Goal: Task Accomplishment & Management: Use online tool/utility

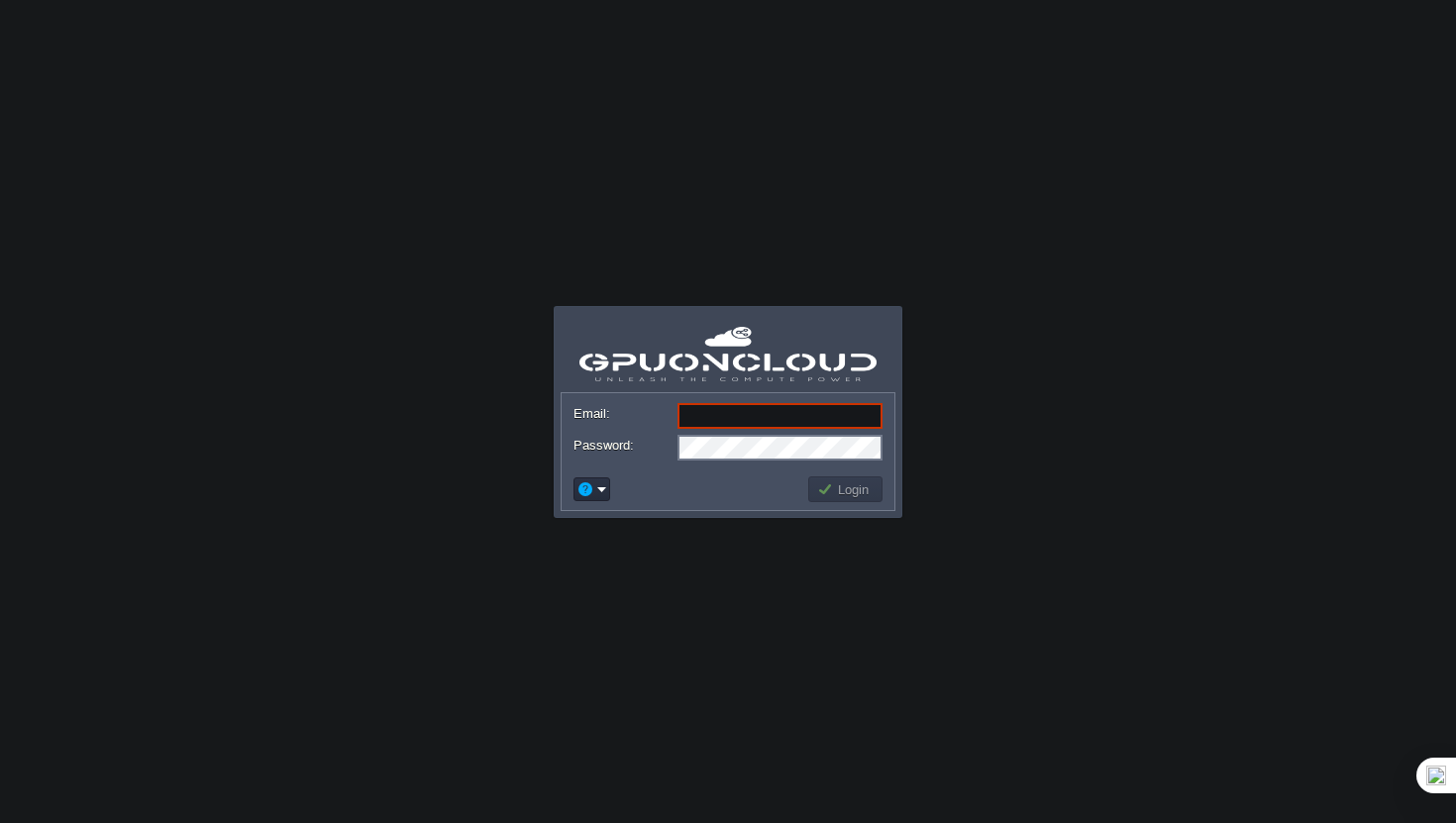
click at [756, 422] on input "Email:" at bounding box center [779, 416] width 205 height 26
type input "[EMAIL_ADDRESS][DOMAIN_NAME]"
click at [821, 492] on button "Login" at bounding box center [846, 489] width 58 height 18
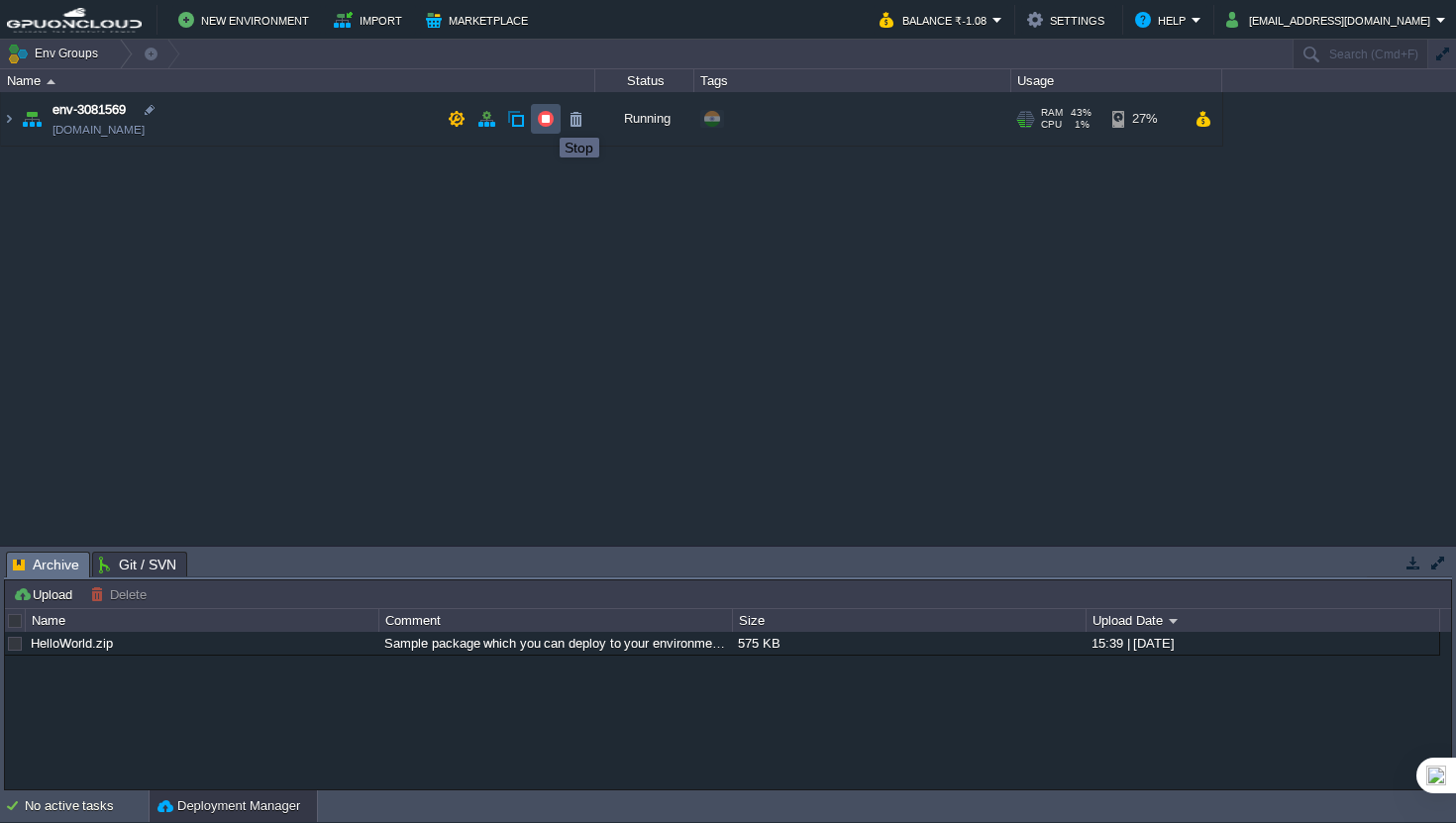
click at [545, 120] on button "button" at bounding box center [546, 119] width 18 height 18
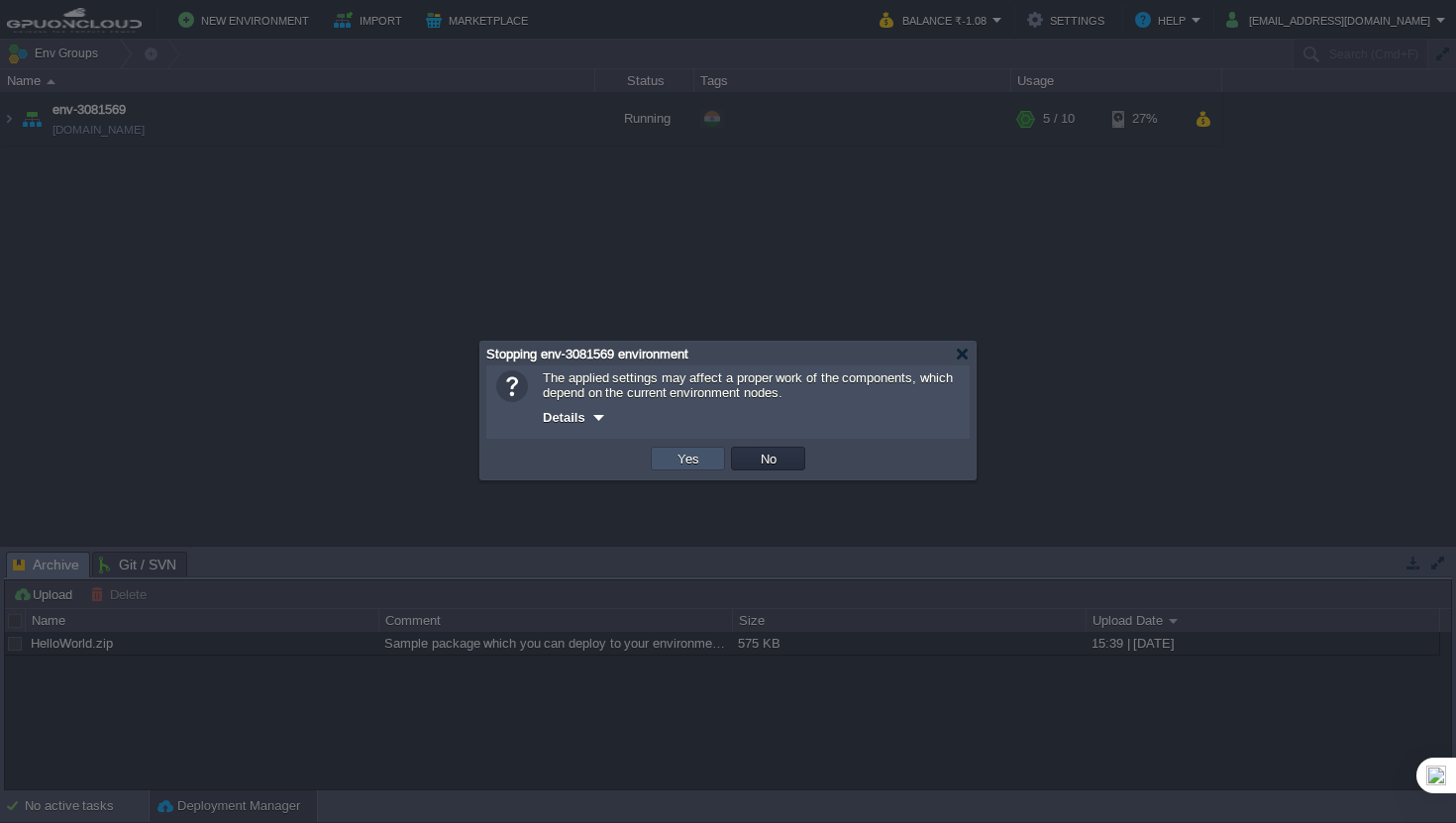
click at [681, 456] on button "Yes" at bounding box center [689, 459] width 34 height 18
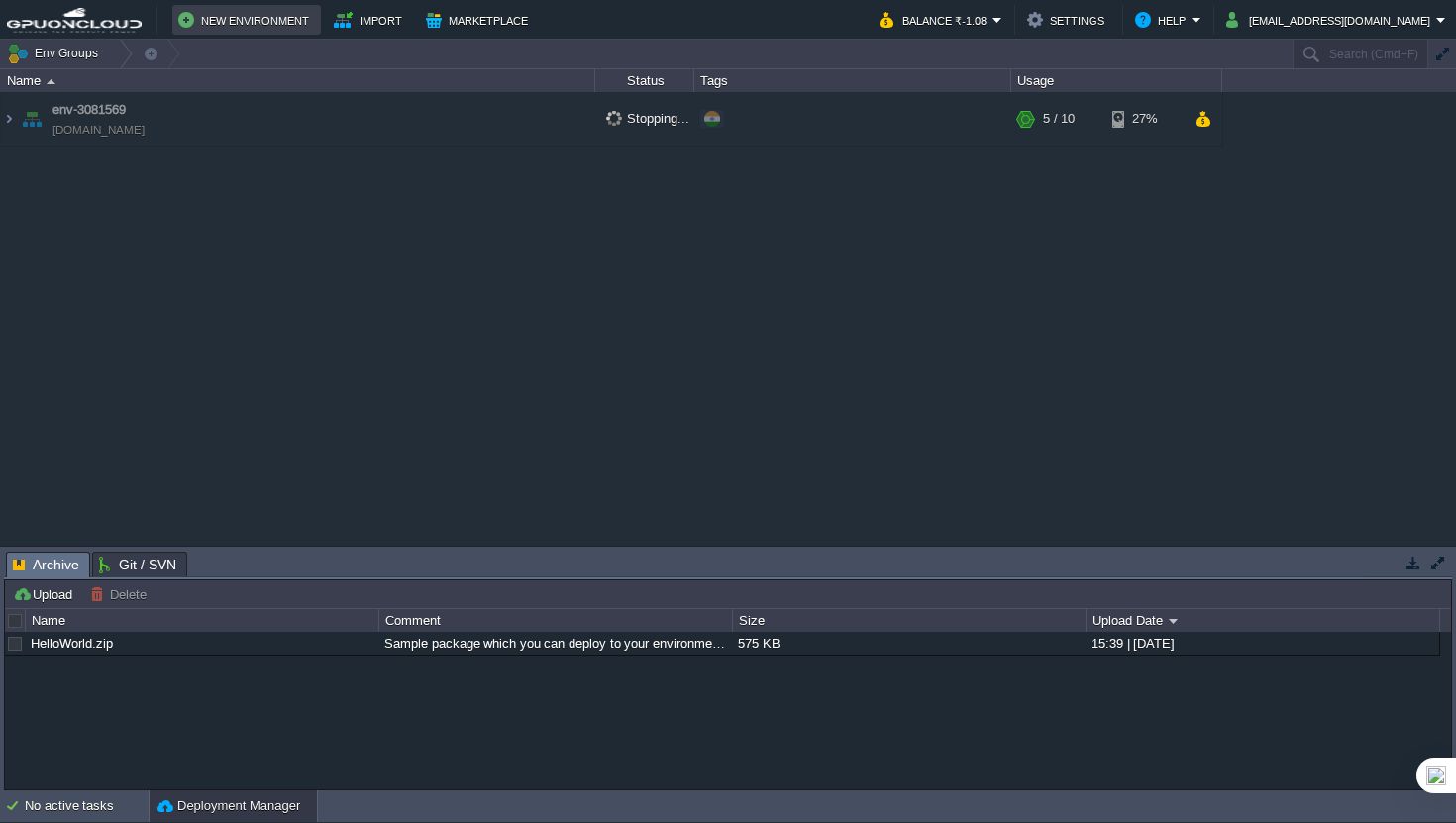
click at [261, 13] on button "New Environment" at bounding box center [246, 20] width 137 height 24
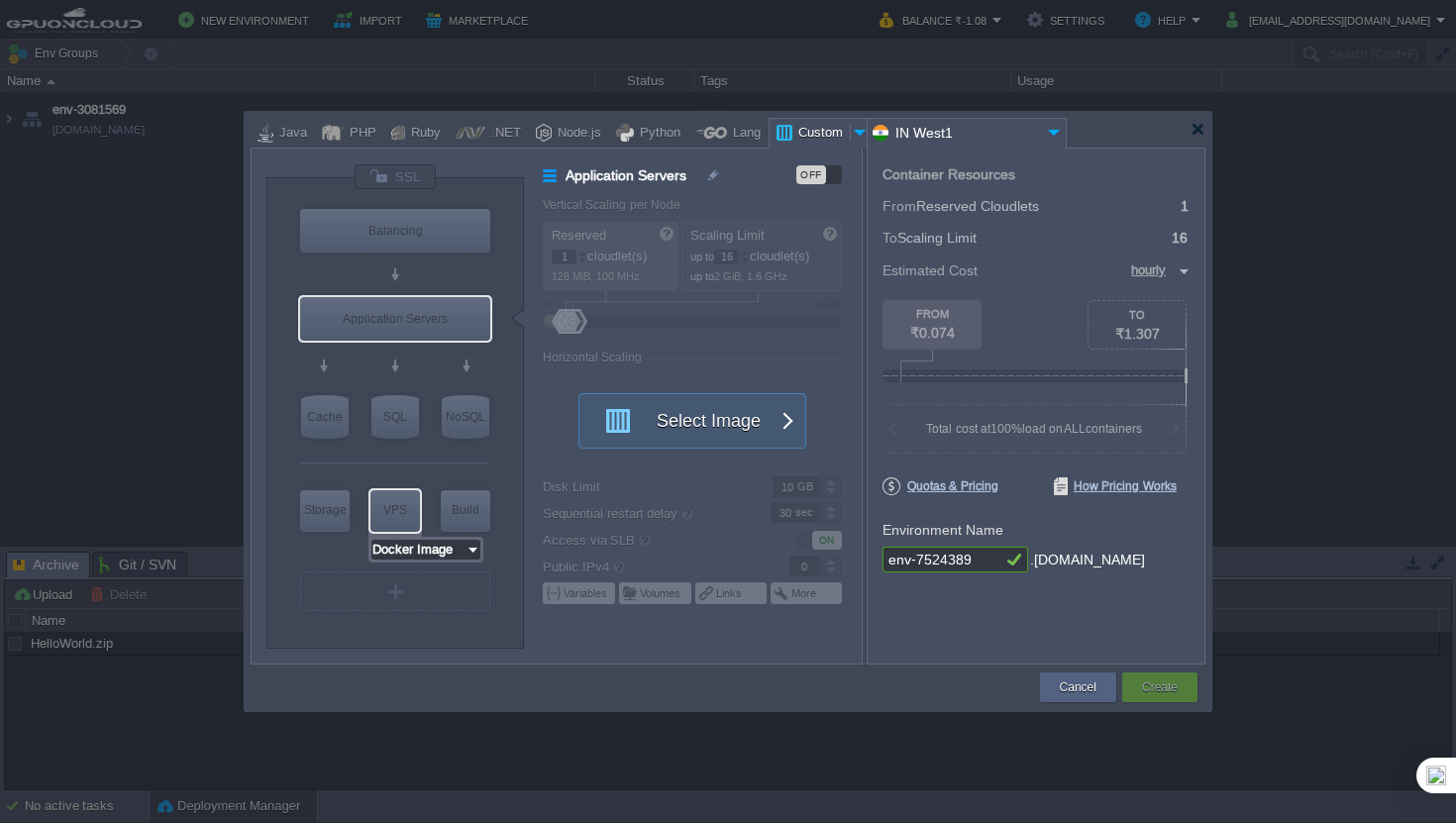
click at [444, 558] on input "Docker Image" at bounding box center [418, 550] width 94 height 20
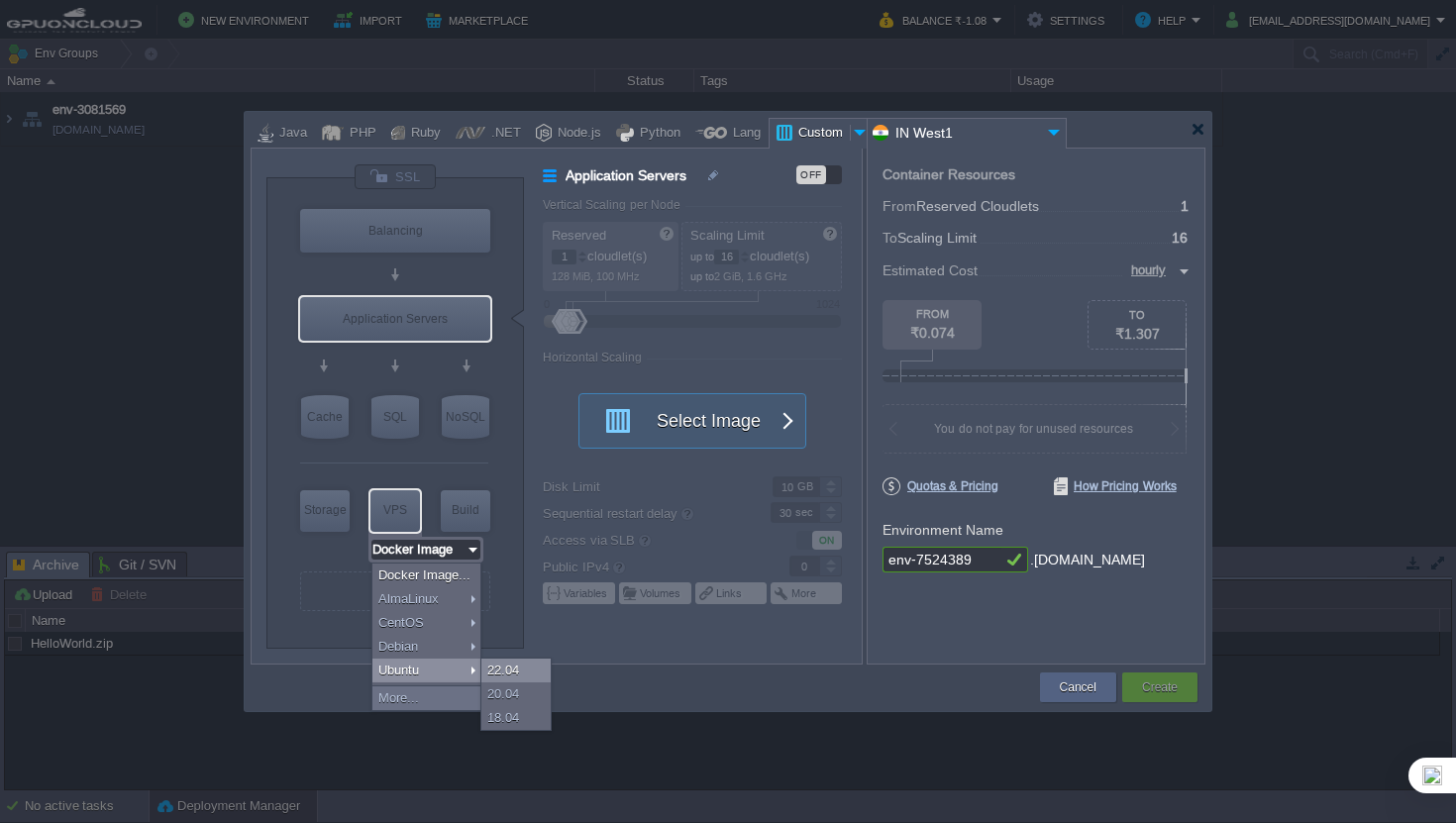
click at [500, 668] on div "22.04" at bounding box center [515, 670] width 69 height 24
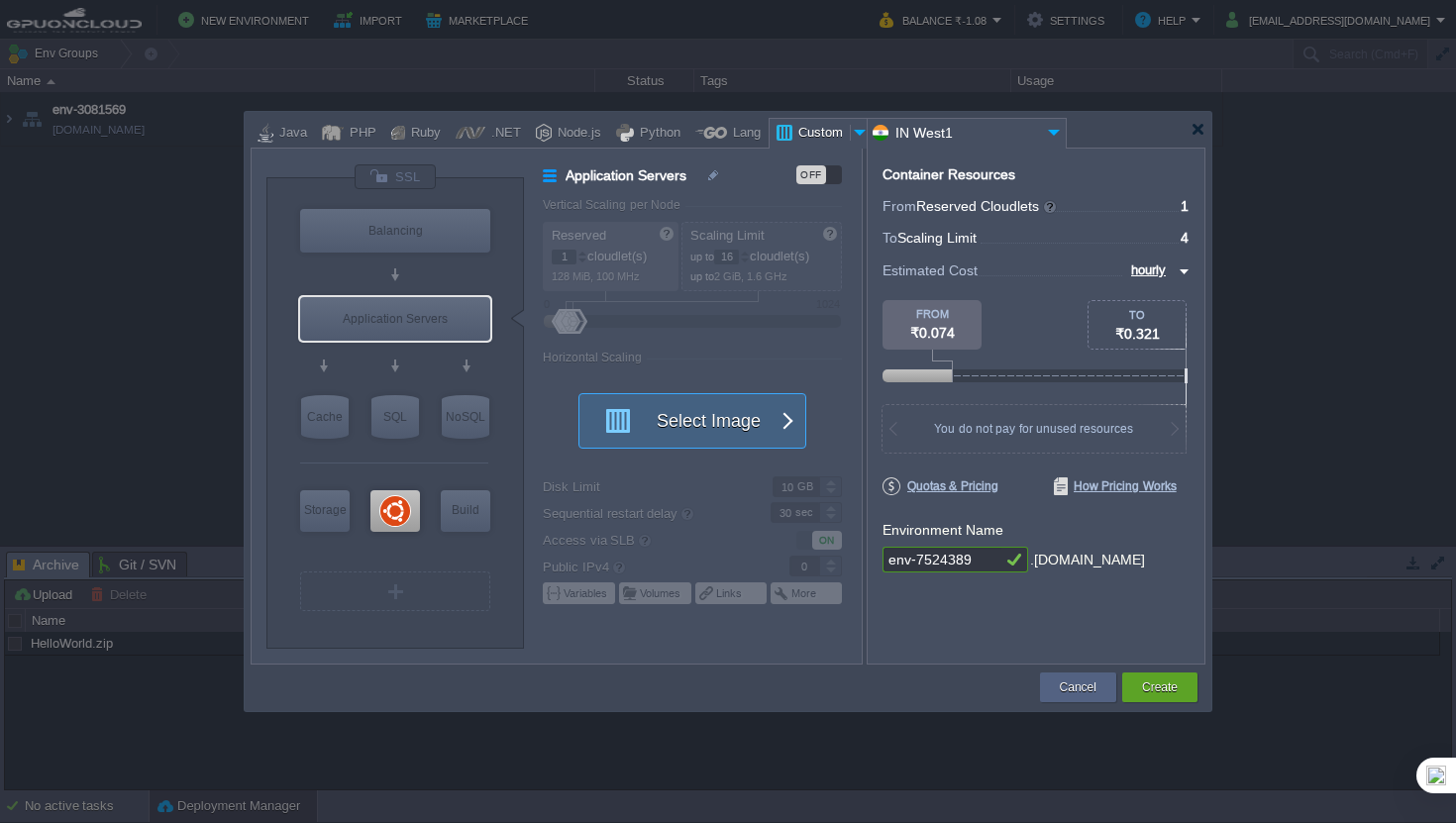
click at [761, 416] on button "Select Image" at bounding box center [682, 421] width 179 height 54
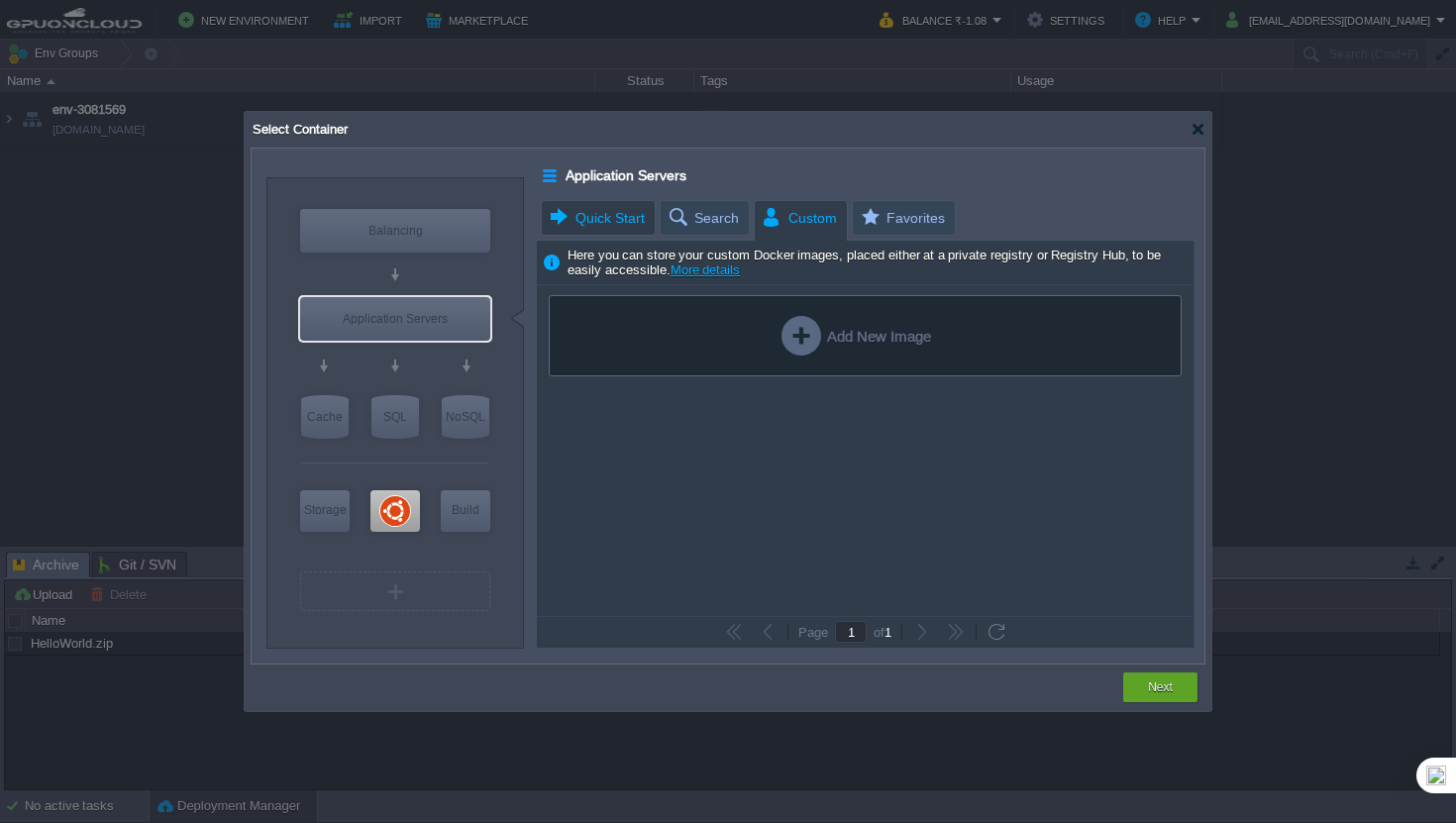
click at [587, 214] on span "Quick Start" at bounding box center [596, 218] width 97 height 34
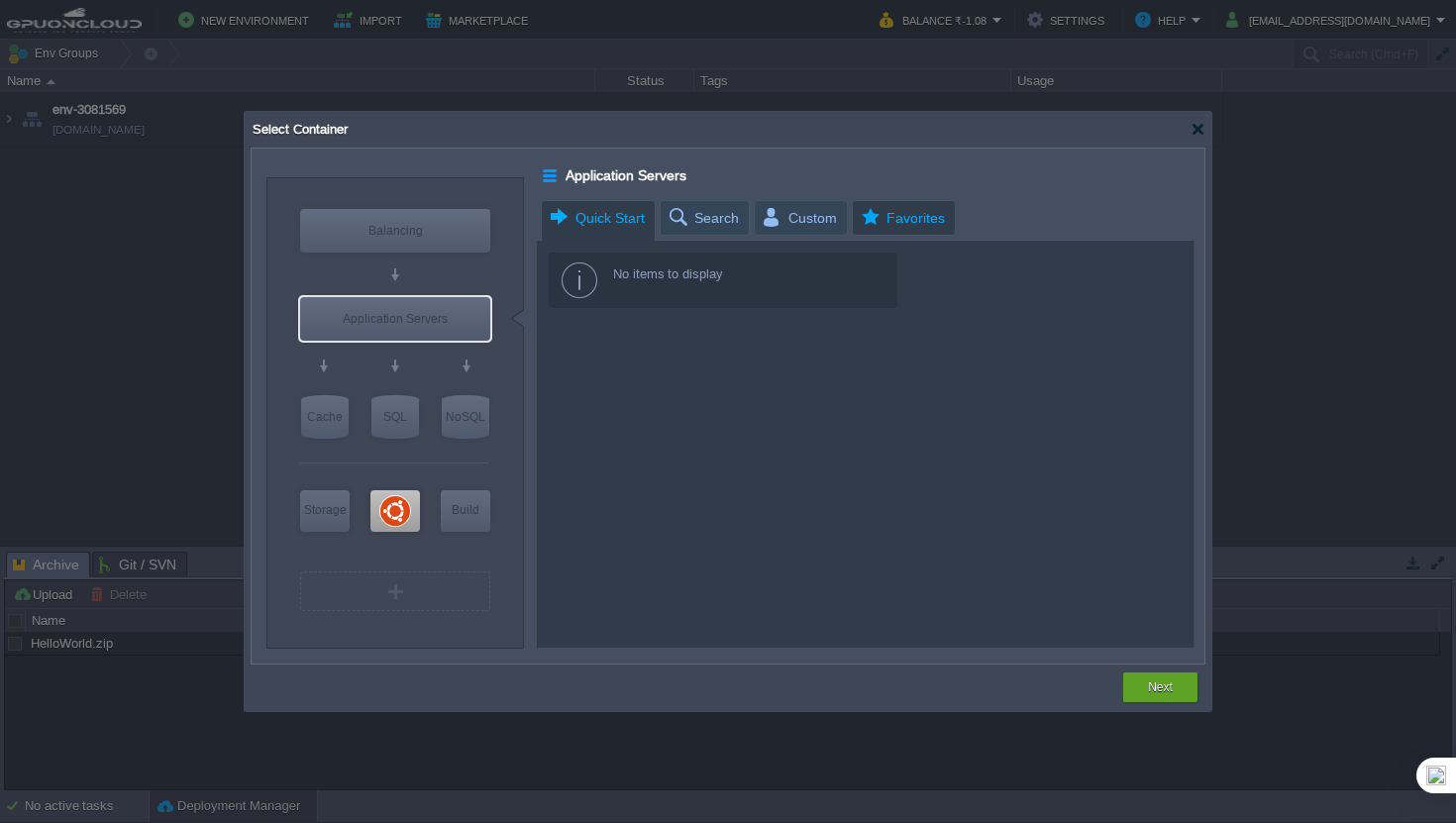
click at [892, 209] on span "Favorites" at bounding box center [902, 218] width 86 height 34
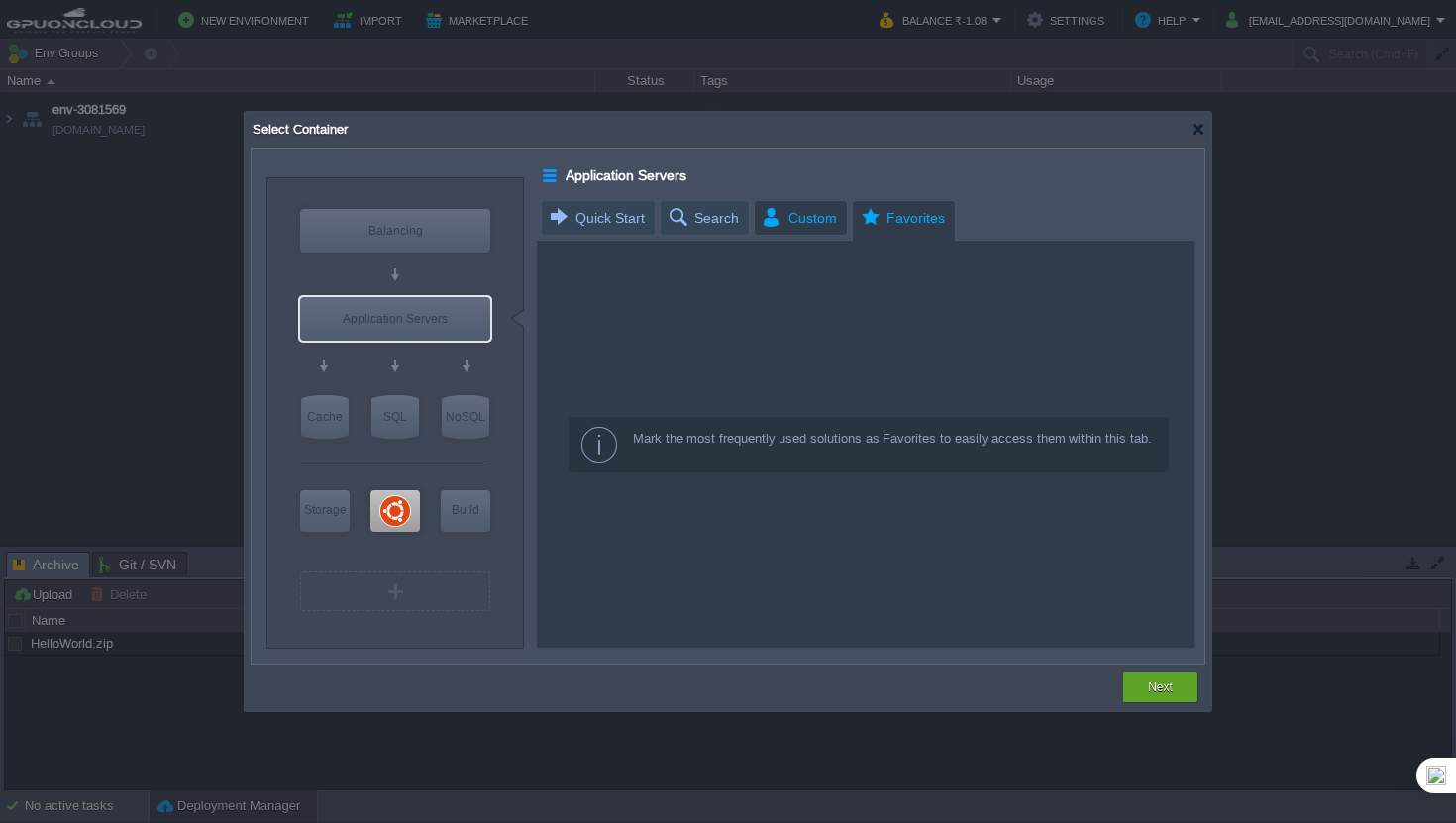
click at [765, 217] on span "Custom" at bounding box center [798, 218] width 76 height 34
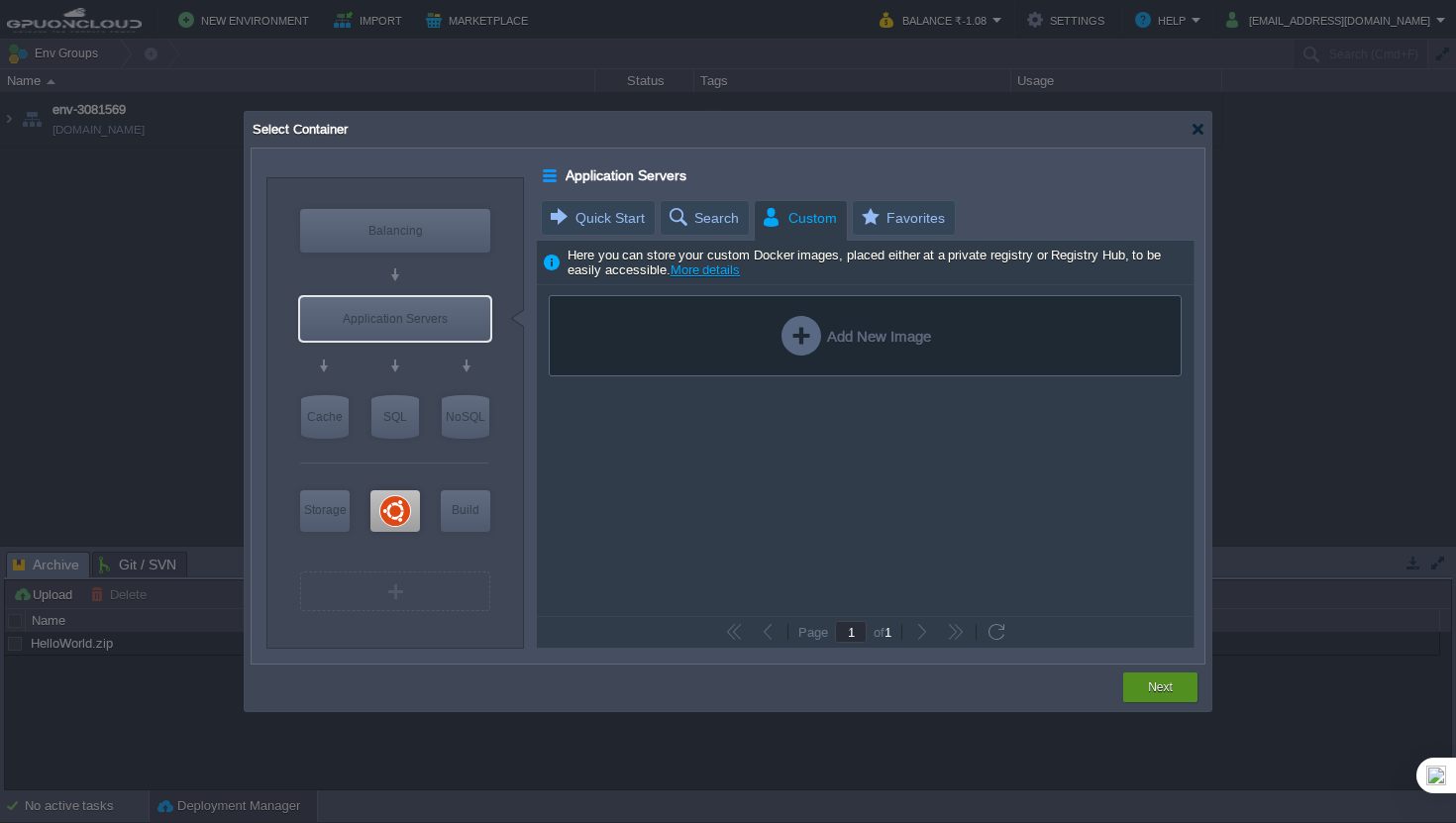
click at [1159, 689] on button "Next" at bounding box center [1161, 687] width 25 height 20
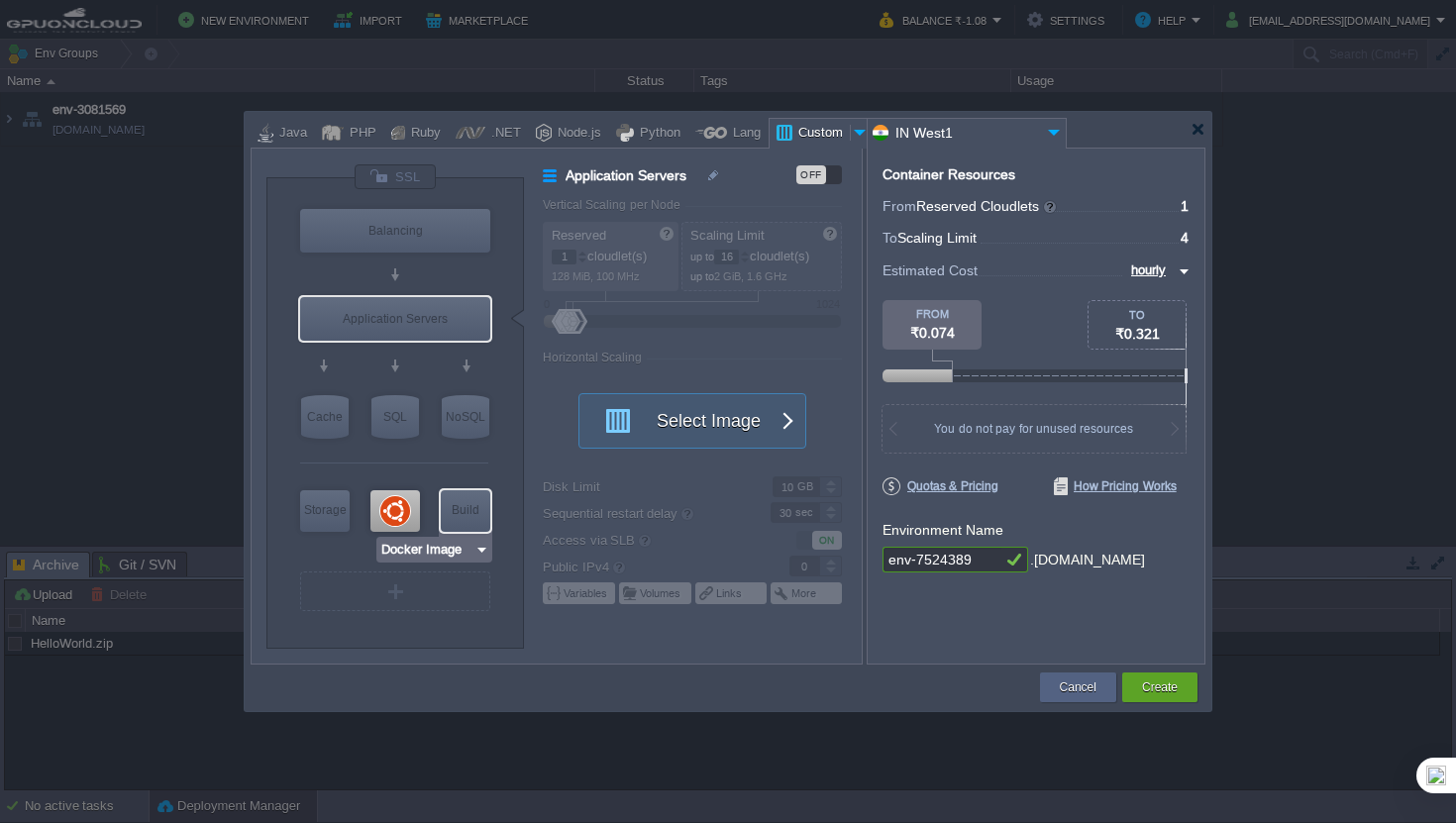
type input "Ubuntu 22.04"
click at [397, 501] on div at bounding box center [395, 511] width 50 height 42
type input "Elastic VPS"
type input "4"
type input "Ubuntu 22.04"
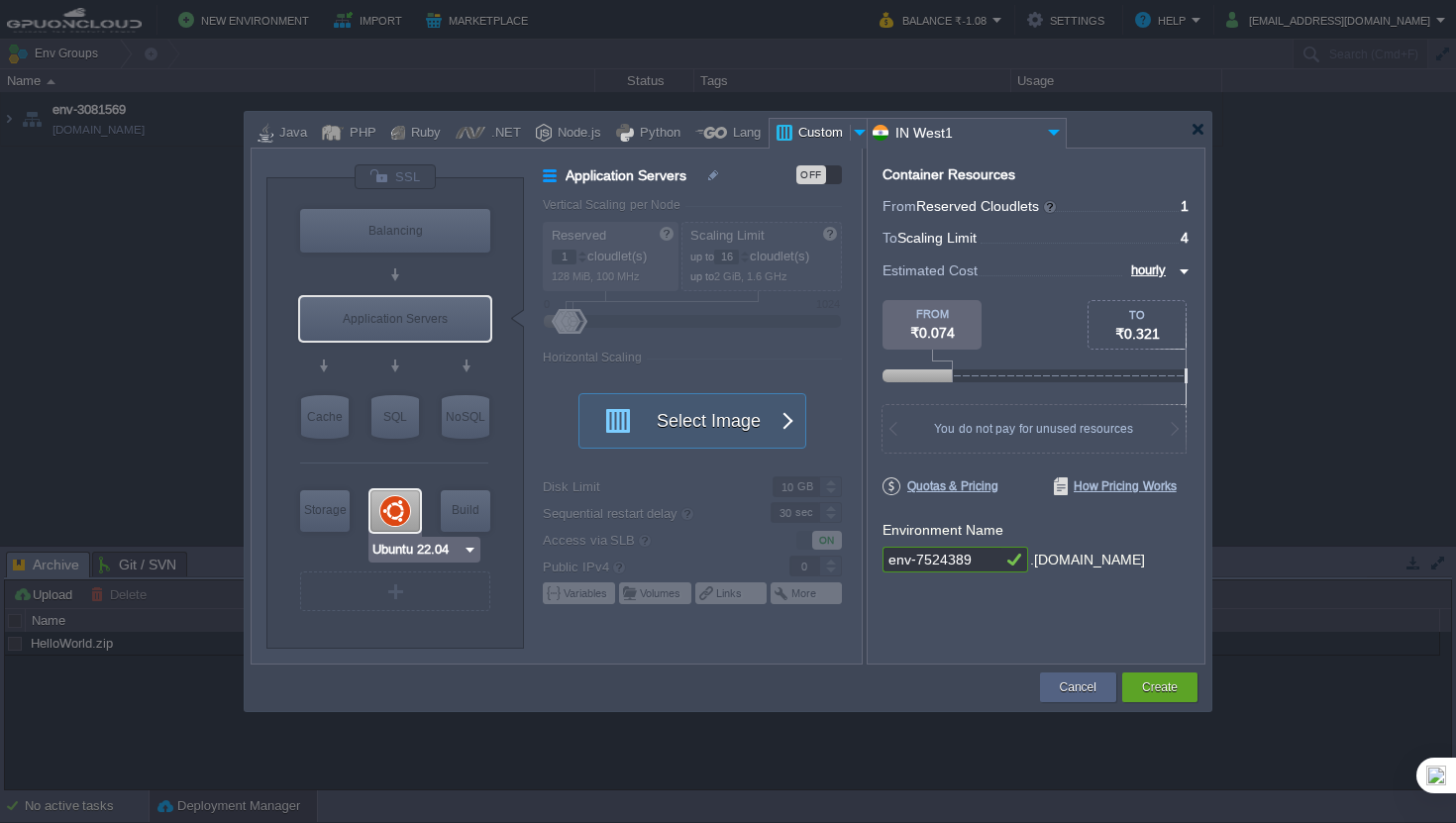
type input "22.04"
type input "Stateful"
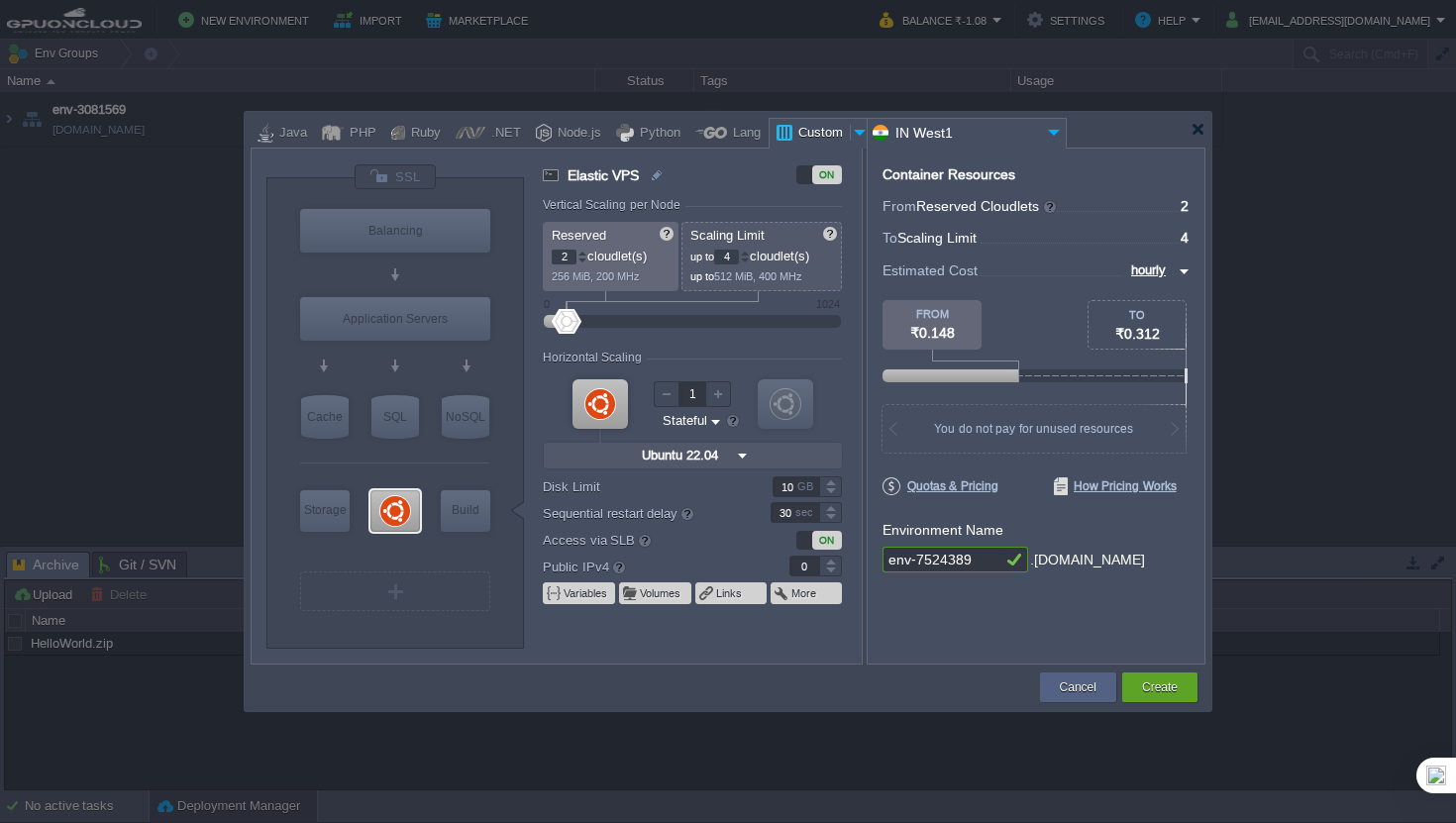
click at [584, 253] on div at bounding box center [583, 252] width 10 height 7
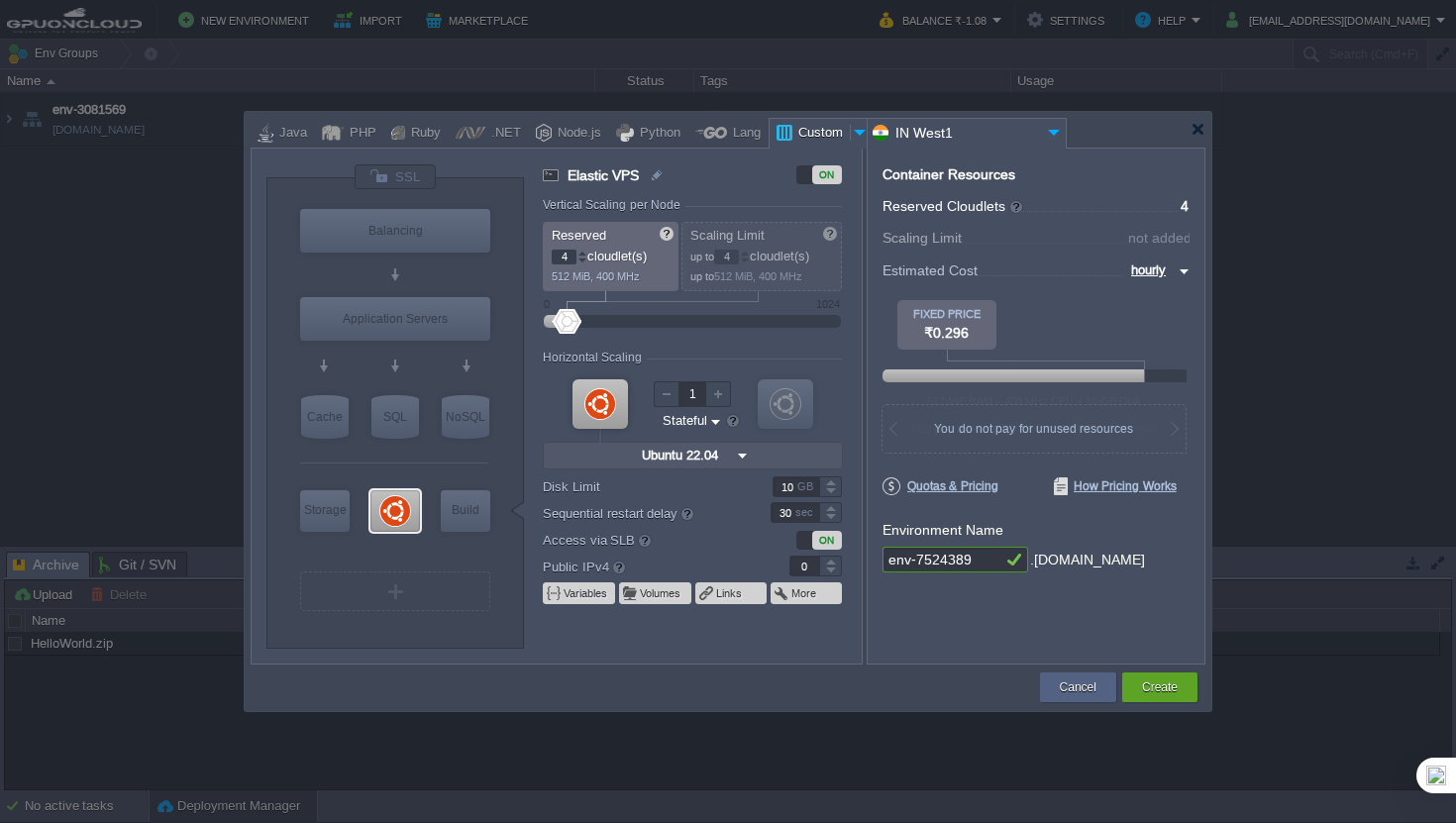
click at [584, 253] on div at bounding box center [583, 252] width 10 height 7
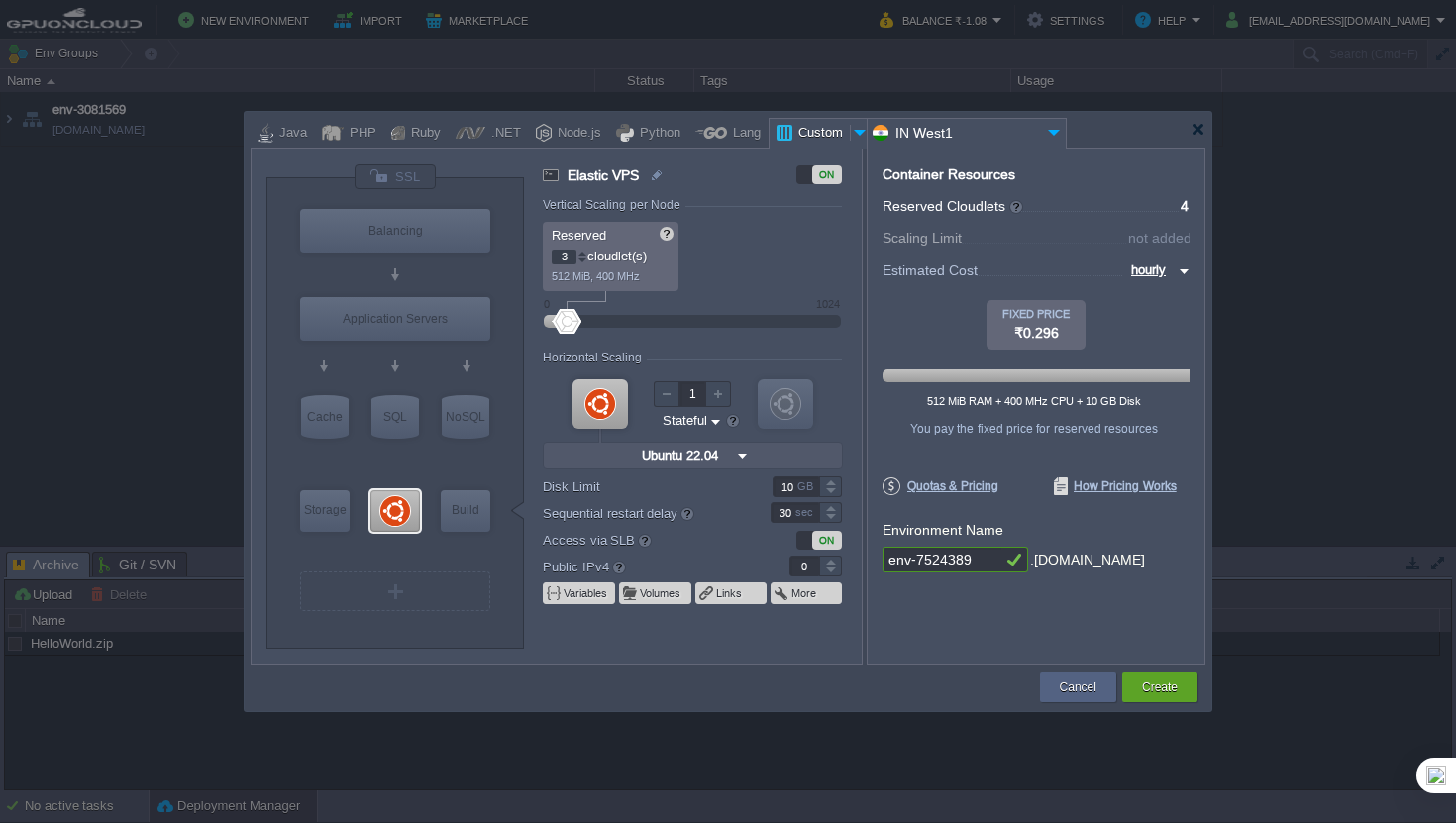
click at [583, 263] on div at bounding box center [583, 260] width 10 height 7
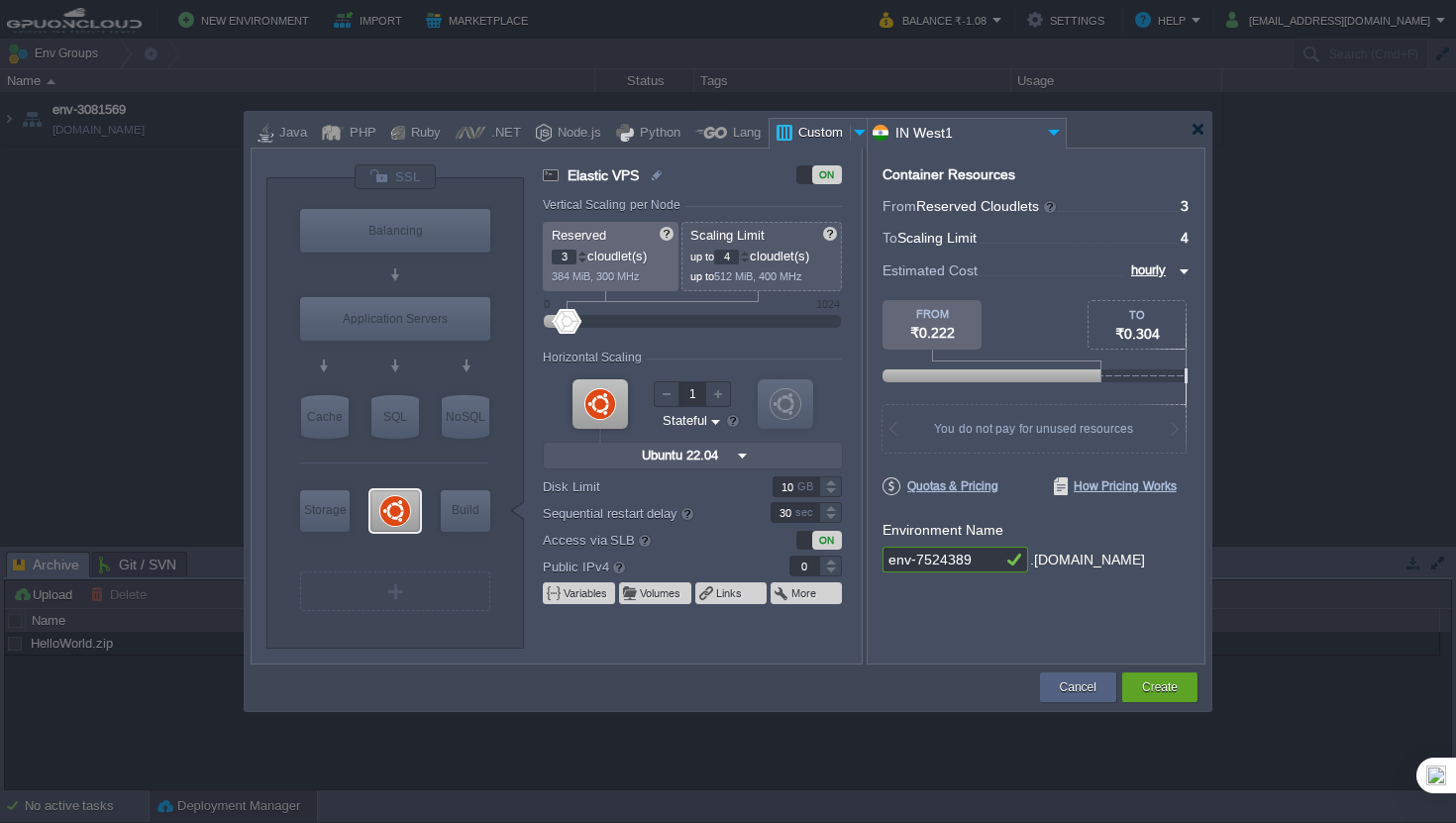
type input "2"
click at [583, 263] on div at bounding box center [583, 260] width 10 height 7
click at [748, 256] on div at bounding box center [745, 256] width 9 height 1
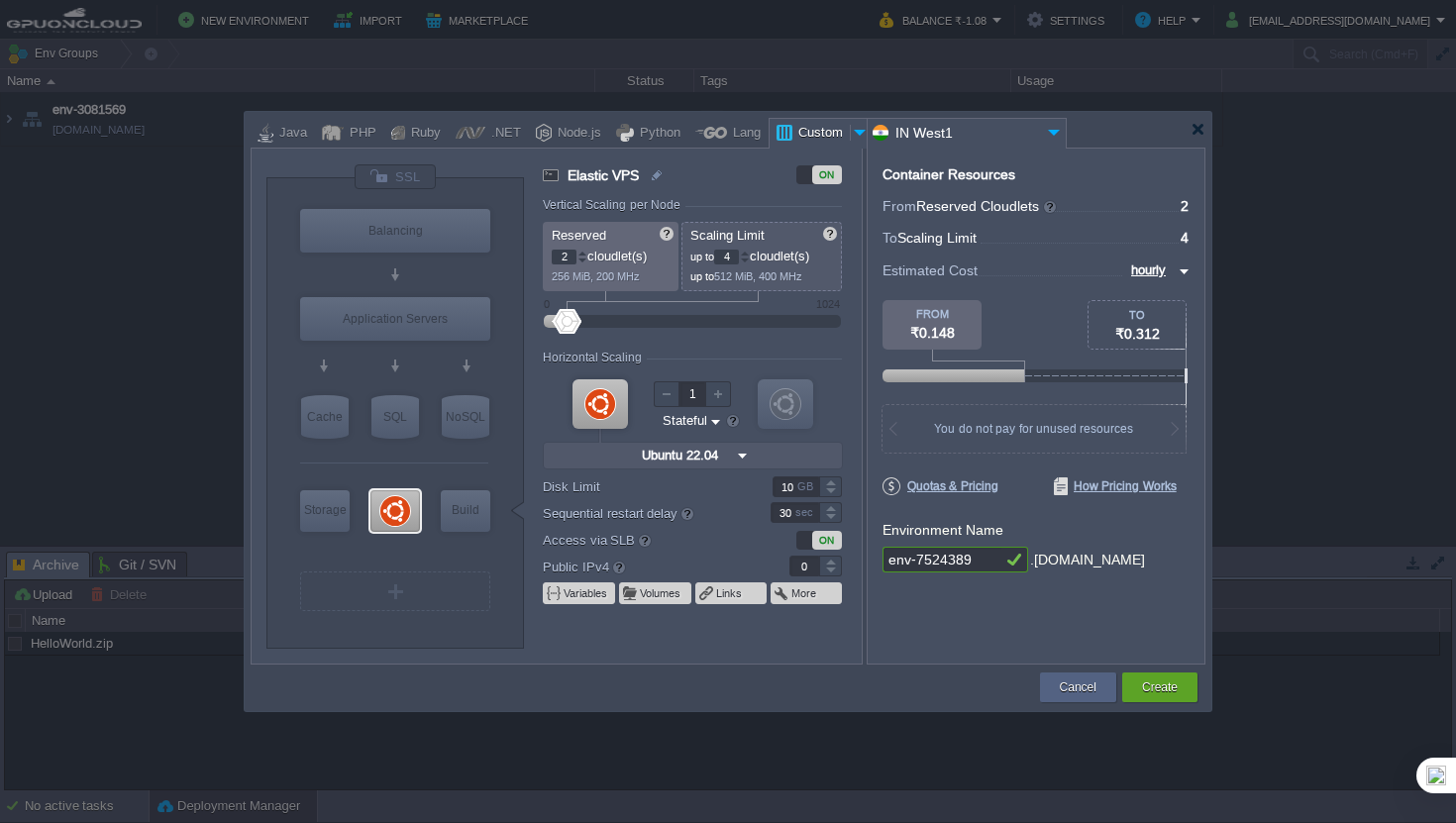
click at [754, 252] on p "up to 4 cloudlet(s)" at bounding box center [762, 253] width 145 height 21
click at [749, 255] on div at bounding box center [745, 252] width 10 height 7
click at [749, 252] on div at bounding box center [745, 252] width 10 height 7
click at [749, 260] on div at bounding box center [745, 260] width 10 height 7
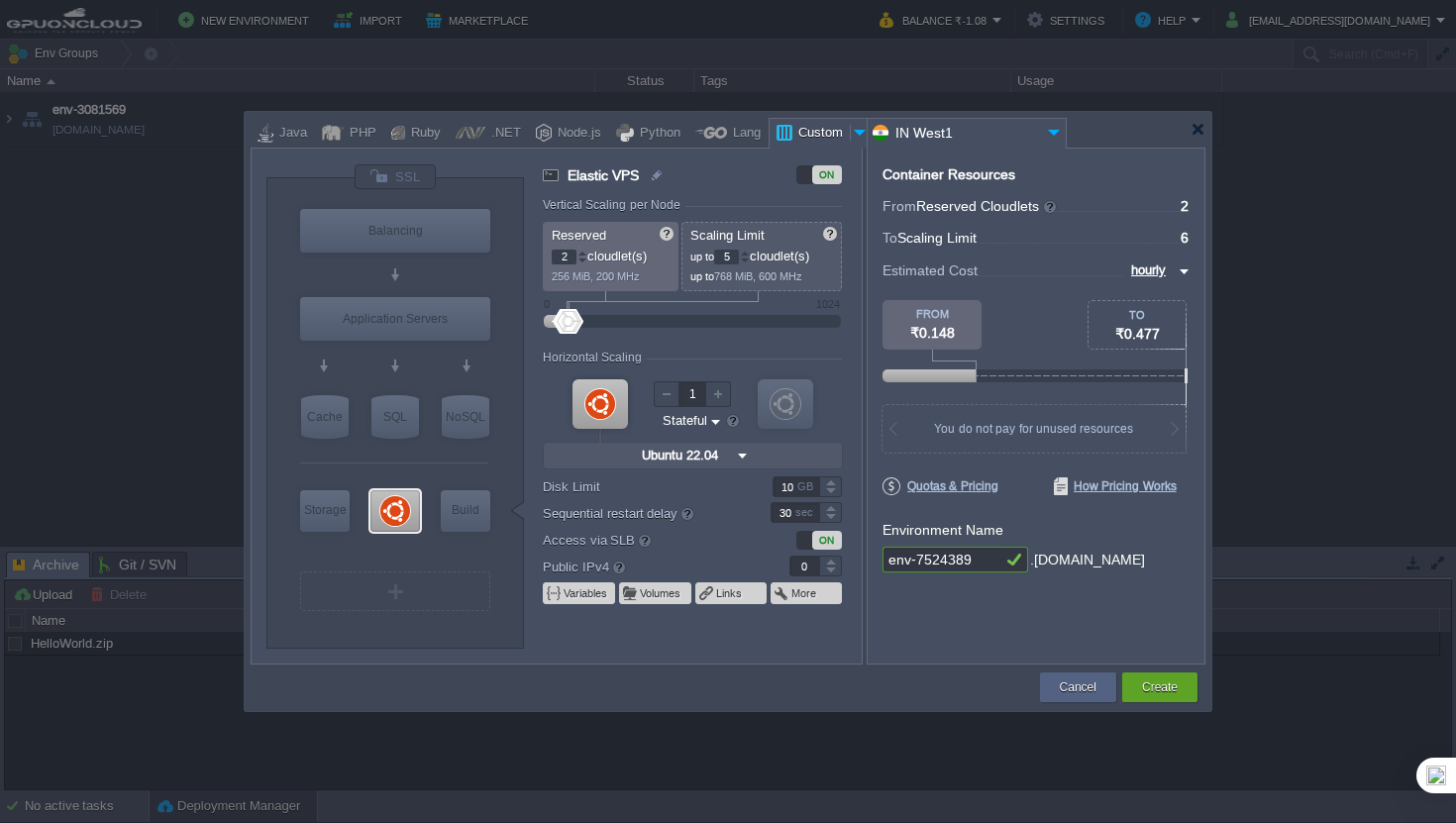
click at [749, 260] on div at bounding box center [745, 260] width 10 height 7
click at [749, 253] on div at bounding box center [745, 252] width 10 height 7
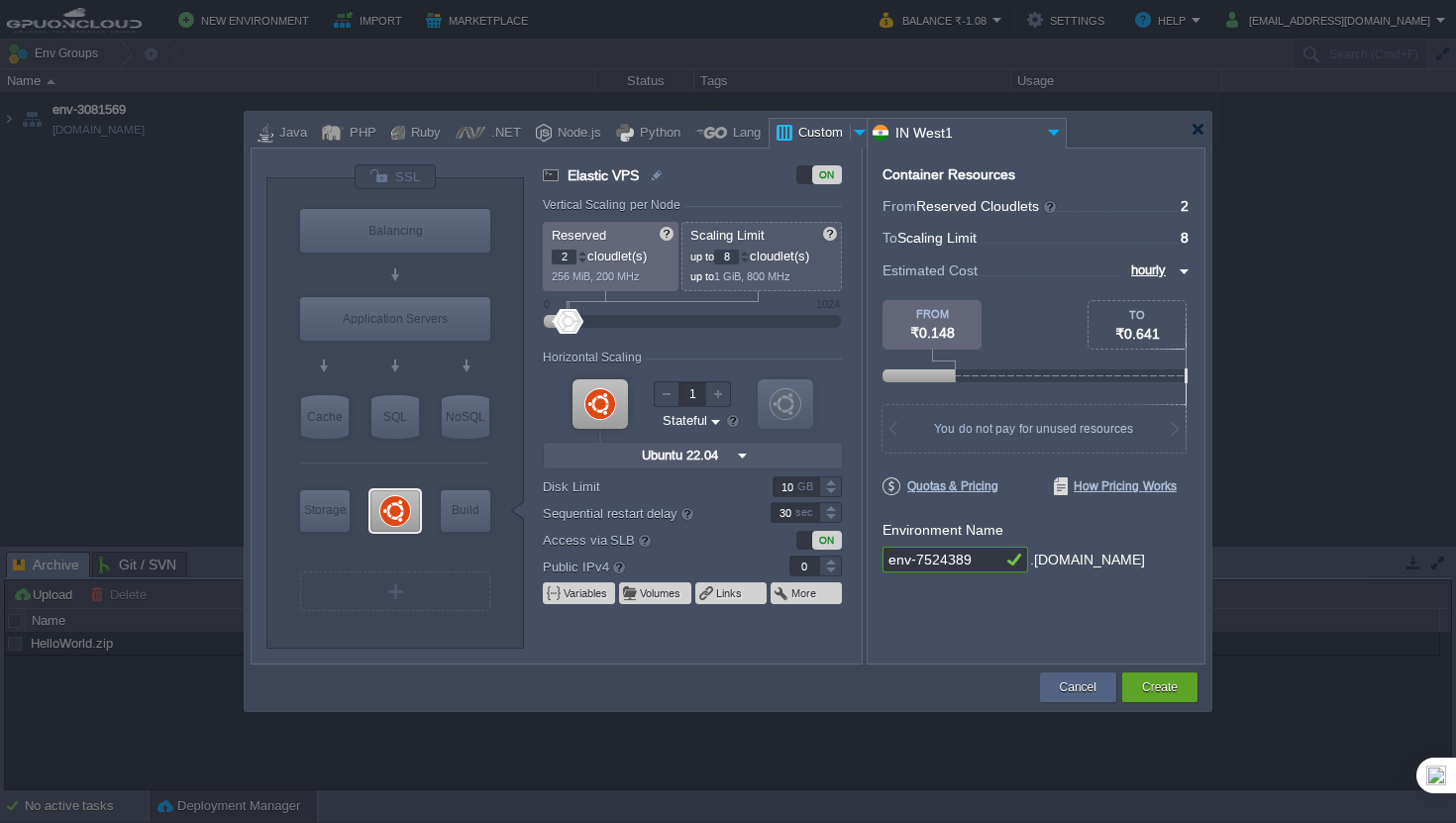
click at [749, 253] on div at bounding box center [745, 252] width 10 height 7
click at [749, 263] on div at bounding box center [745, 260] width 10 height 7
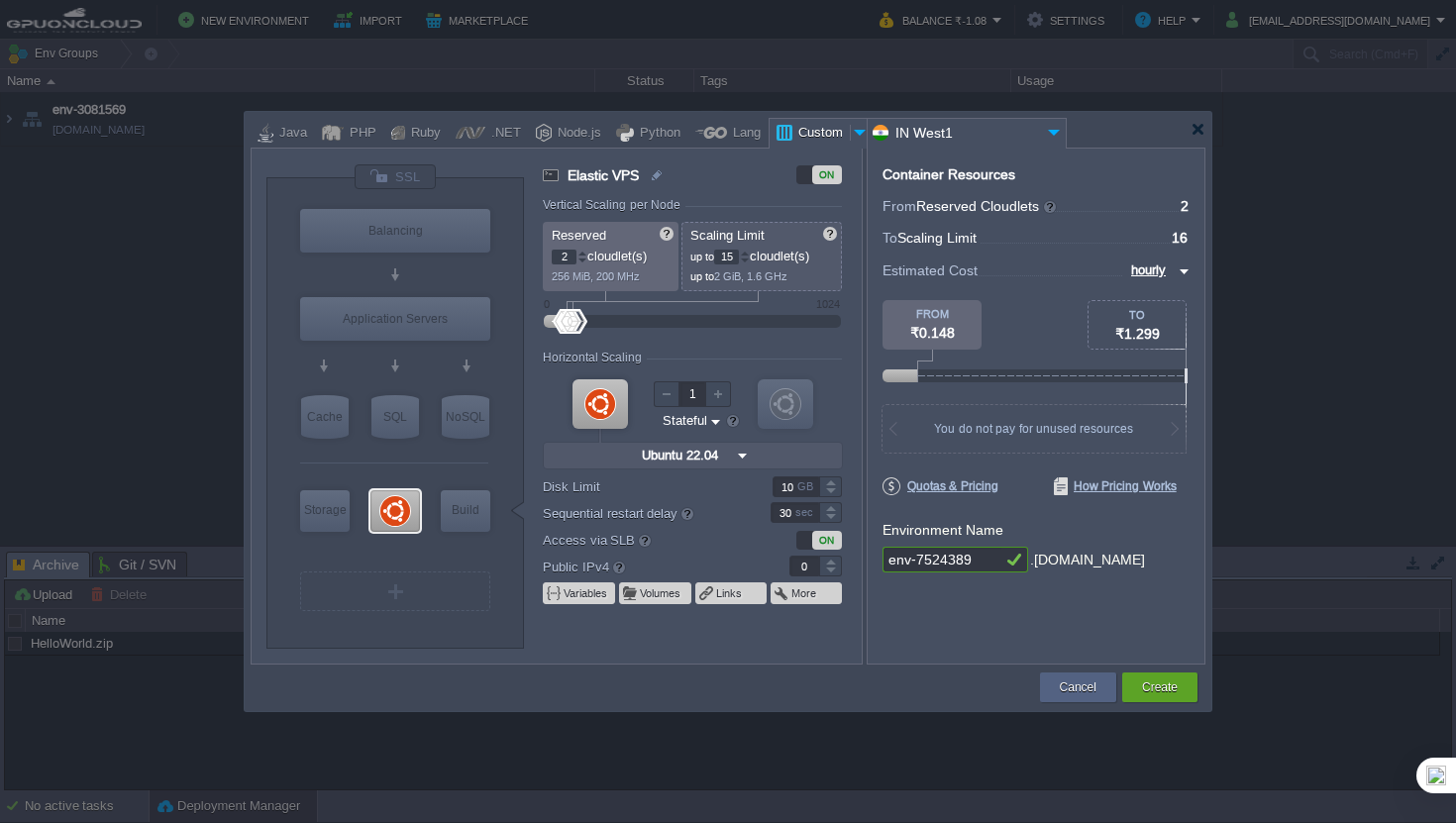
click at [749, 263] on div at bounding box center [745, 260] width 10 height 7
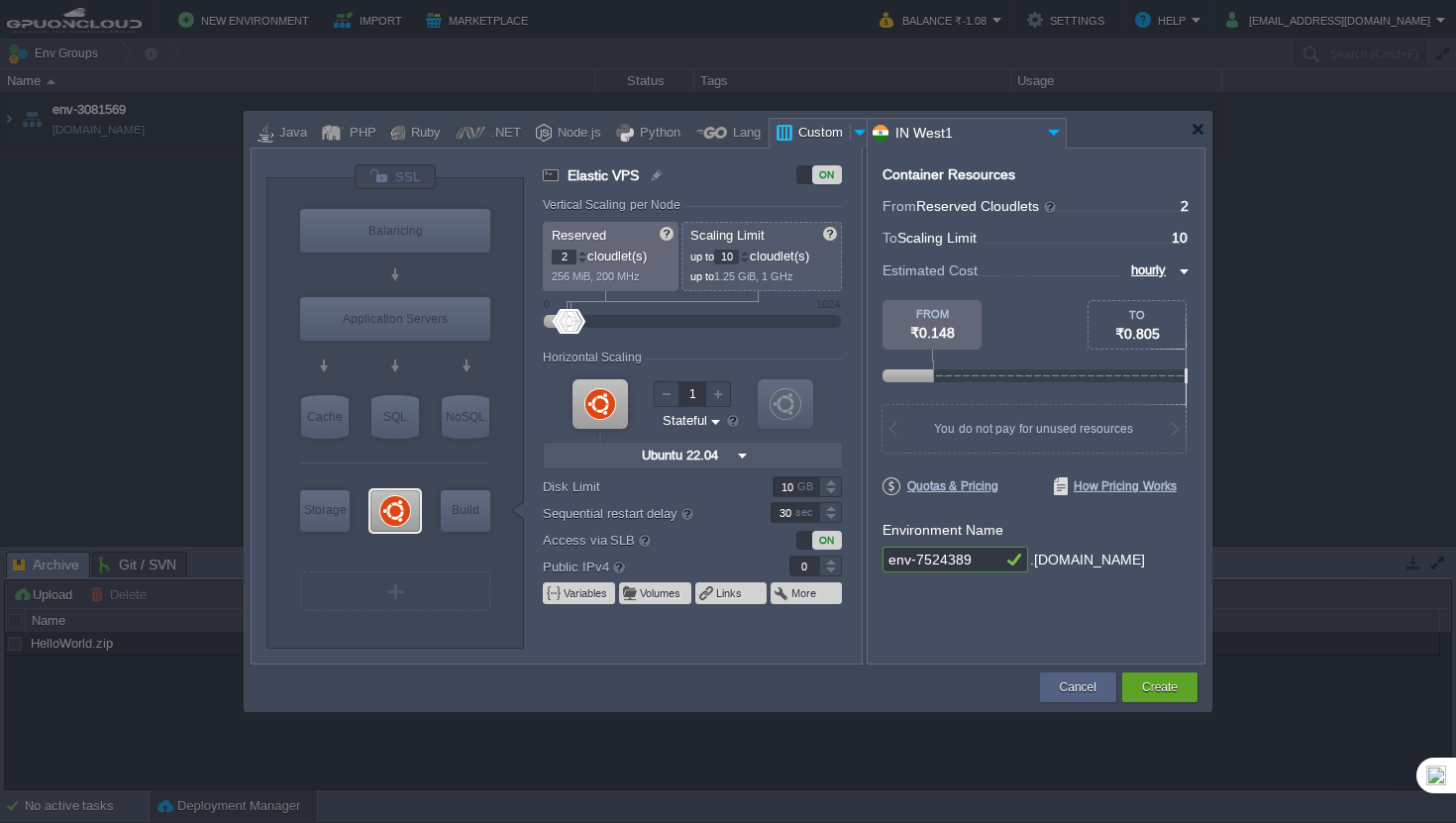
click at [749, 263] on div at bounding box center [745, 260] width 10 height 7
click at [749, 264] on div "9" at bounding box center [732, 256] width 36 height 15
type input "8"
click at [749, 260] on div at bounding box center [745, 260] width 10 height 7
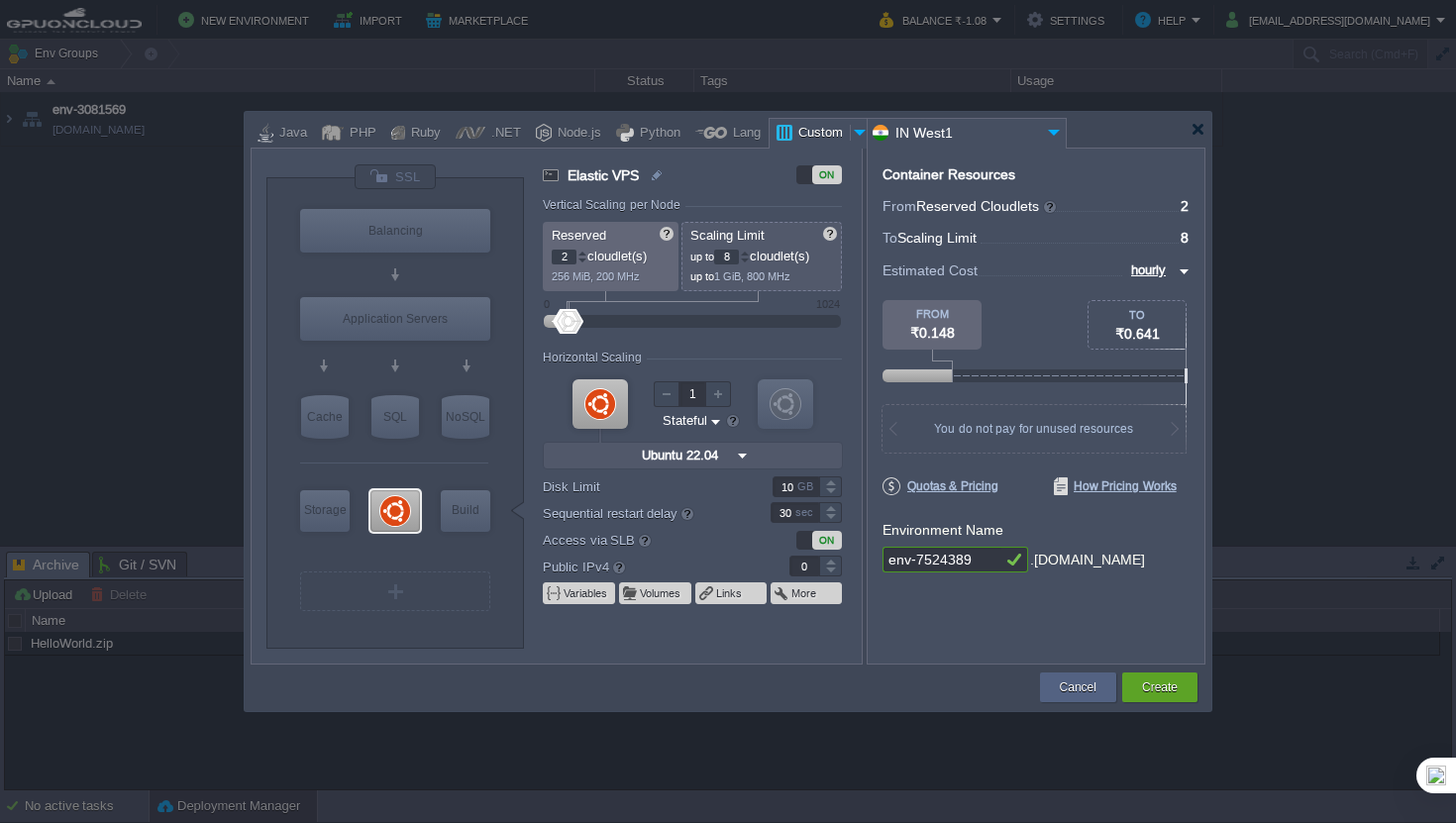
type input "1"
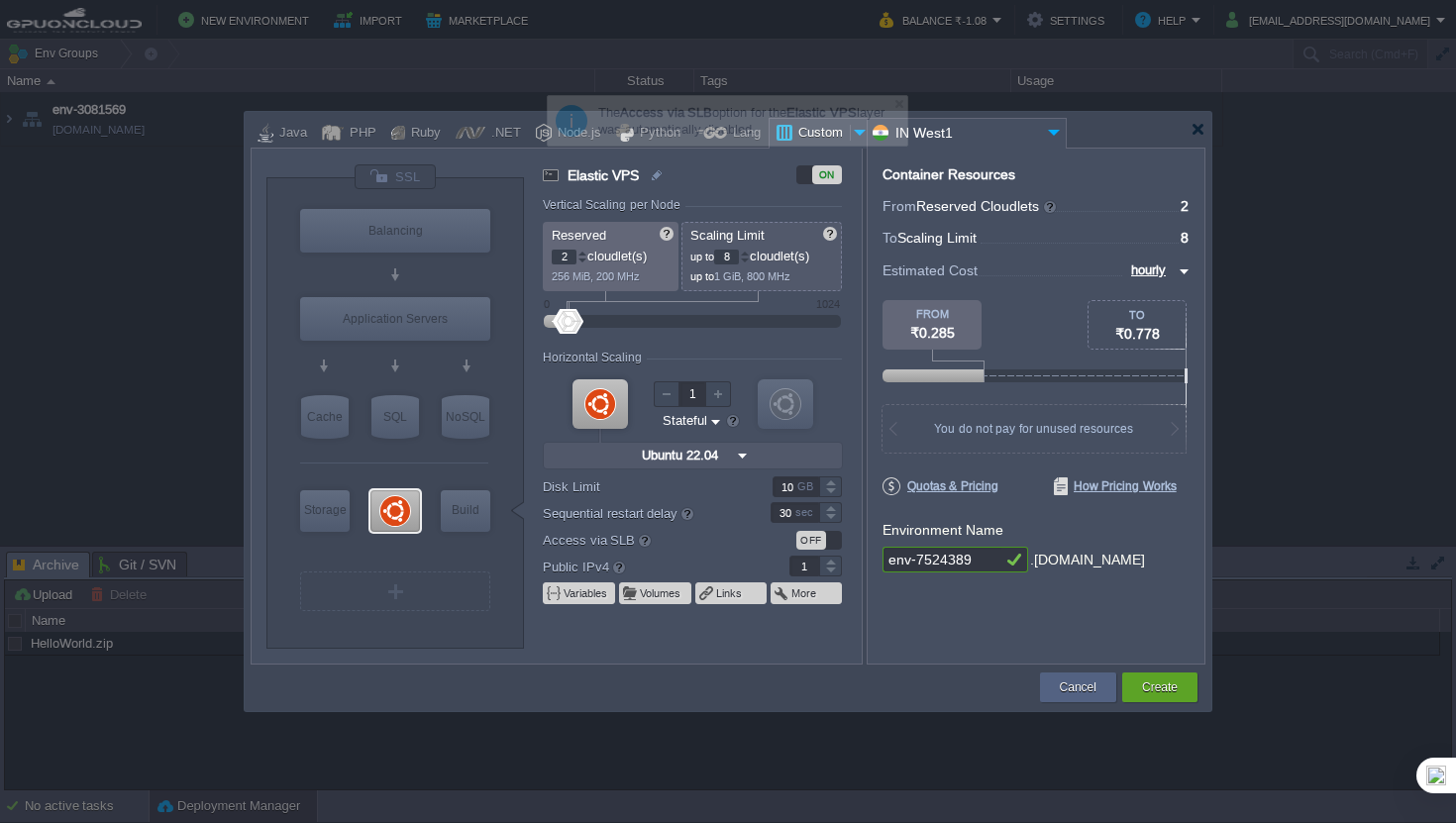
click at [838, 559] on div at bounding box center [830, 561] width 23 height 10
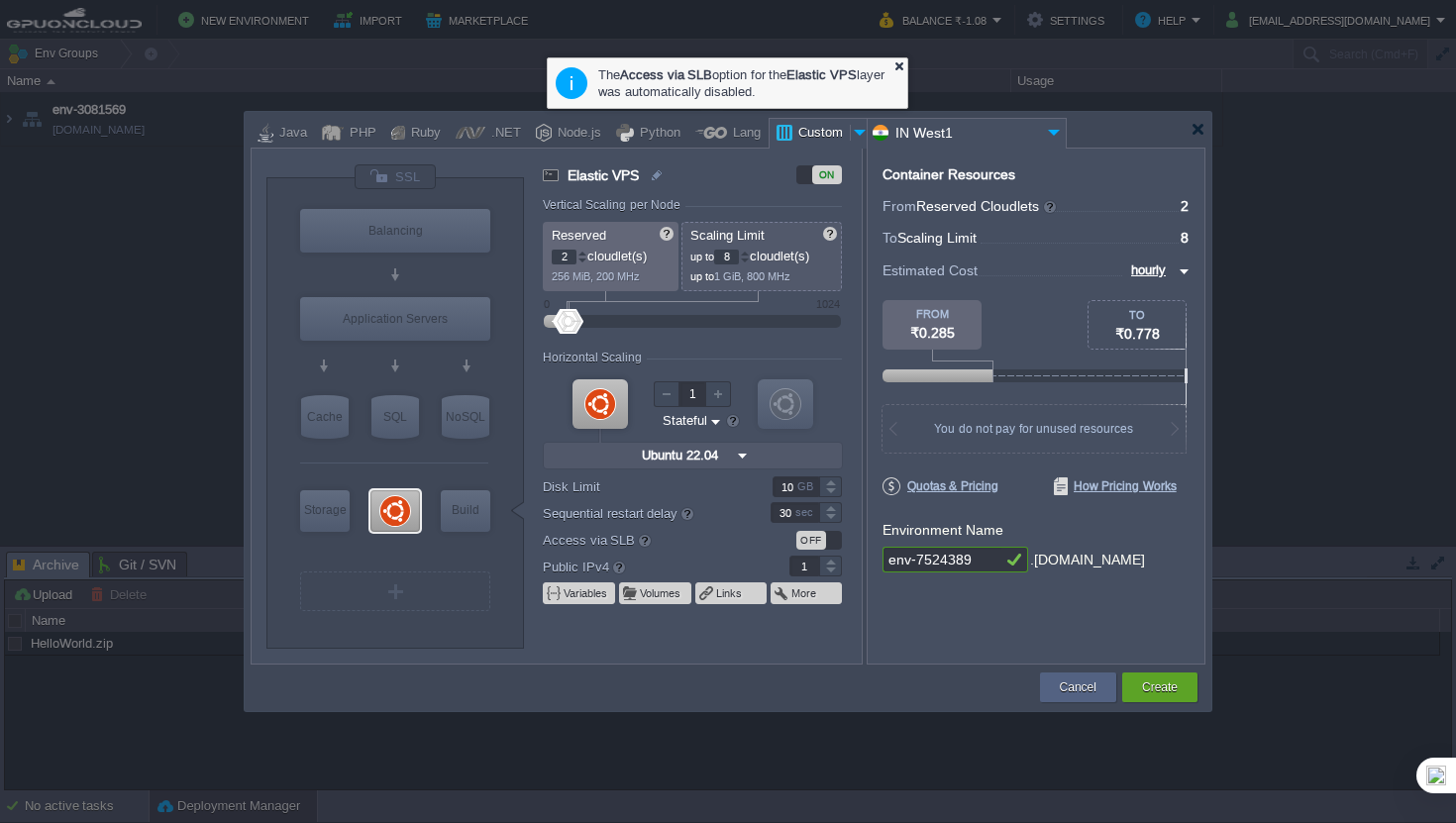
click at [892, 68] on div at bounding box center [898, 66] width 13 height 13
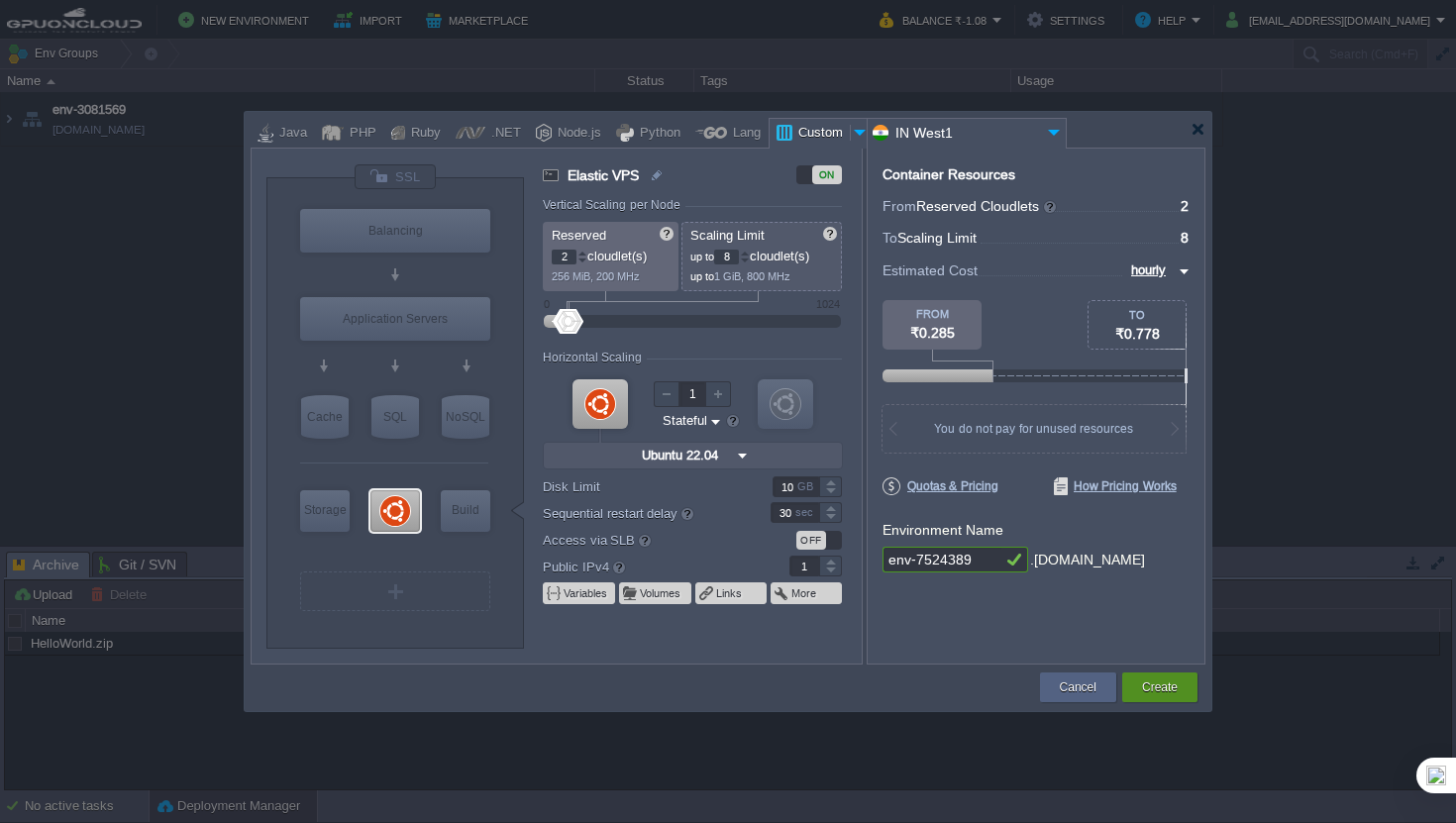
click at [1158, 687] on button "Create" at bounding box center [1161, 687] width 36 height 20
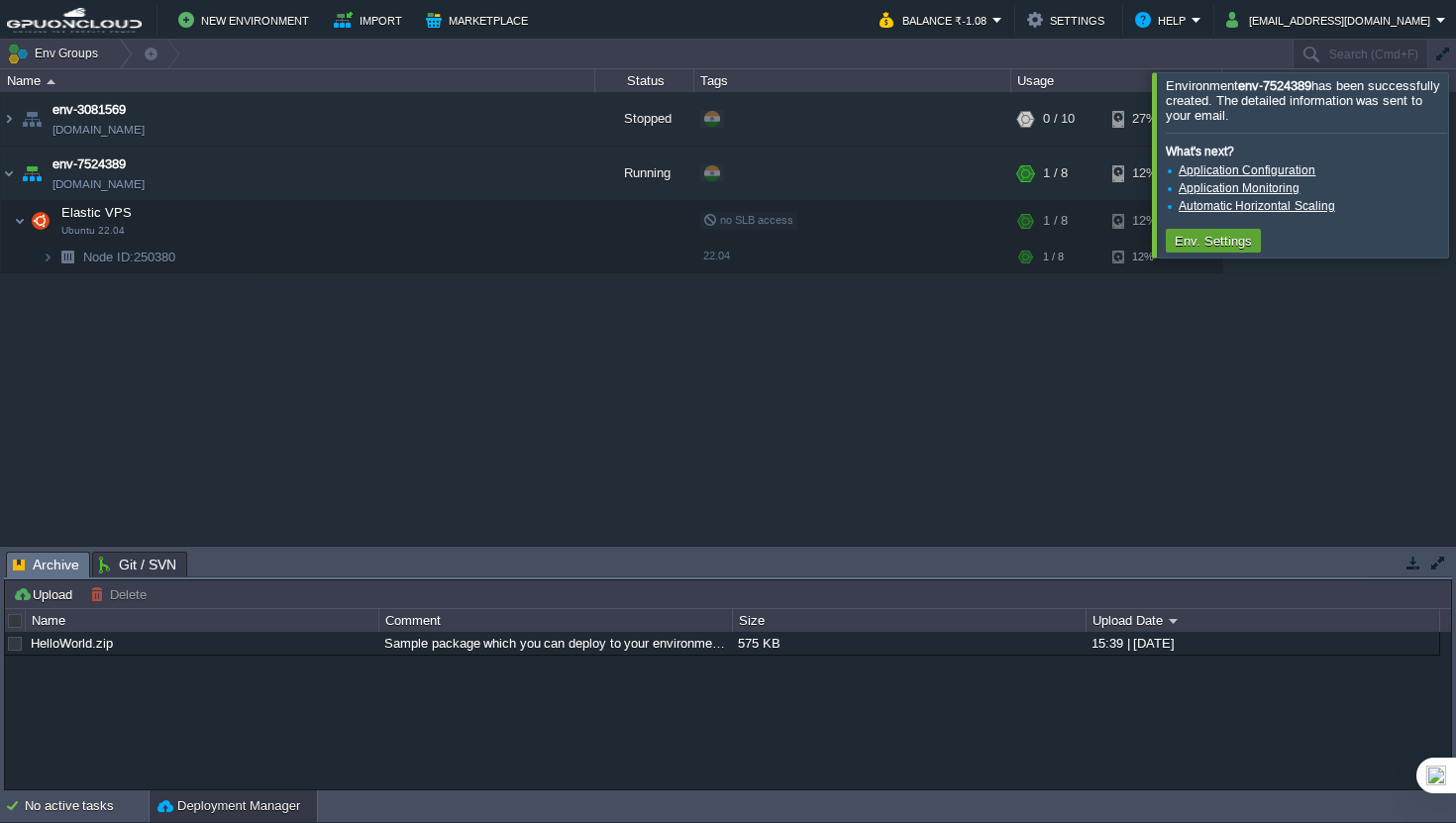
click at [1073, 374] on div "env-3081569 [DOMAIN_NAME] Stopped + Add to Env Group RAM 0% CPU 0% 0 / 10 27% e…" at bounding box center [728, 318] width 1456 height 453
click at [499, 219] on button "button" at bounding box center [506, 220] width 18 height 18
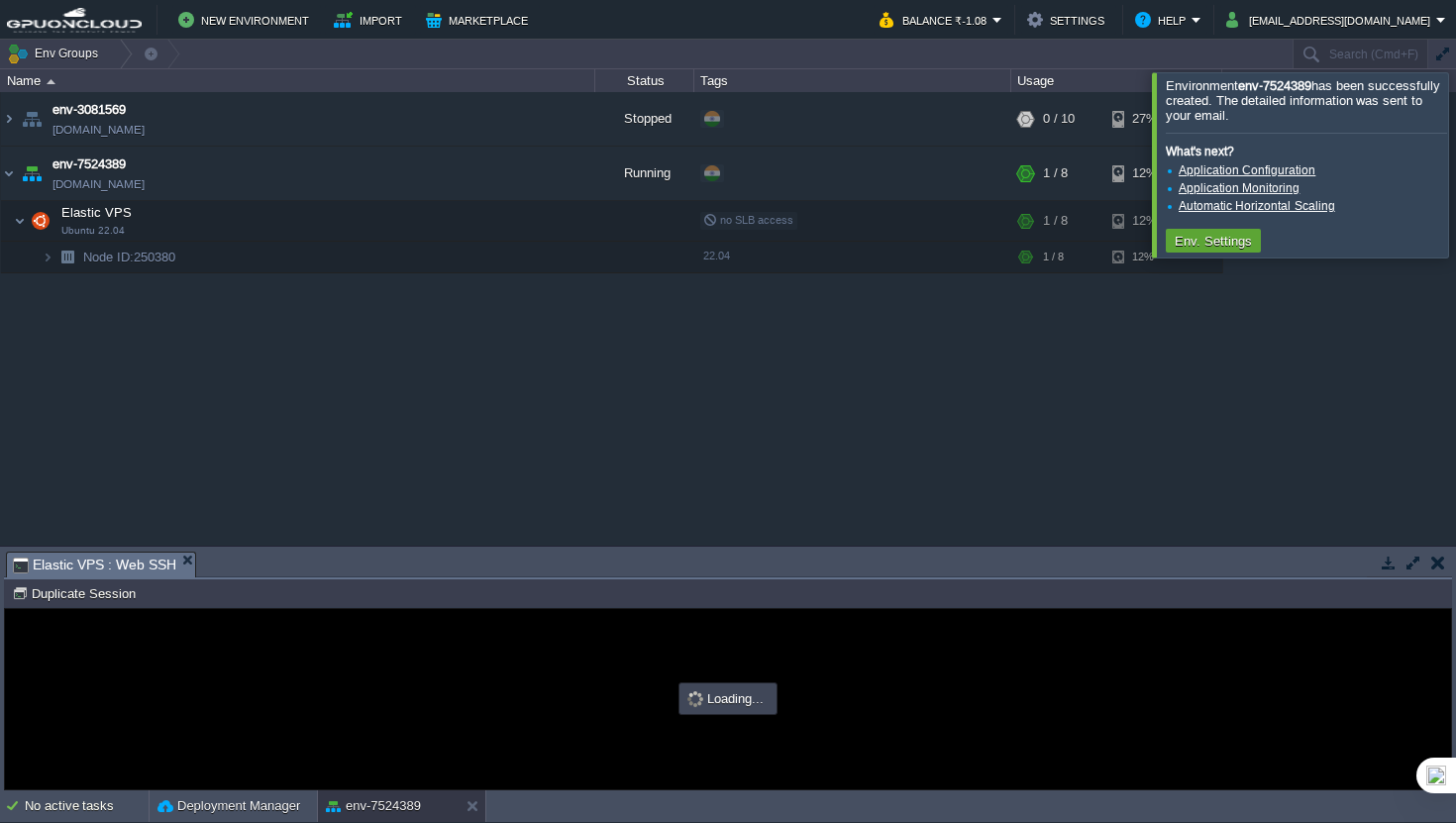
click at [1418, 559] on button "button" at bounding box center [1414, 563] width 18 height 18
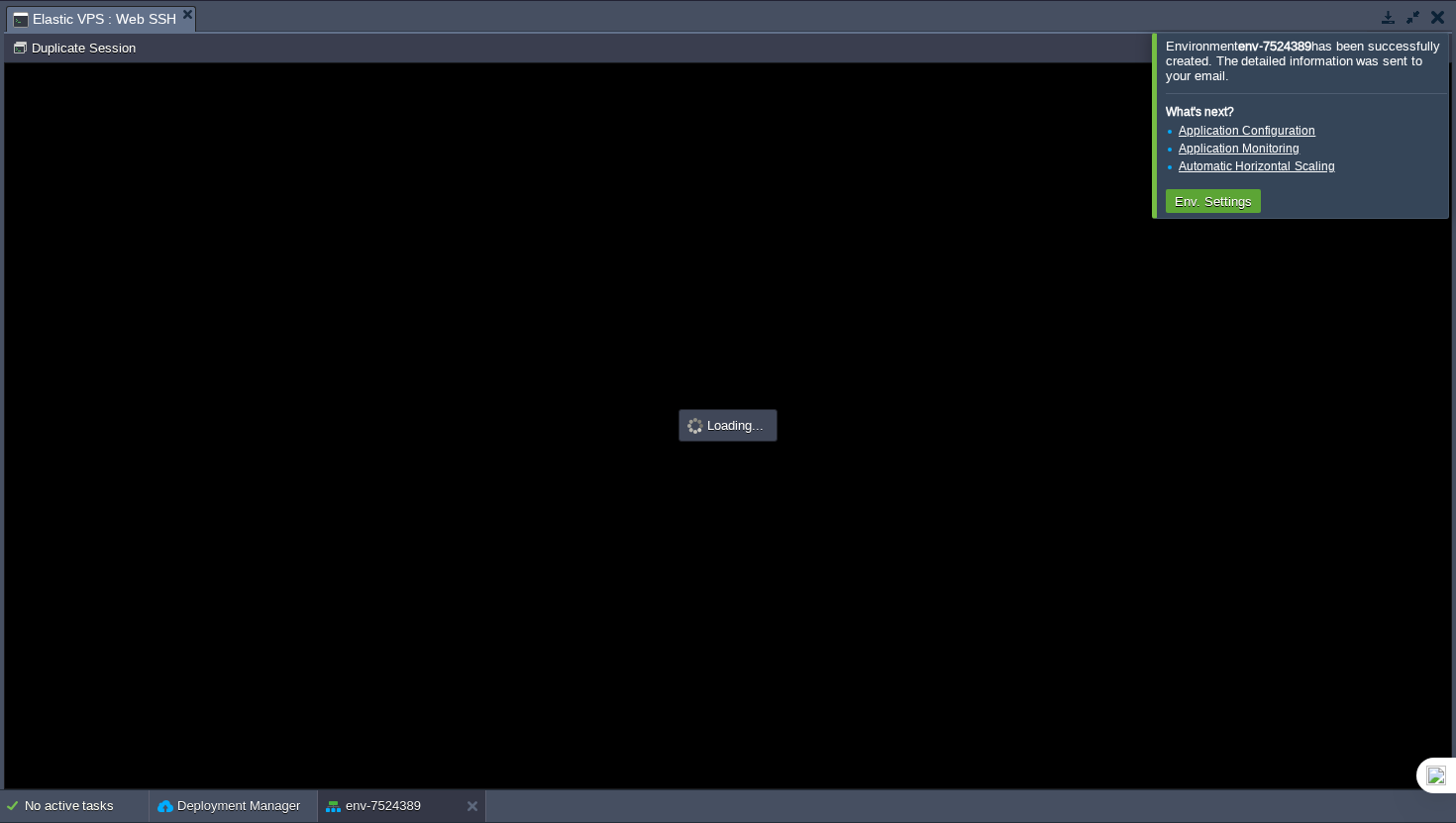
type input "#000000"
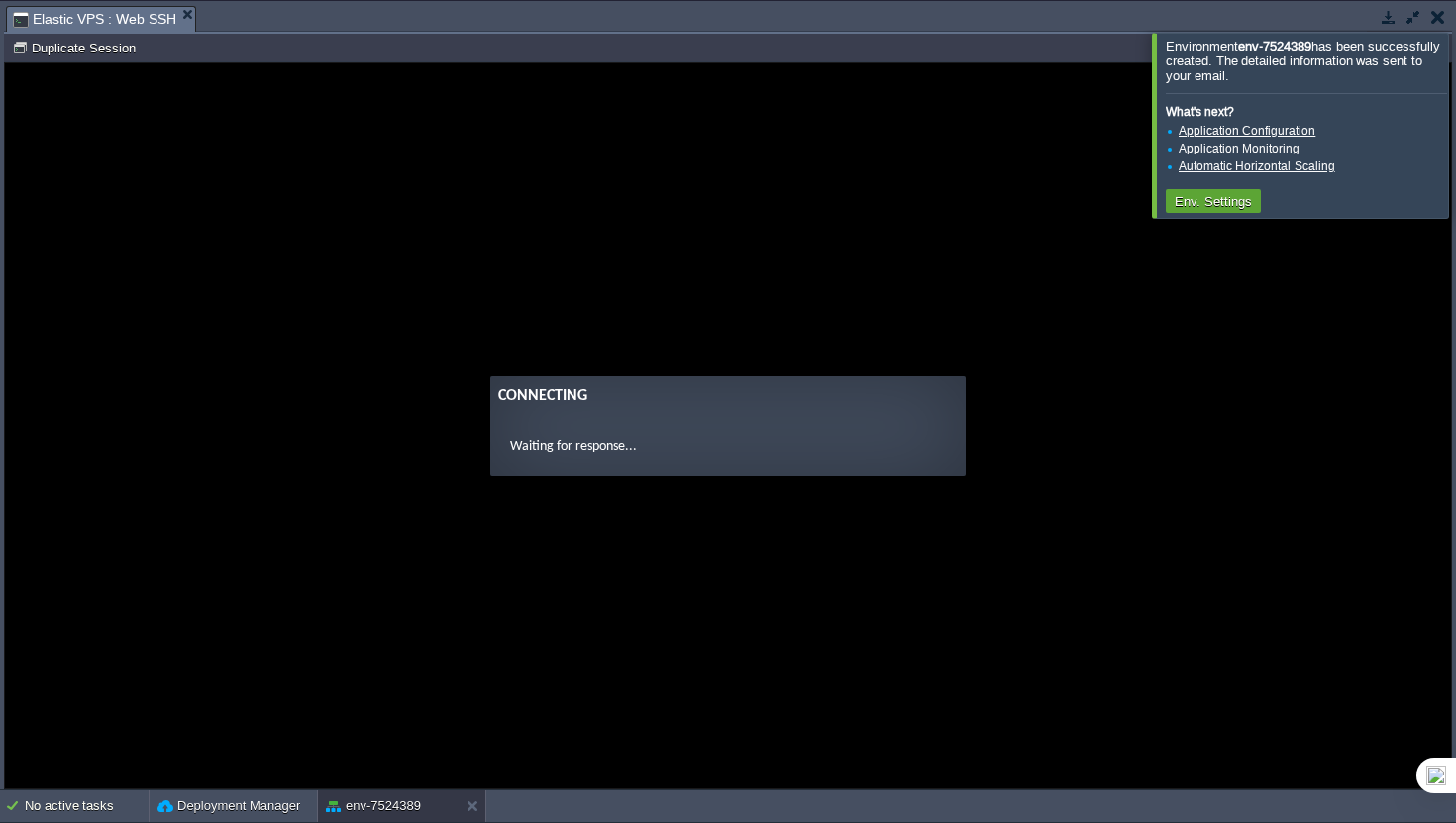
click at [1455, 137] on div at bounding box center [1480, 125] width 0 height 185
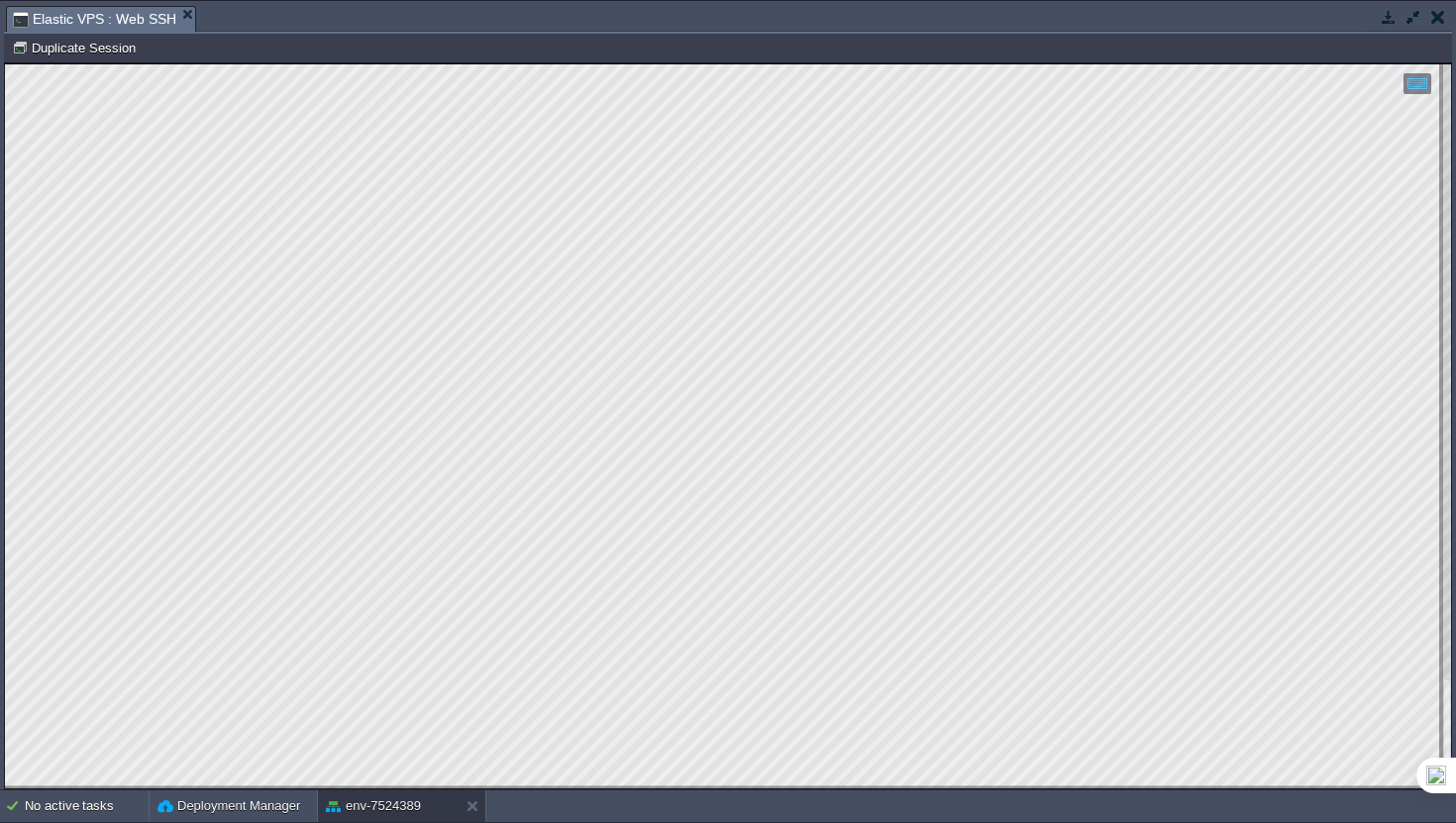
click at [5, 64] on html "Copy: Cmd + C Paste: Cmd + V Settings: Ctrl + Shift + Alt 0" at bounding box center [728, 64] width 1446 height 0
click at [1132, 39] on td "Node ID: 250380 Duplicate Session" at bounding box center [728, 48] width 1444 height 24
click at [174, 15] on em "Elastic VPS : Web SSH" at bounding box center [104, 19] width 183 height 25
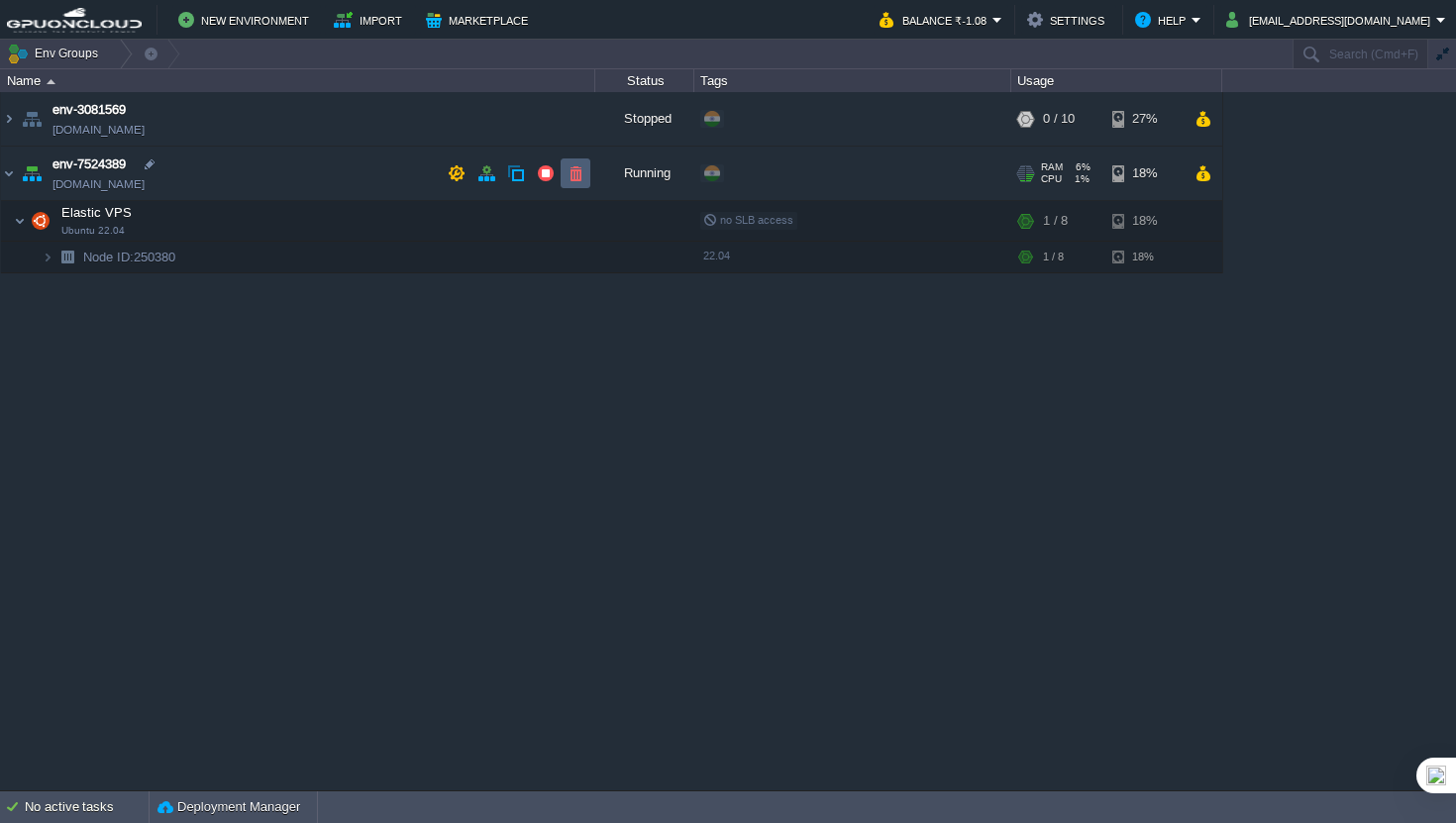
click at [574, 179] on button "button" at bounding box center [576, 174] width 18 height 18
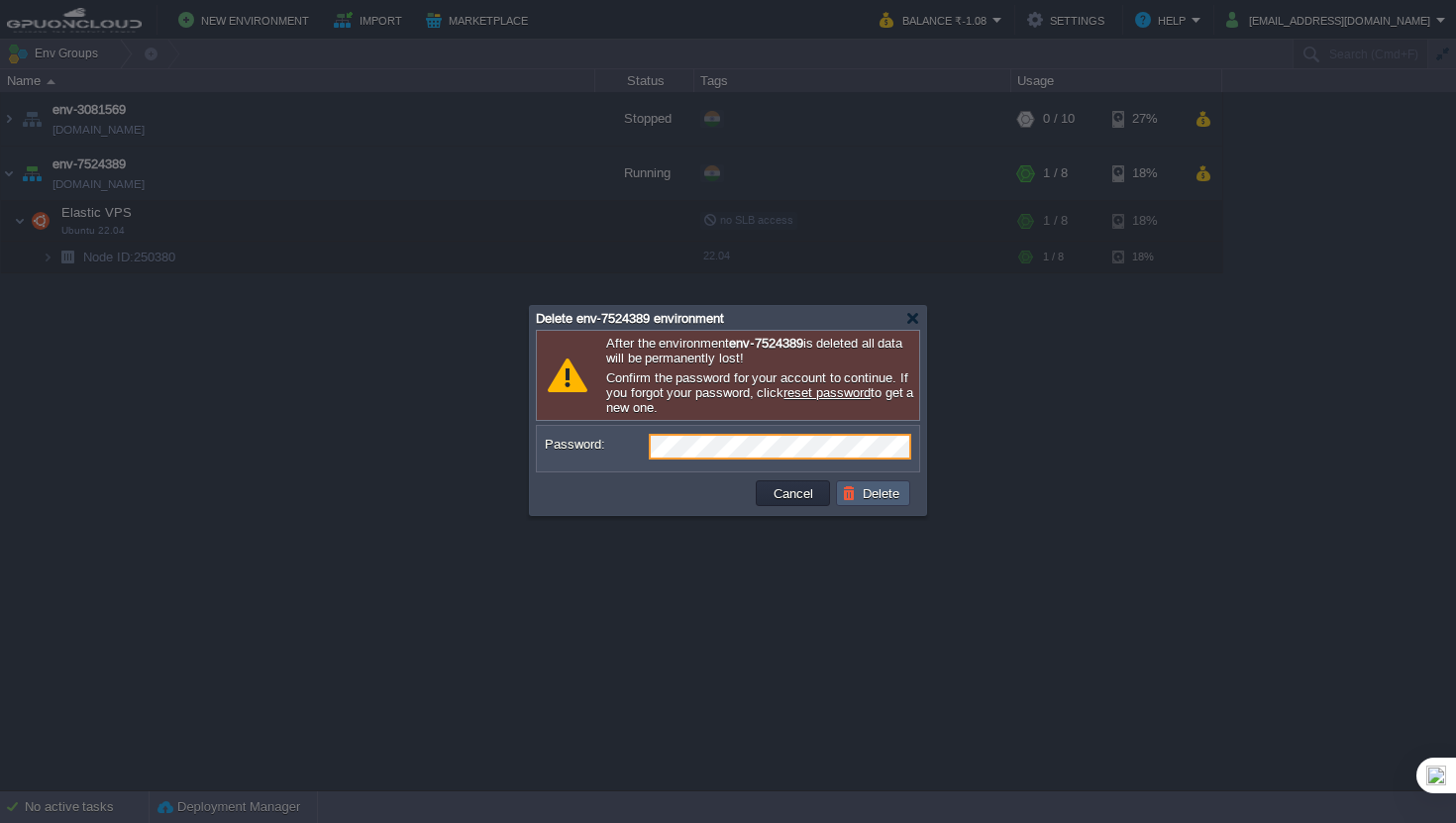
click at [871, 490] on button "Delete" at bounding box center [874, 493] width 64 height 18
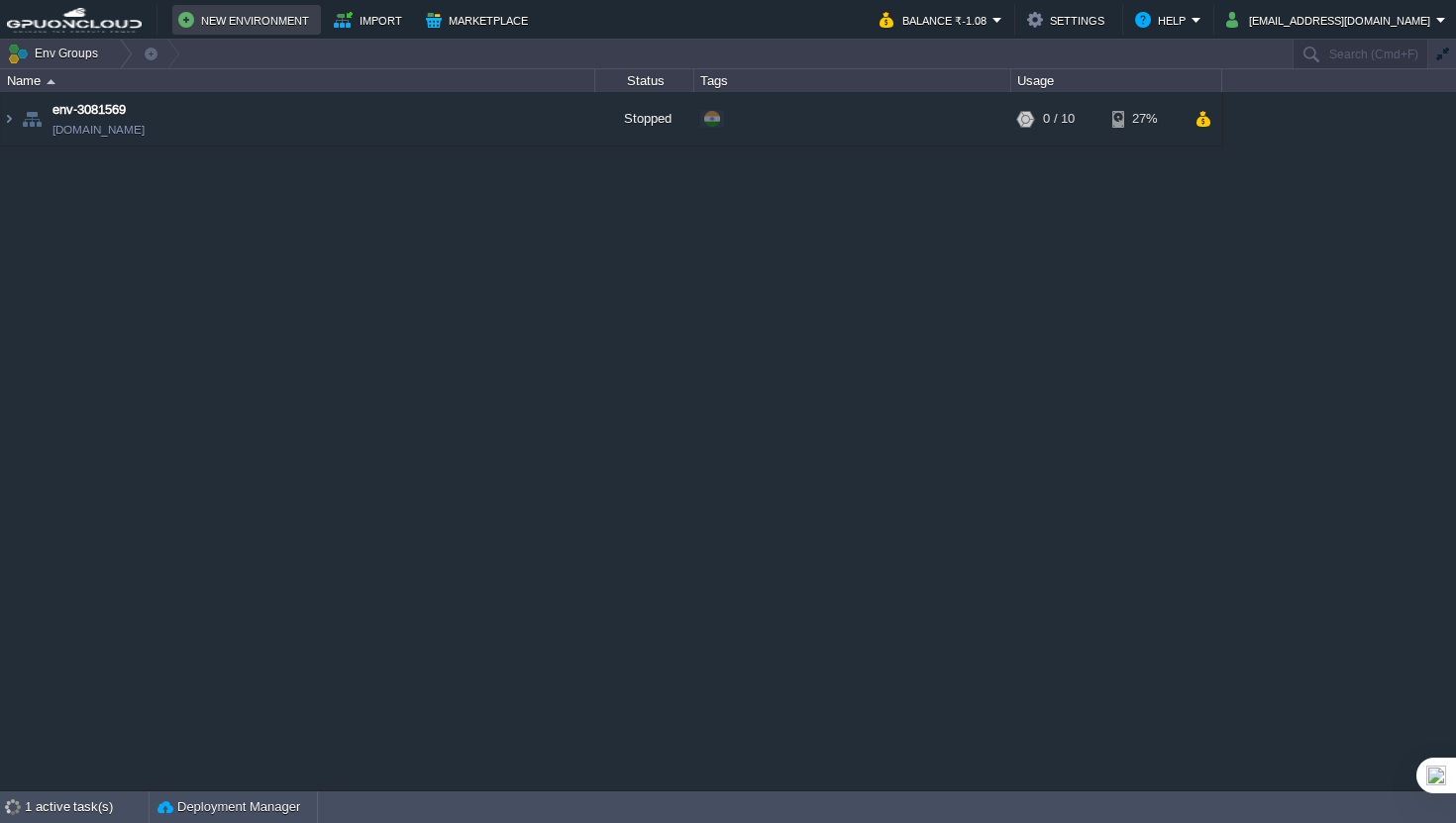
click at [238, 31] on button "New Environment" at bounding box center [246, 20] width 137 height 24
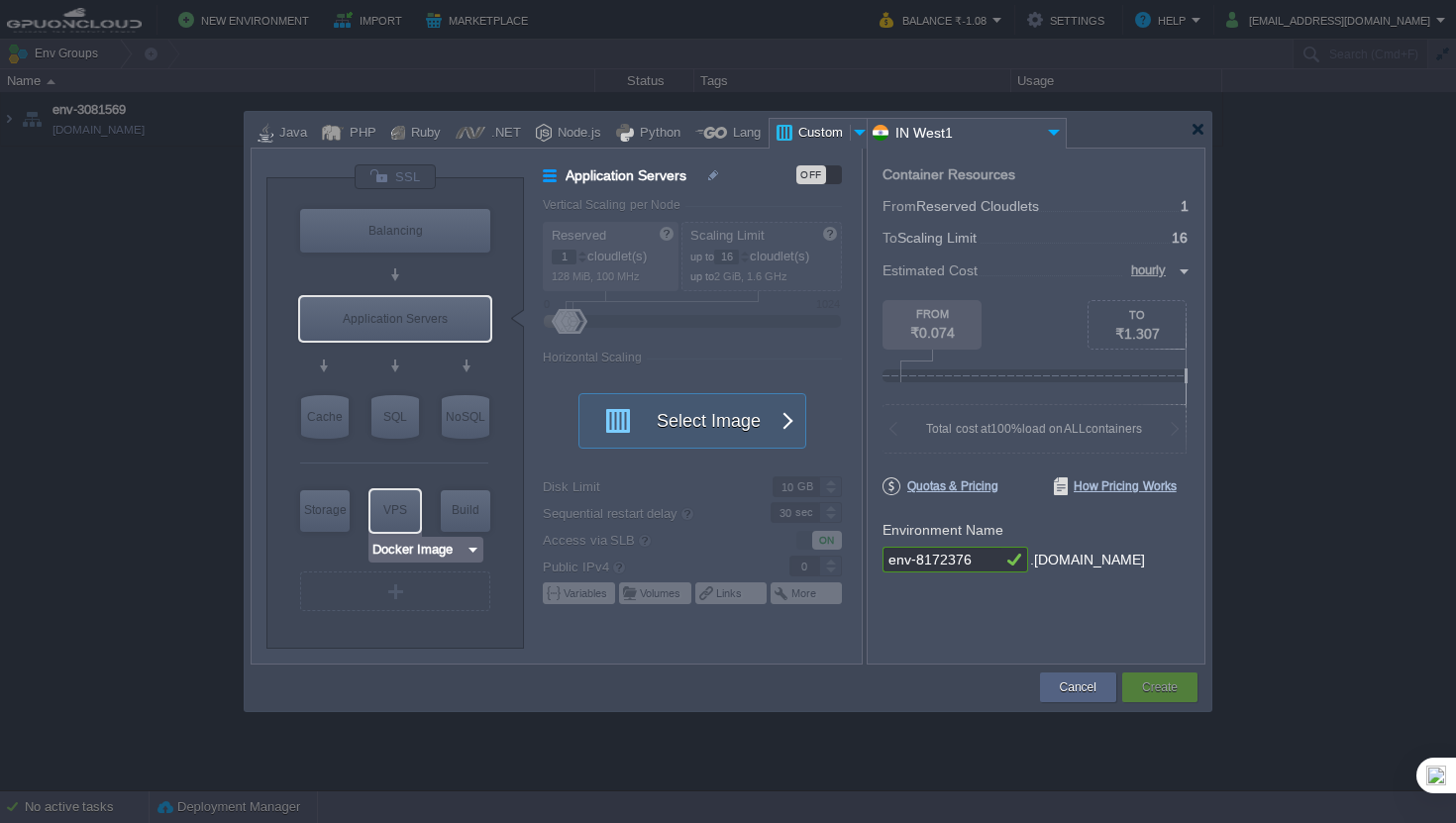
click at [394, 495] on div "VPS" at bounding box center [395, 510] width 50 height 40
type input "Elastic VPS"
type input "4"
type input "Select Image"
type input "Stateful"
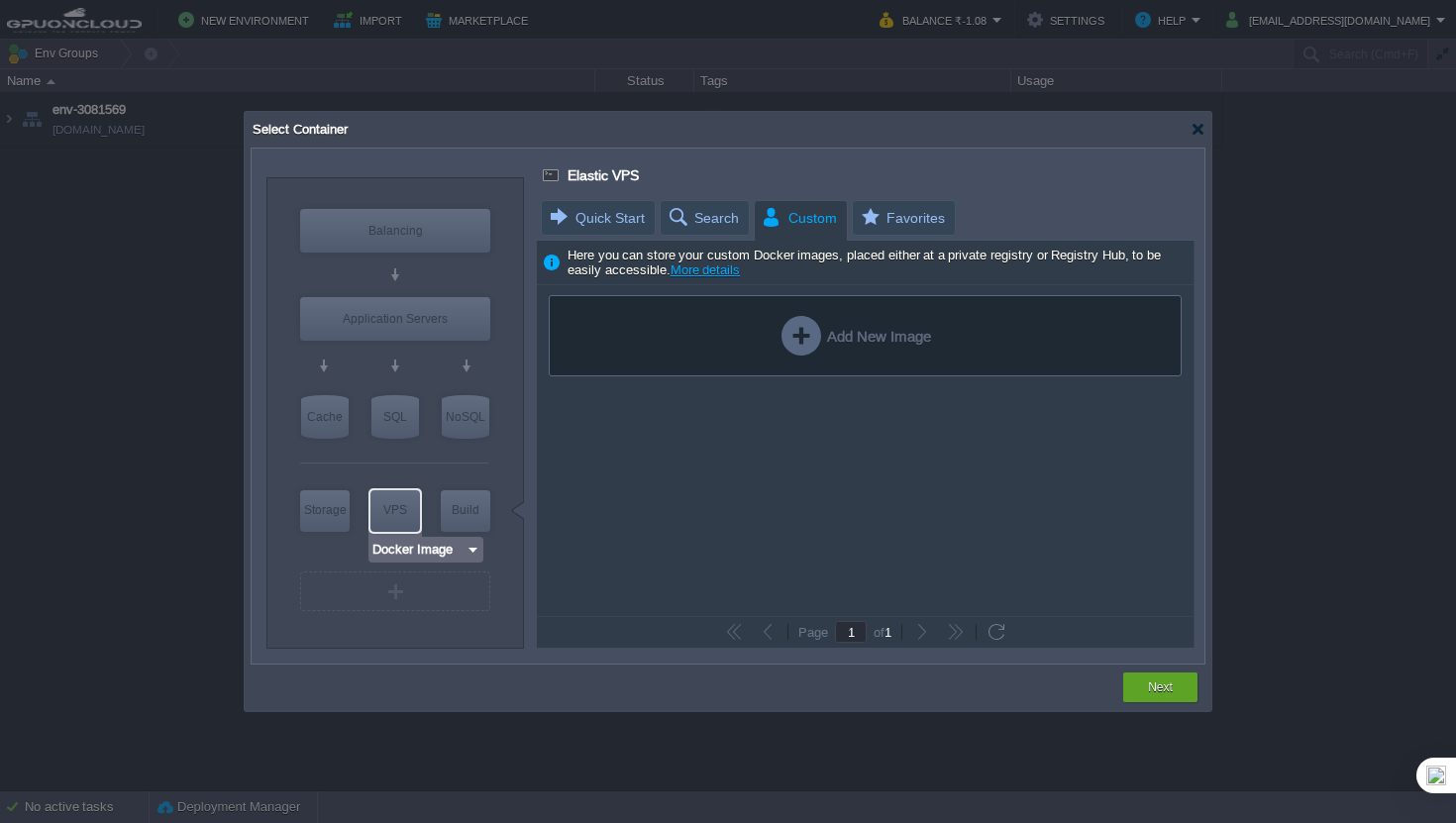
click at [414, 549] on input "Docker Image" at bounding box center [418, 550] width 94 height 20
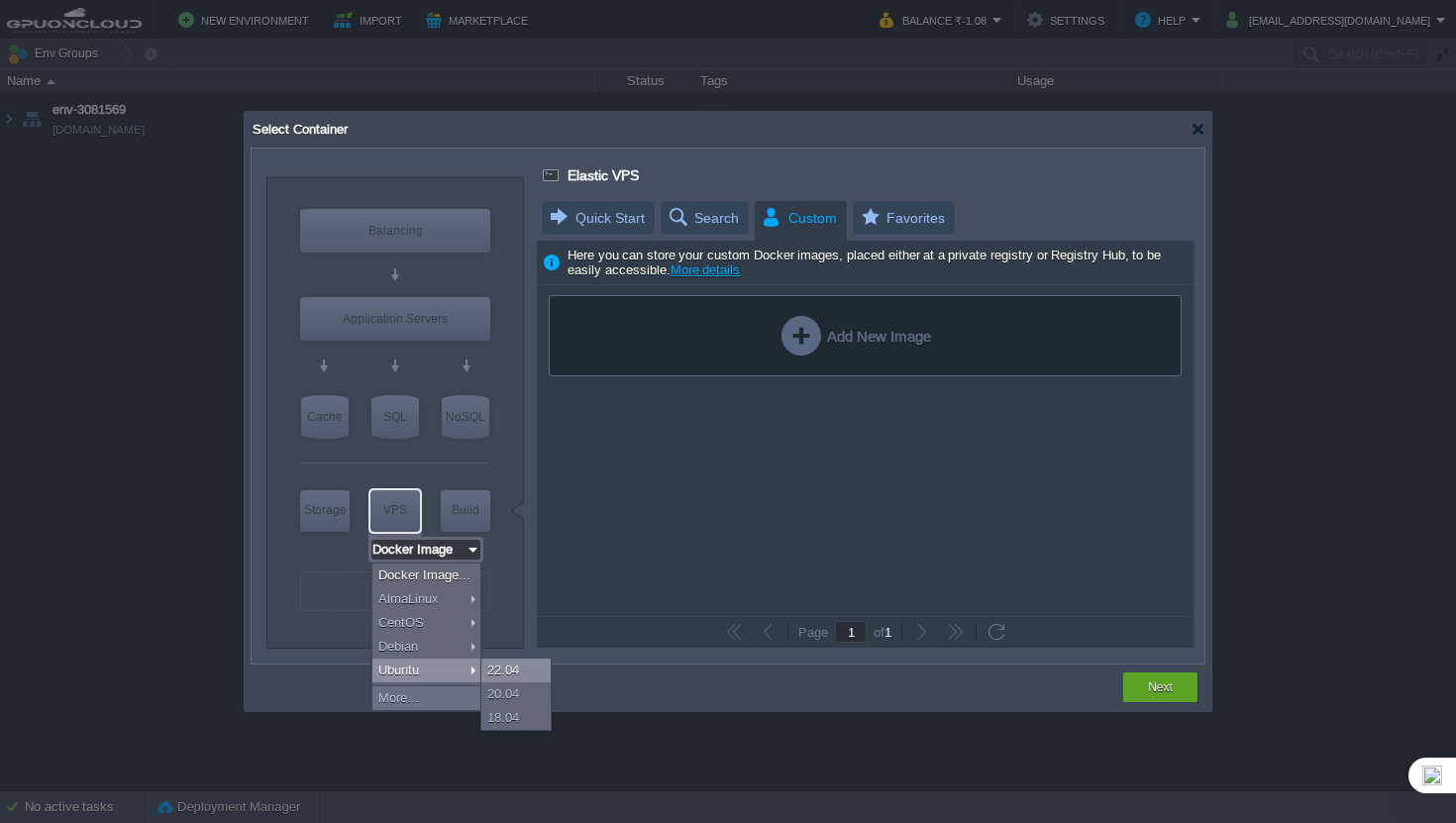
click at [531, 672] on div "22.04" at bounding box center [515, 670] width 69 height 24
type input "Ubuntu 22.04"
type input "22.04"
type input "Ubuntu 22.04"
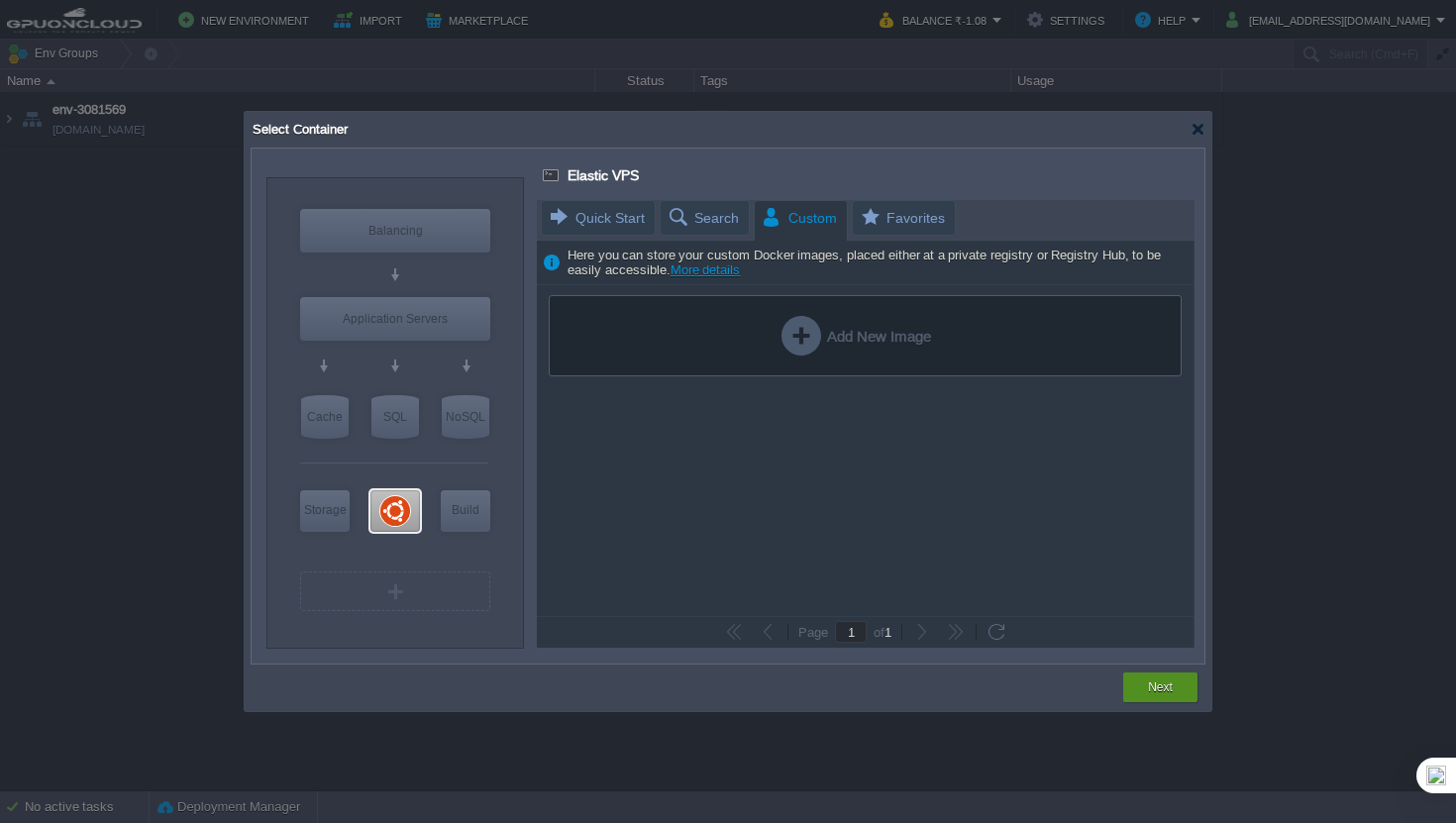
click at [1154, 681] on button "Next" at bounding box center [1161, 687] width 25 height 20
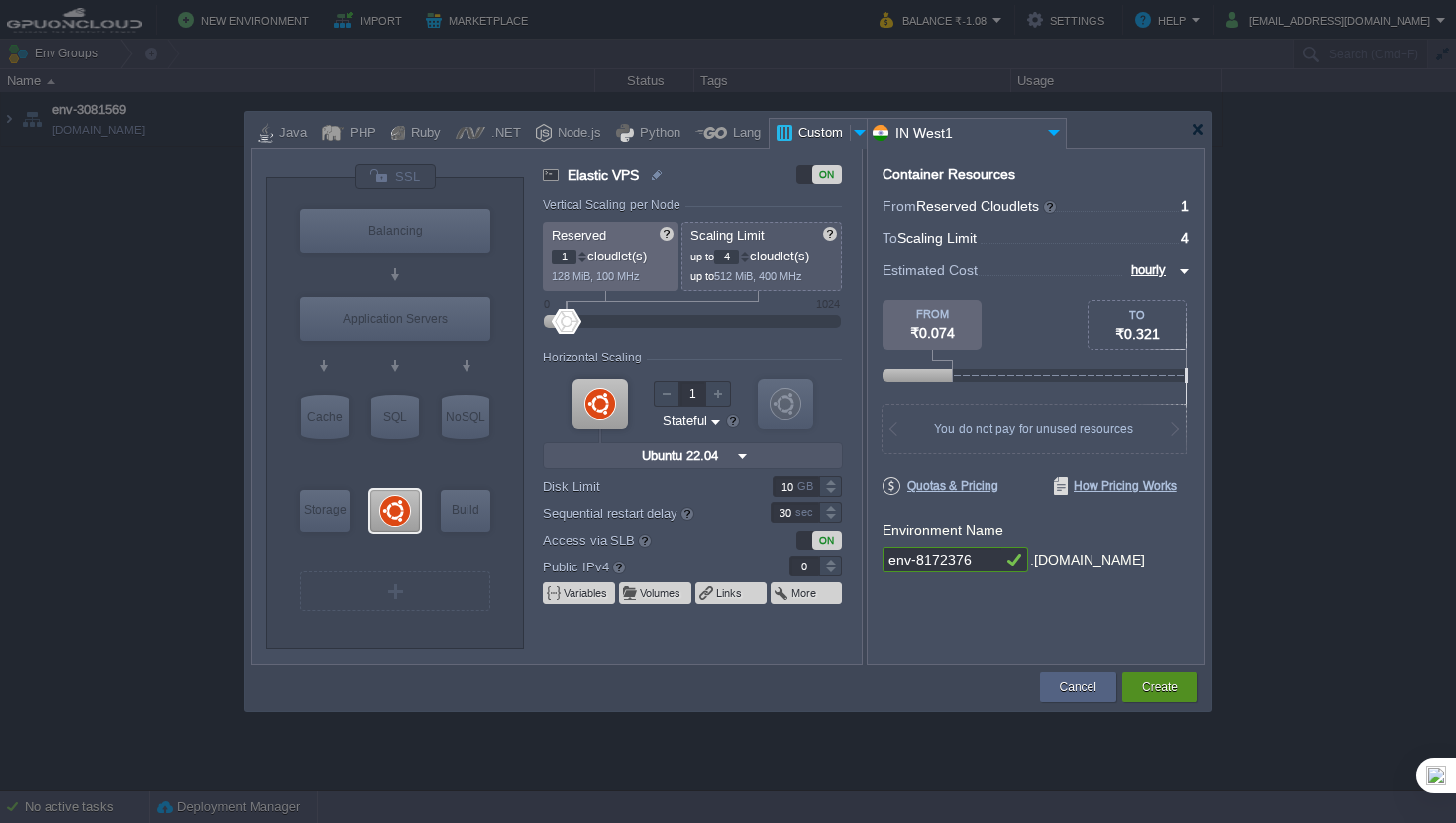
click at [1157, 694] on button "Create" at bounding box center [1161, 687] width 36 height 20
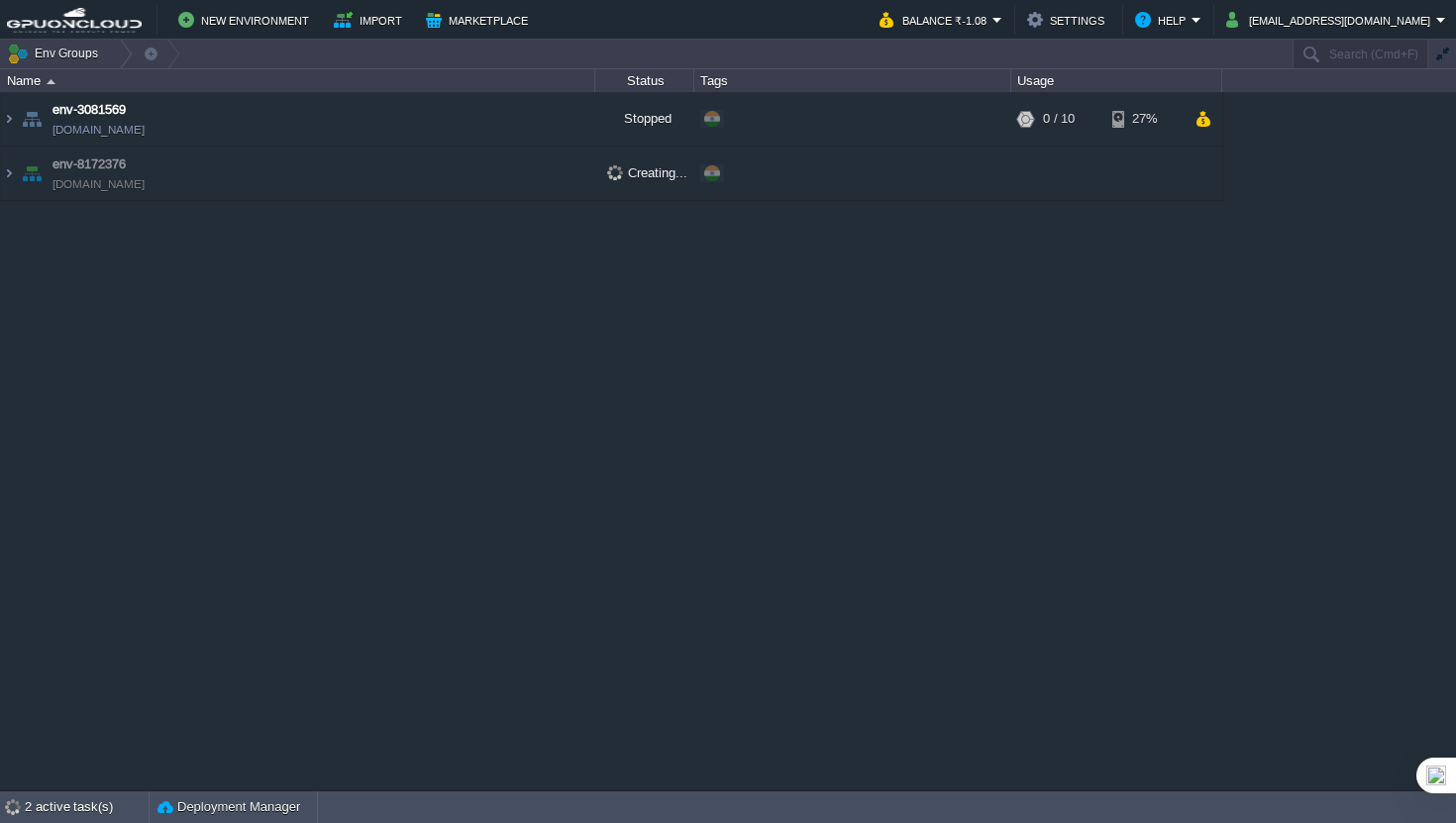
click at [267, 196] on td "env-8172376 [DOMAIN_NAME]" at bounding box center [298, 174] width 595 height 55
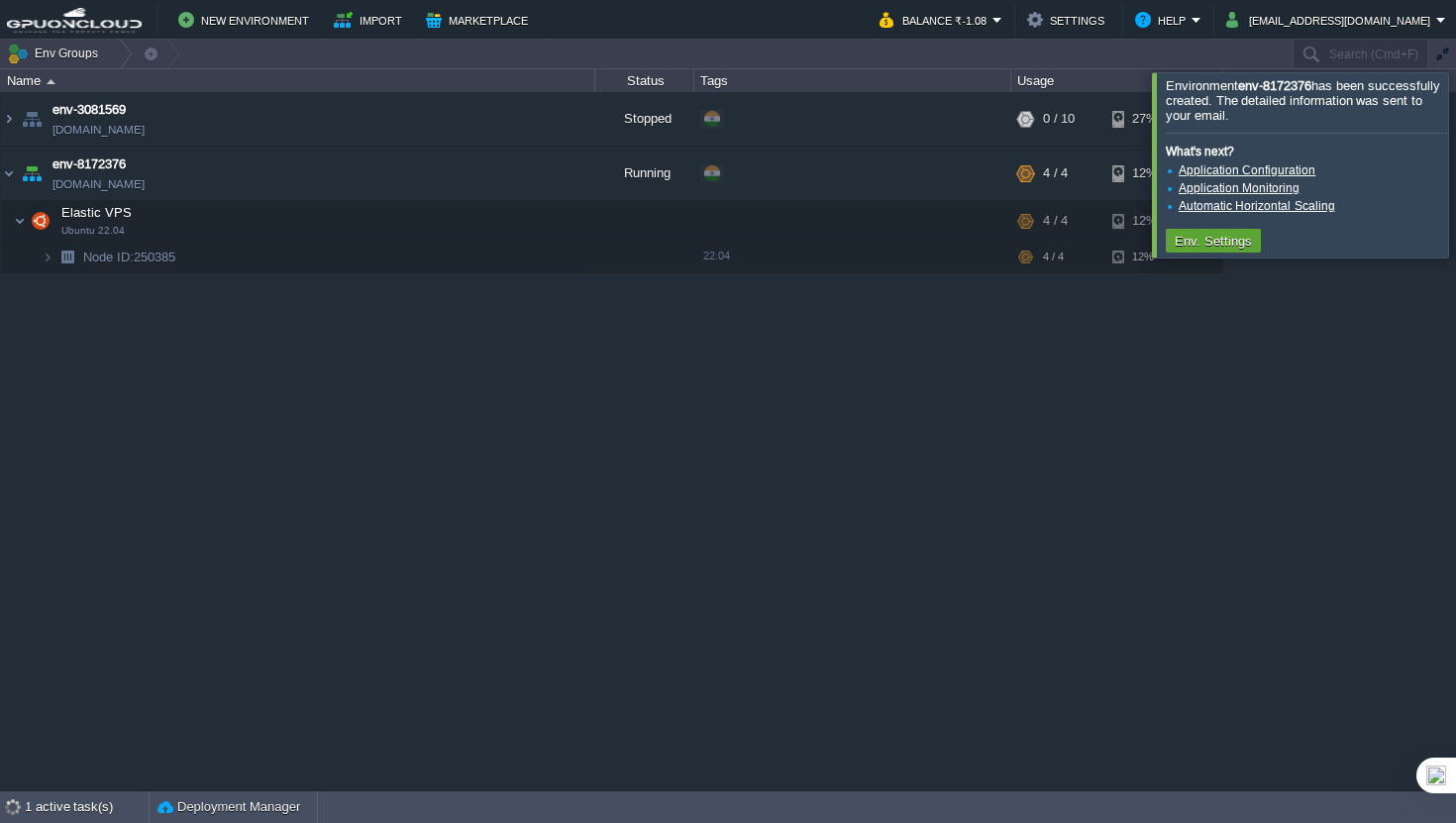
click at [1375, 296] on div "env-3081569 [DOMAIN_NAME] Stopped + Add to Env Group RAM 0% CPU 0% 0 / 10 27% e…" at bounding box center [728, 440] width 1456 height 697
click at [500, 229] on td at bounding box center [506, 220] width 30 height 30
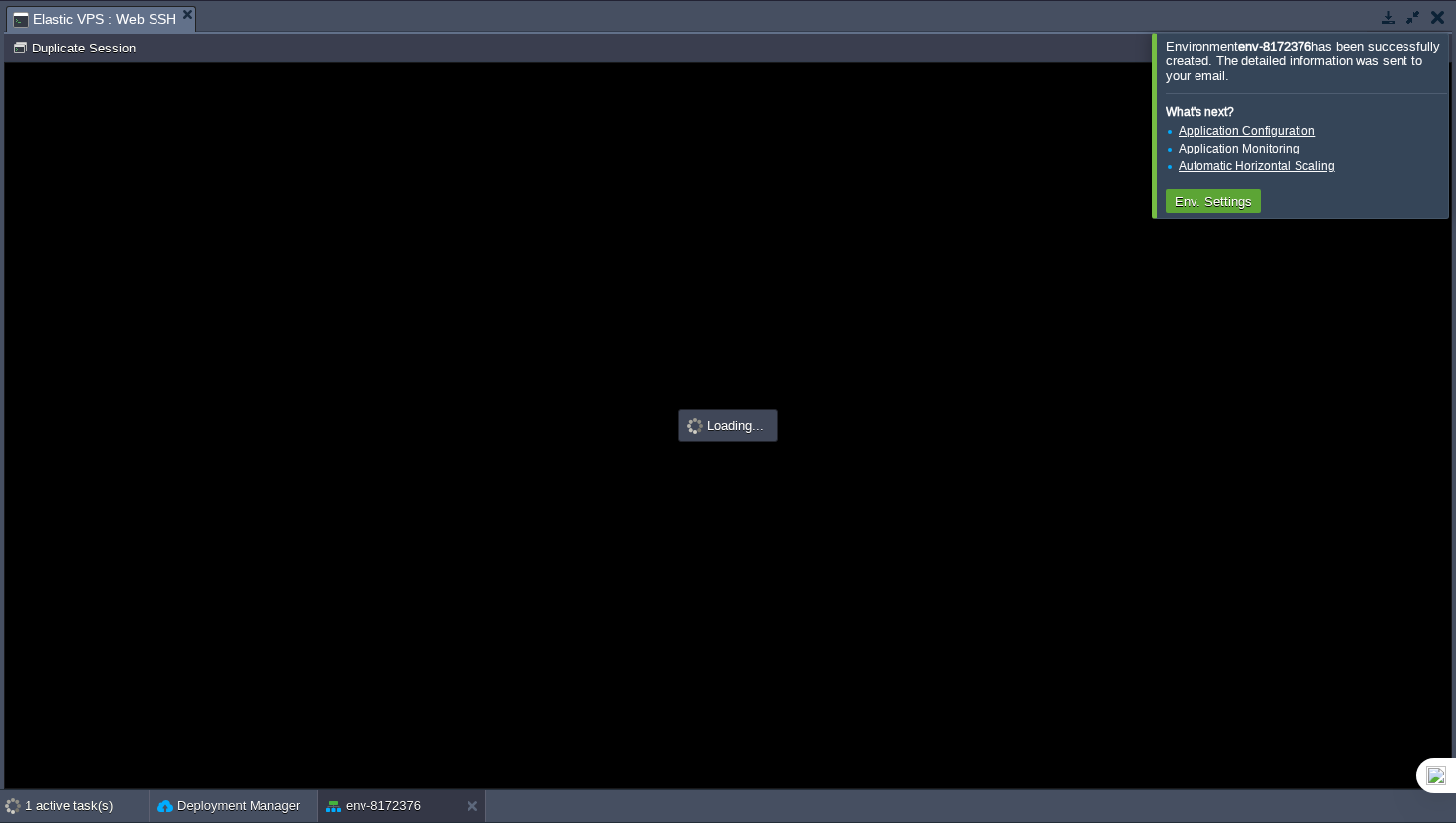
type input "#000000"
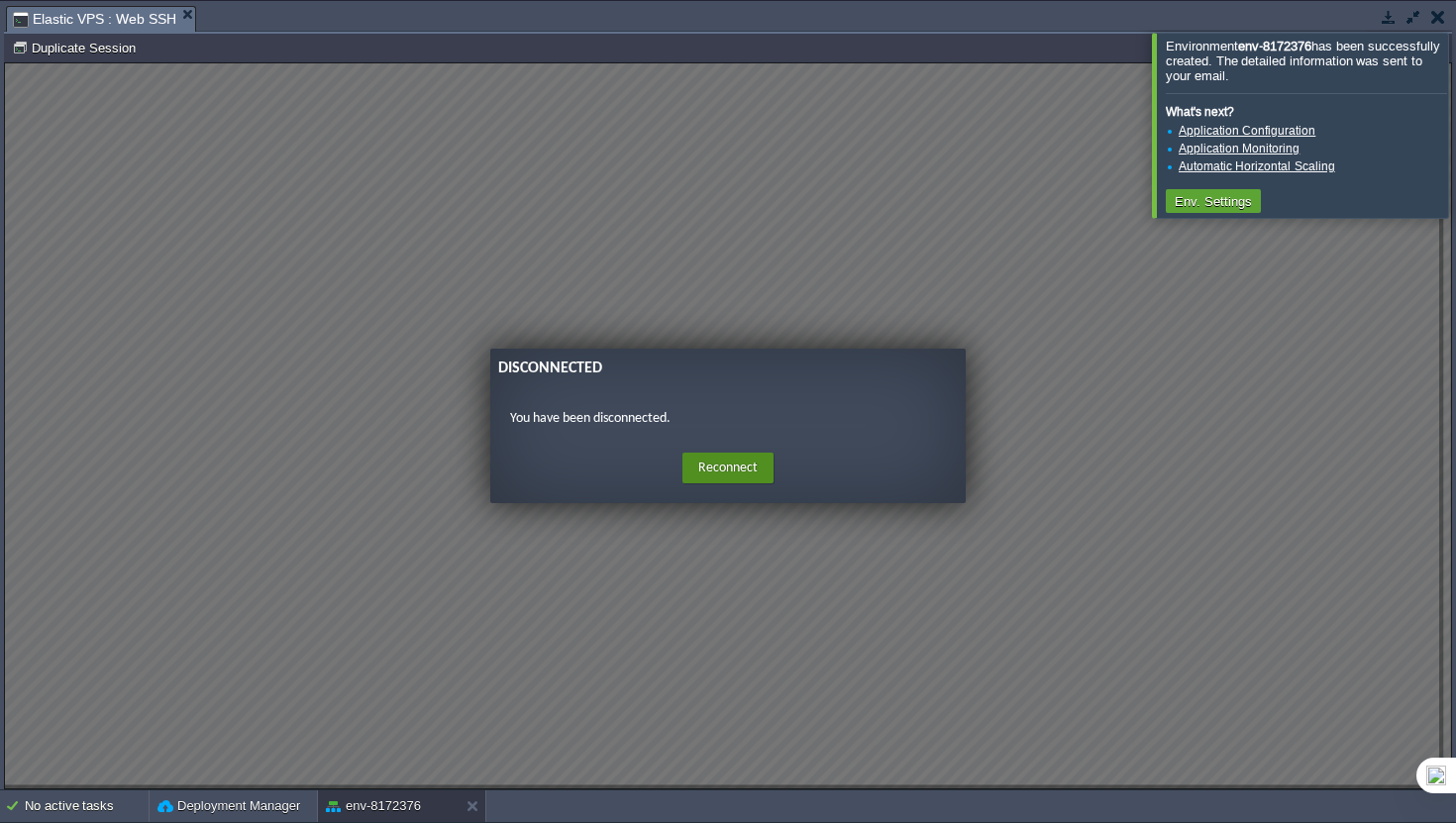
click at [739, 478] on button "Reconnect" at bounding box center [728, 469] width 91 height 32
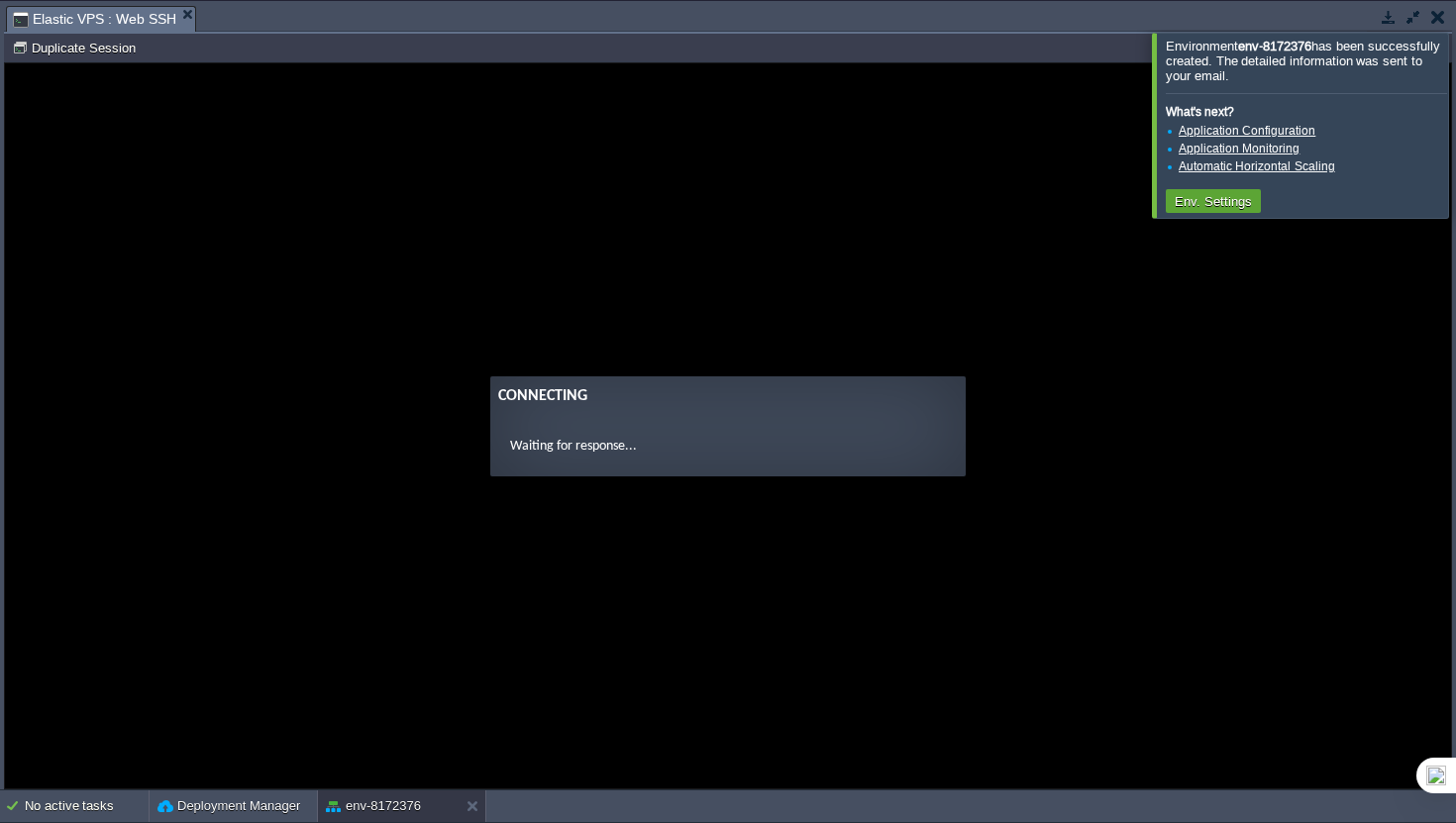
click at [1455, 117] on div at bounding box center [1480, 125] width 0 height 185
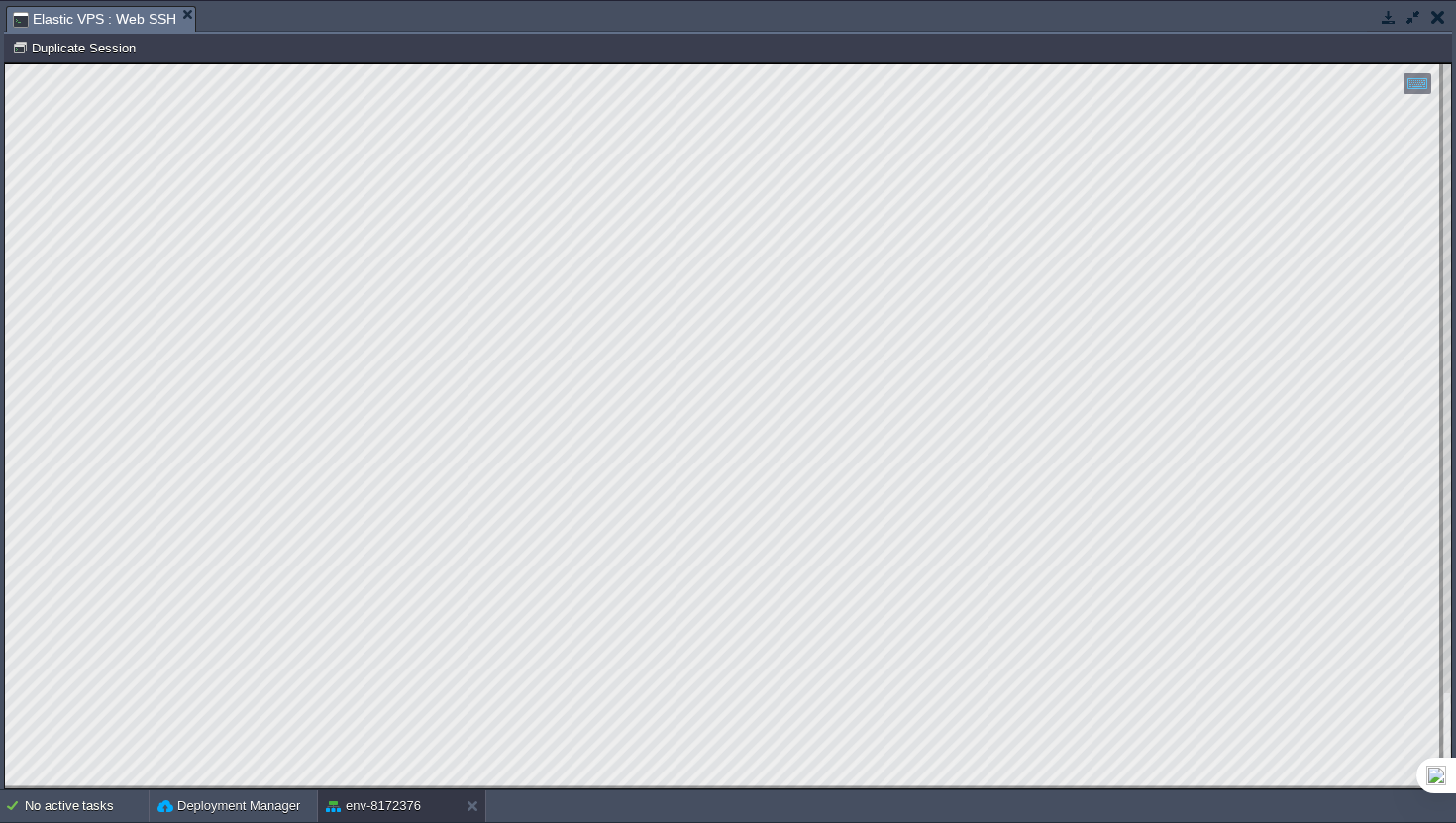
scroll to position [491, 208]
drag, startPoint x: 875, startPoint y: 854, endPoint x: 319, endPoint y: 794, distance: 559.2
click at [319, 64] on html "Copy: Cmd + C Paste: Cmd + V Settings: Ctrl + Shift + Alt 0" at bounding box center [728, 64] width 1446 height 0
click at [5, 64] on html "Copy: Cmd + C Paste: Cmd + V Settings: Ctrl + Shift + Alt 0" at bounding box center [728, 64] width 1446 height 0
click at [5, 572] on div "Copy: Cmd + C Paste: Cmd + V Settings: Ctrl + Shift + Alt 0" at bounding box center [728, 426] width 1446 height 725
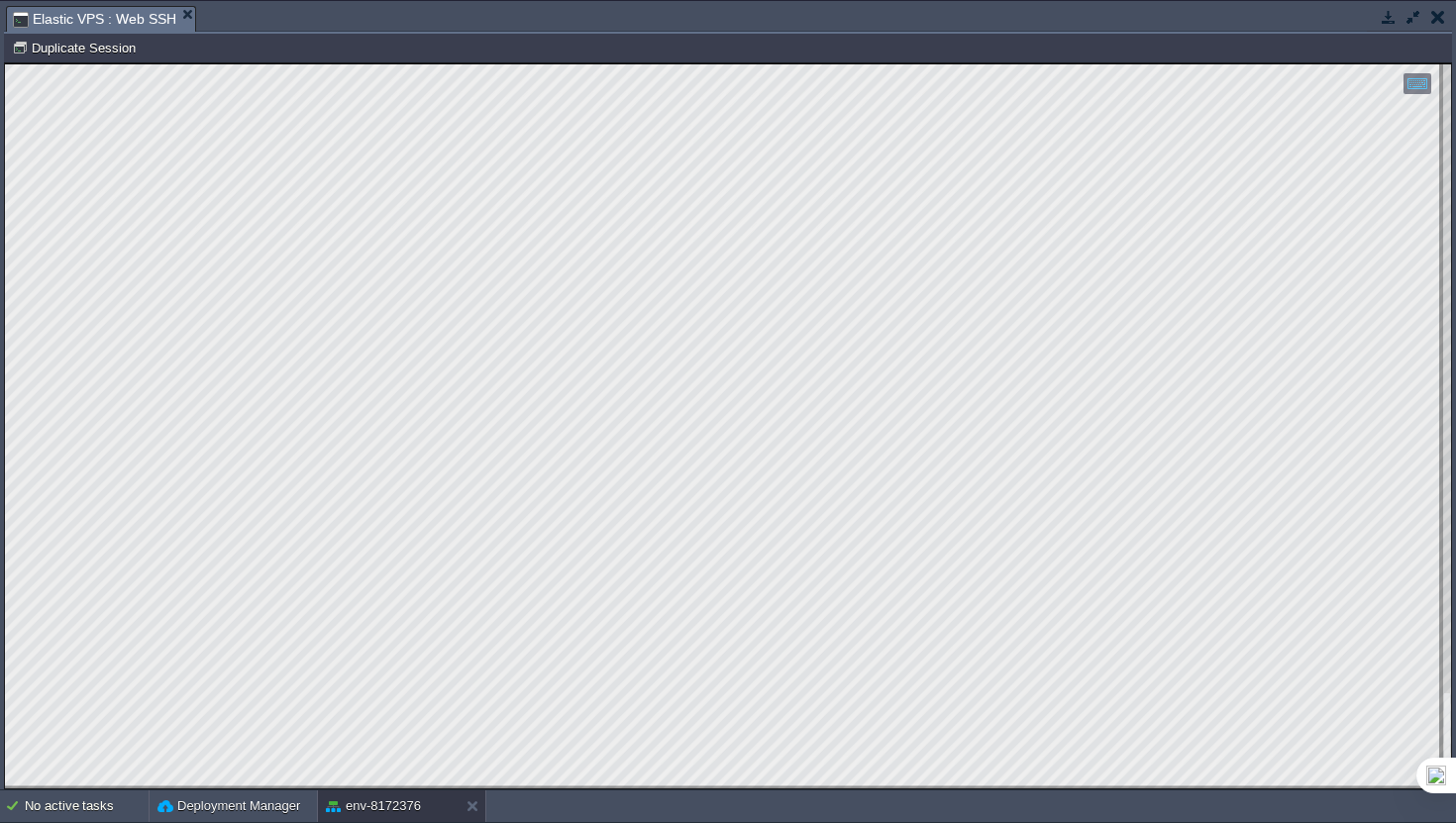
scroll to position [113, 208]
click at [604, 817] on td "No active tasks Deployment Manager env-8172376" at bounding box center [728, 806] width 1456 height 32
drag, startPoint x: 308, startPoint y: 785, endPoint x: 1, endPoint y: 710, distance: 316.0
click at [5, 64] on html "Copy: Cmd + C Paste: Cmd + V Settings: Ctrl + Shift + Alt 0" at bounding box center [728, 64] width 1446 height 0
type textarea "root@node250385-env-8172376:/etc# java -version openjdk version "17.0.16" [DATE…"
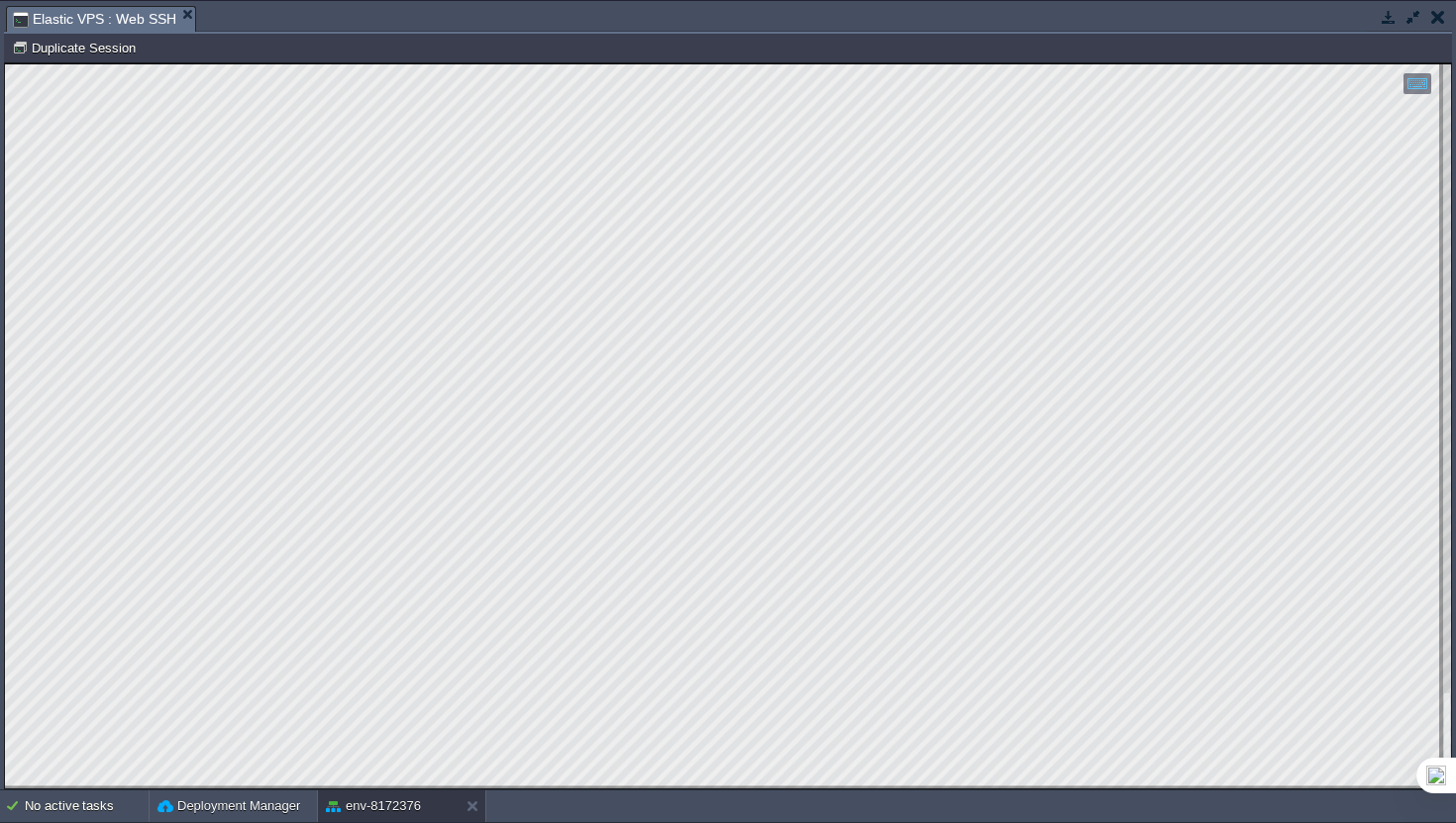
scroll to position [54, 208]
click at [1419, 11] on button "button" at bounding box center [1414, 17] width 18 height 18
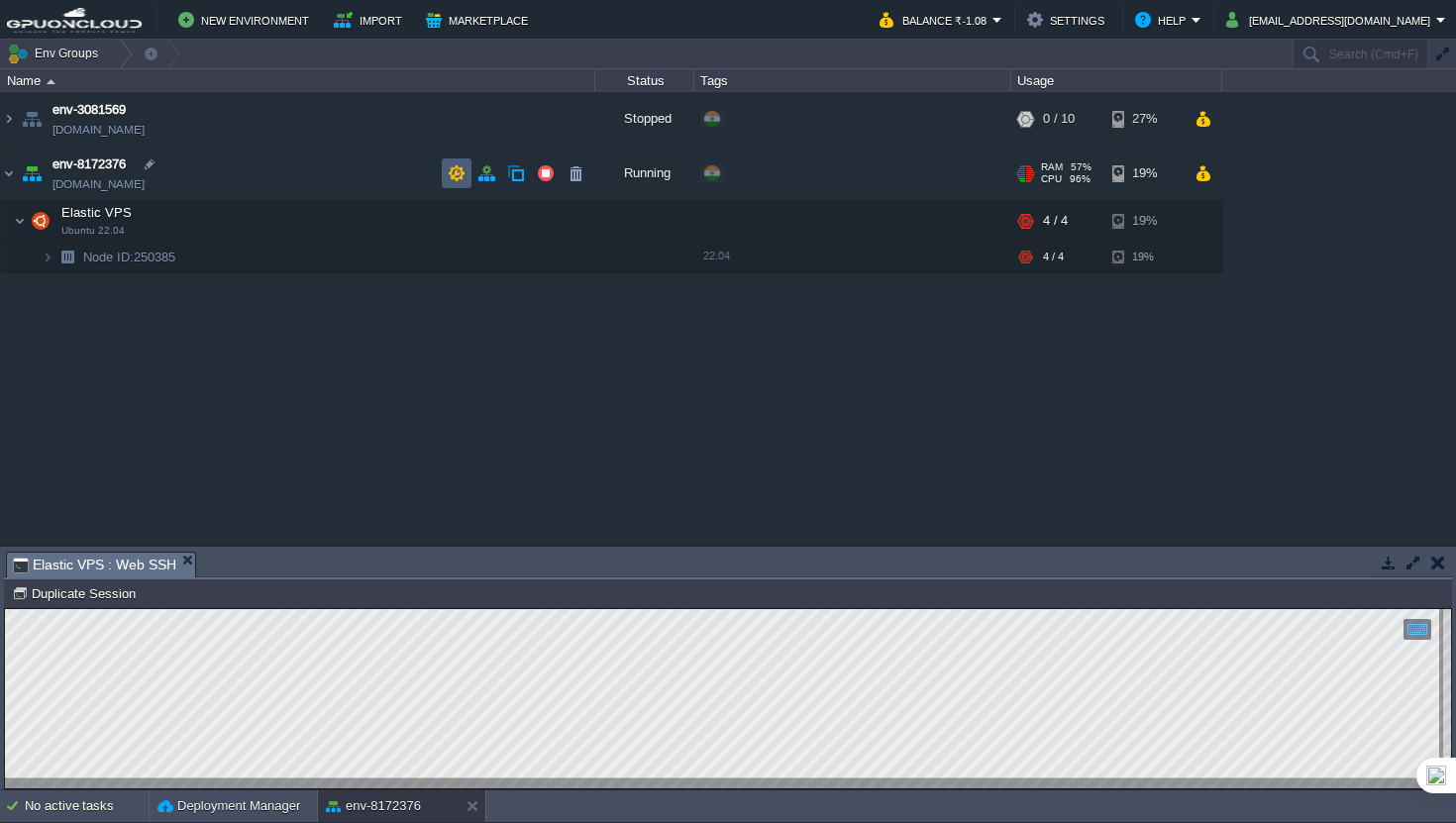
click at [464, 175] on button "button" at bounding box center [457, 174] width 18 height 18
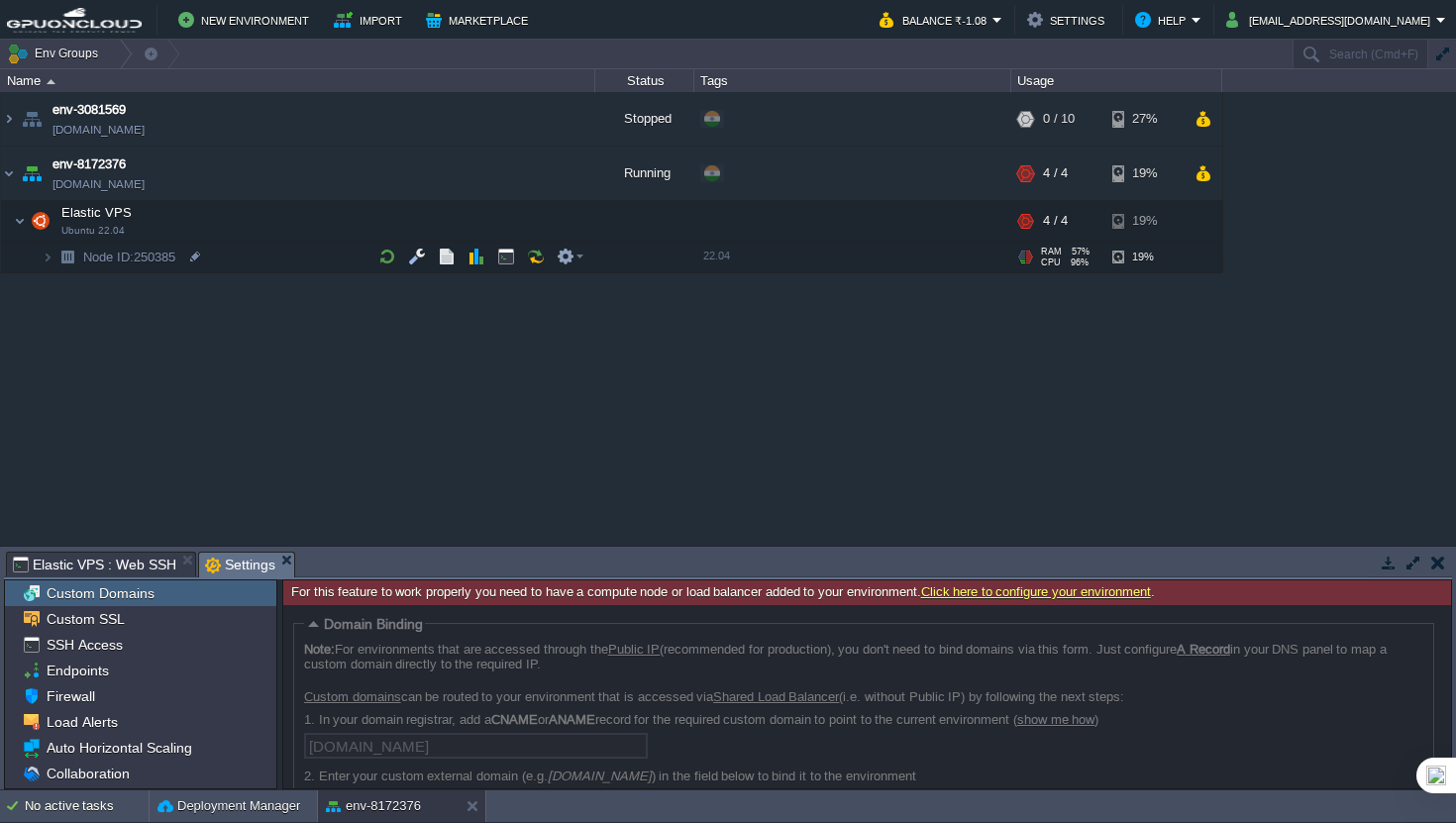
click at [1410, 569] on button "button" at bounding box center [1414, 563] width 18 height 18
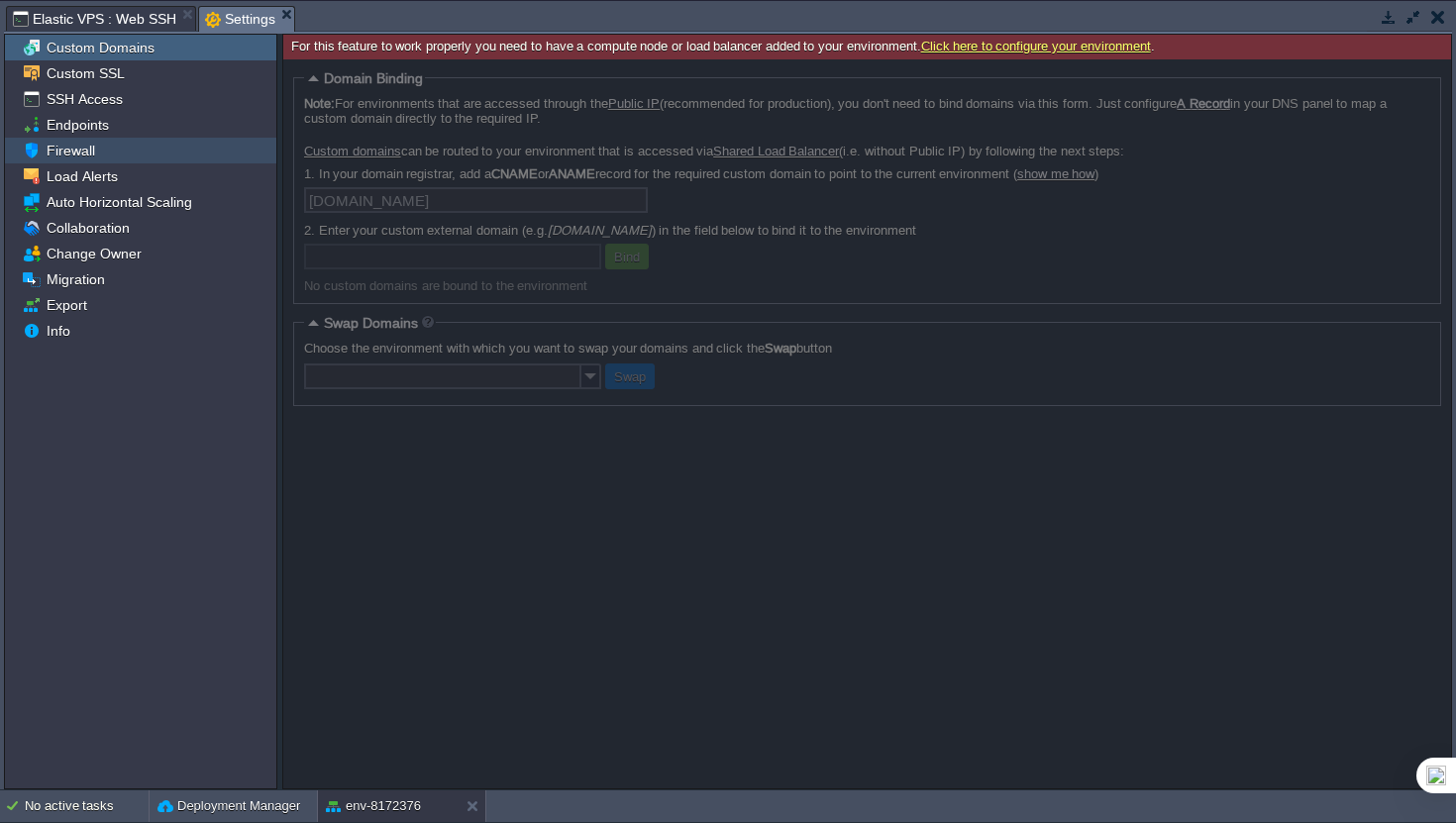
click at [112, 148] on div "Firewall" at bounding box center [141, 151] width 271 height 26
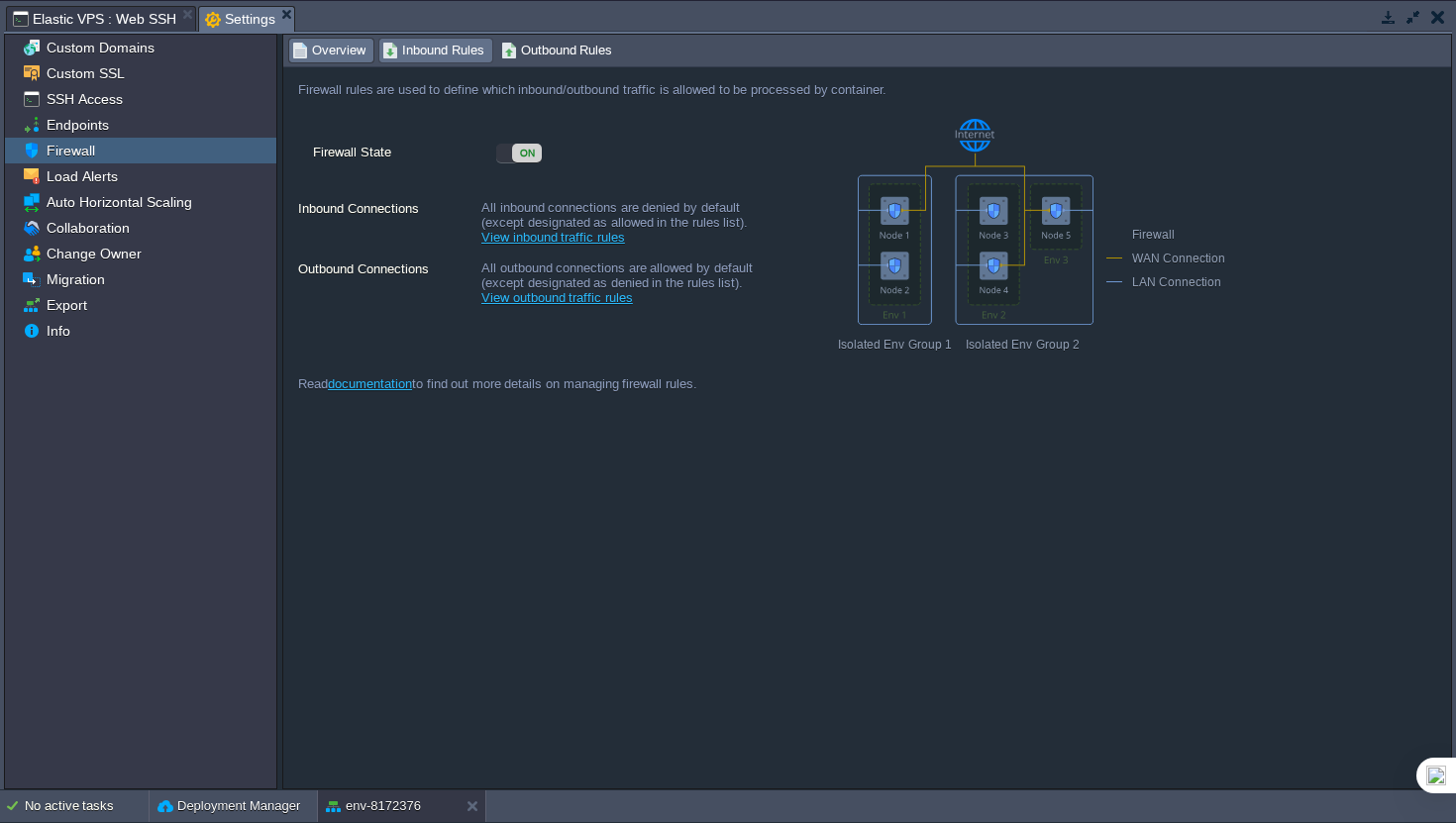
click at [436, 61] on span "Inbound Rules" at bounding box center [433, 51] width 102 height 22
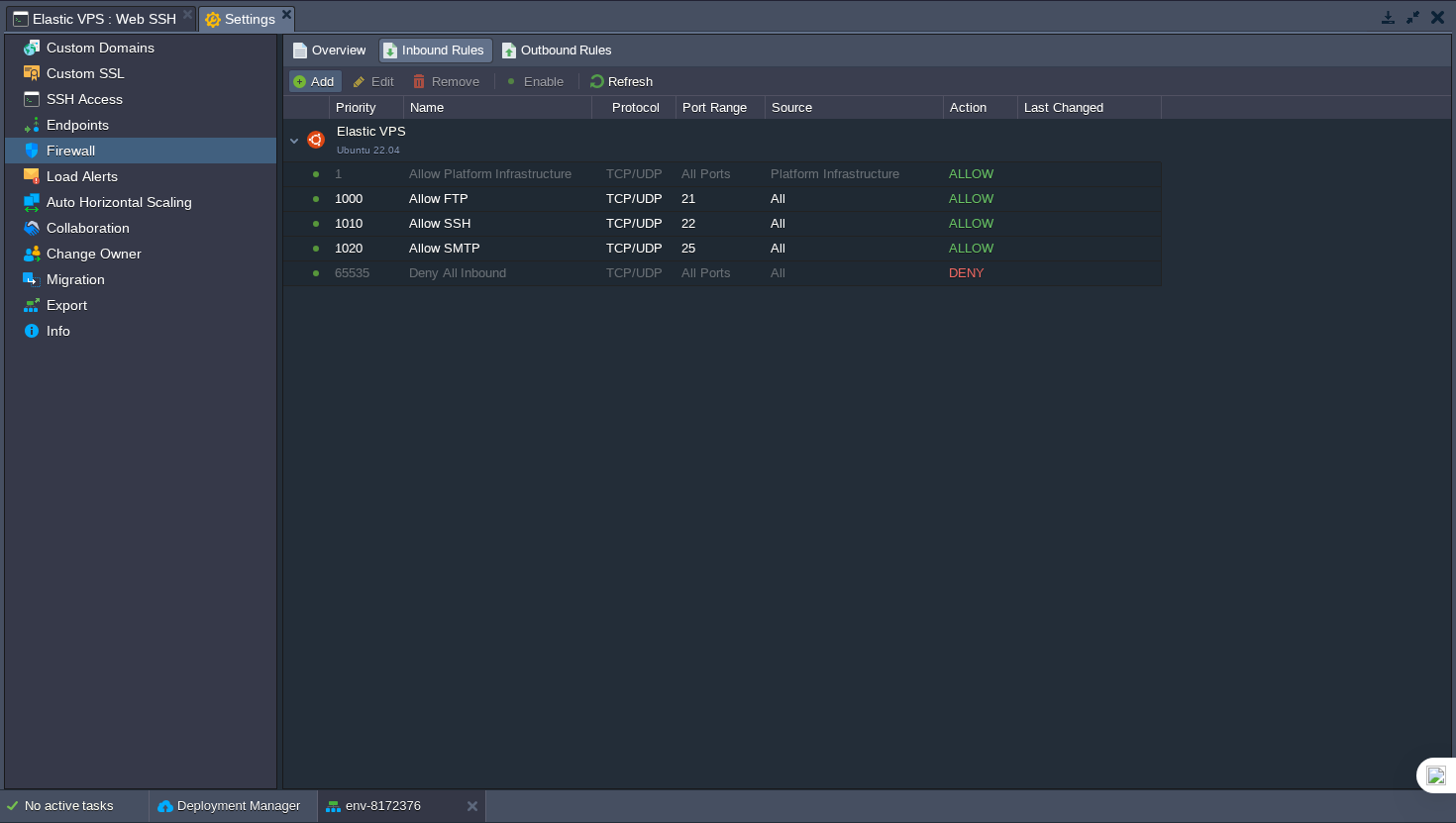
click at [337, 90] on button "Add" at bounding box center [315, 81] width 49 height 18
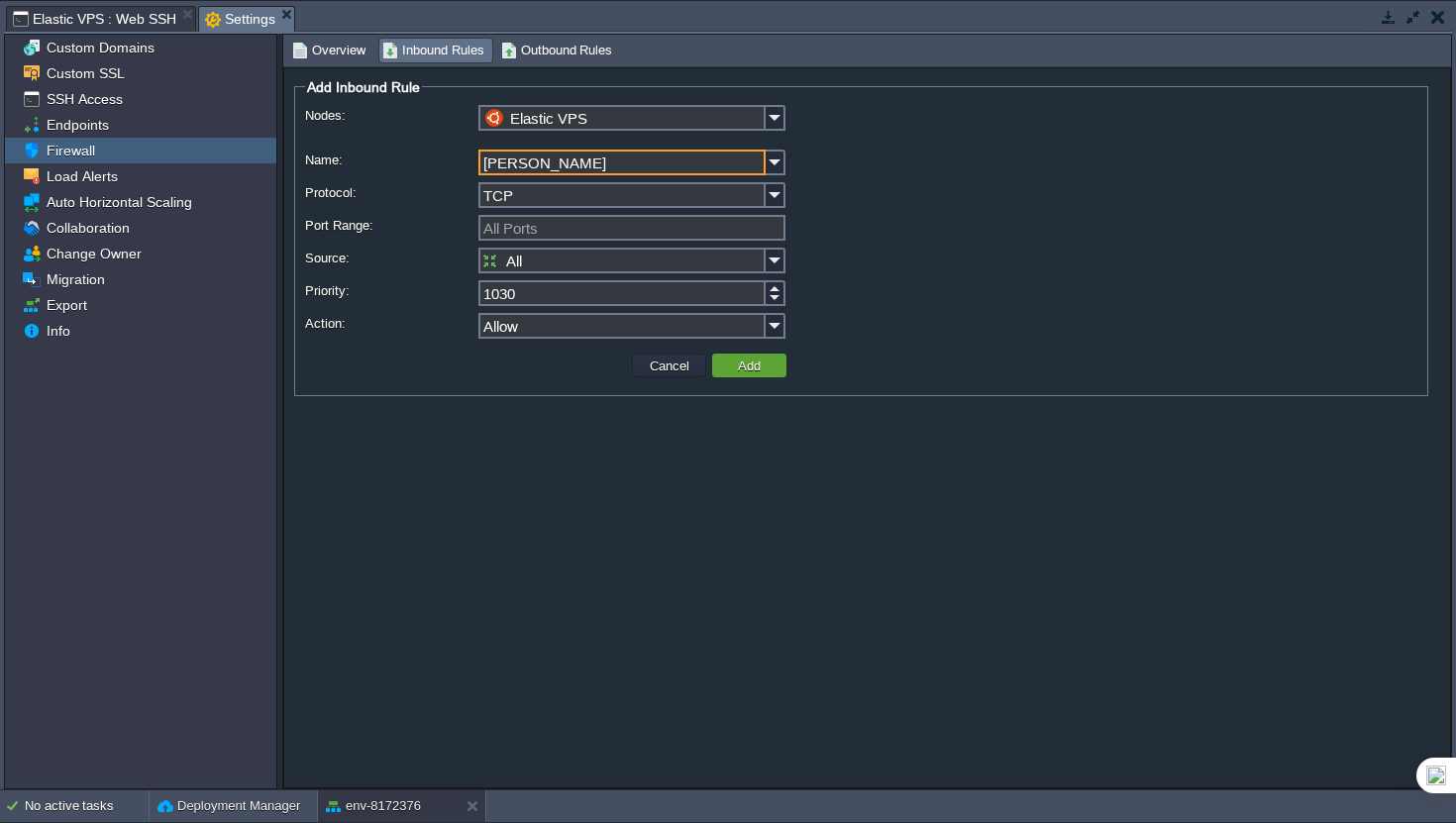
type input "[PERSON_NAME]"
click at [559, 240] on input "All Ports" at bounding box center [632, 227] width 307 height 26
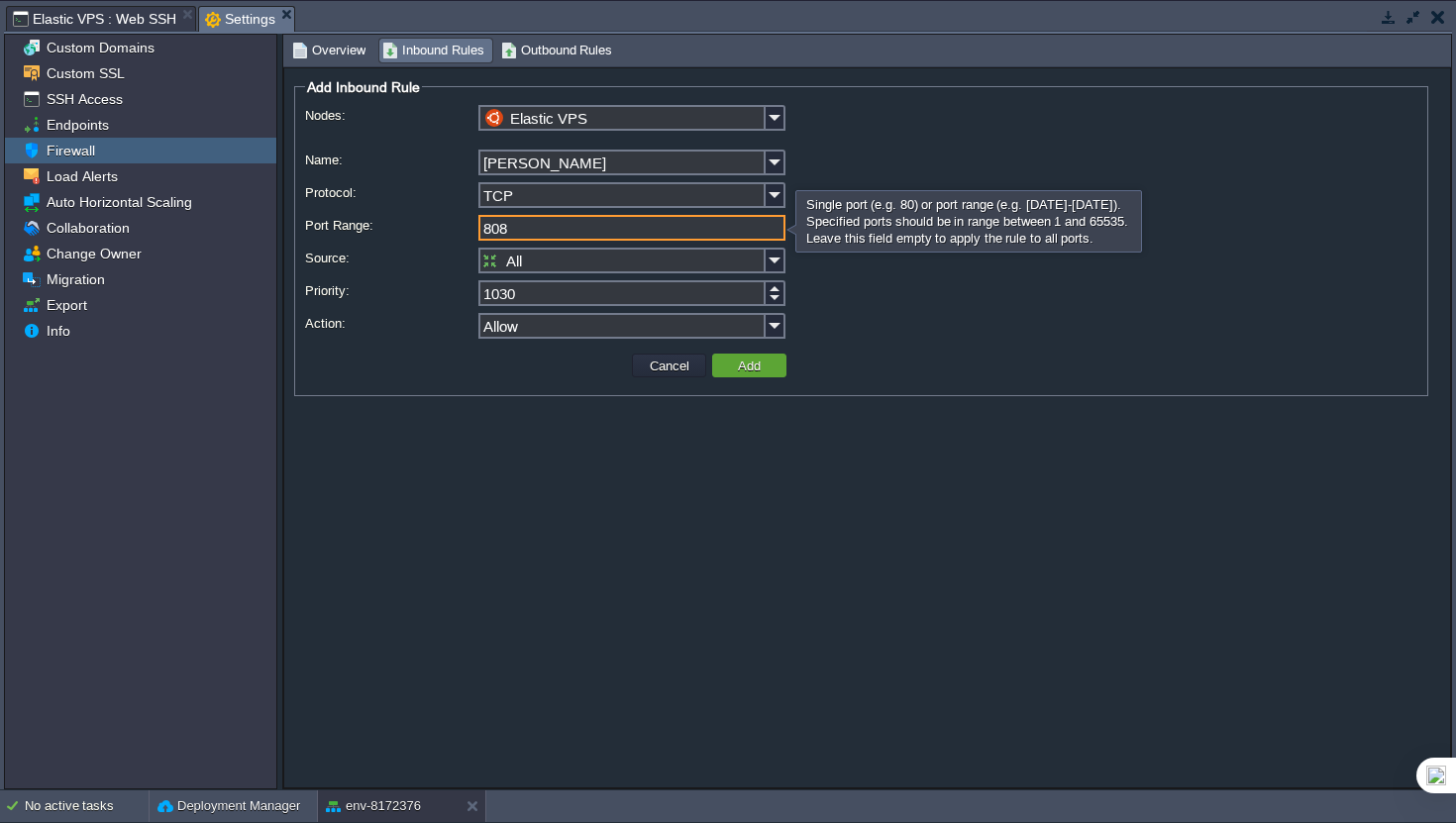
type input "8080"
click at [748, 374] on button "Add" at bounding box center [749, 365] width 35 height 18
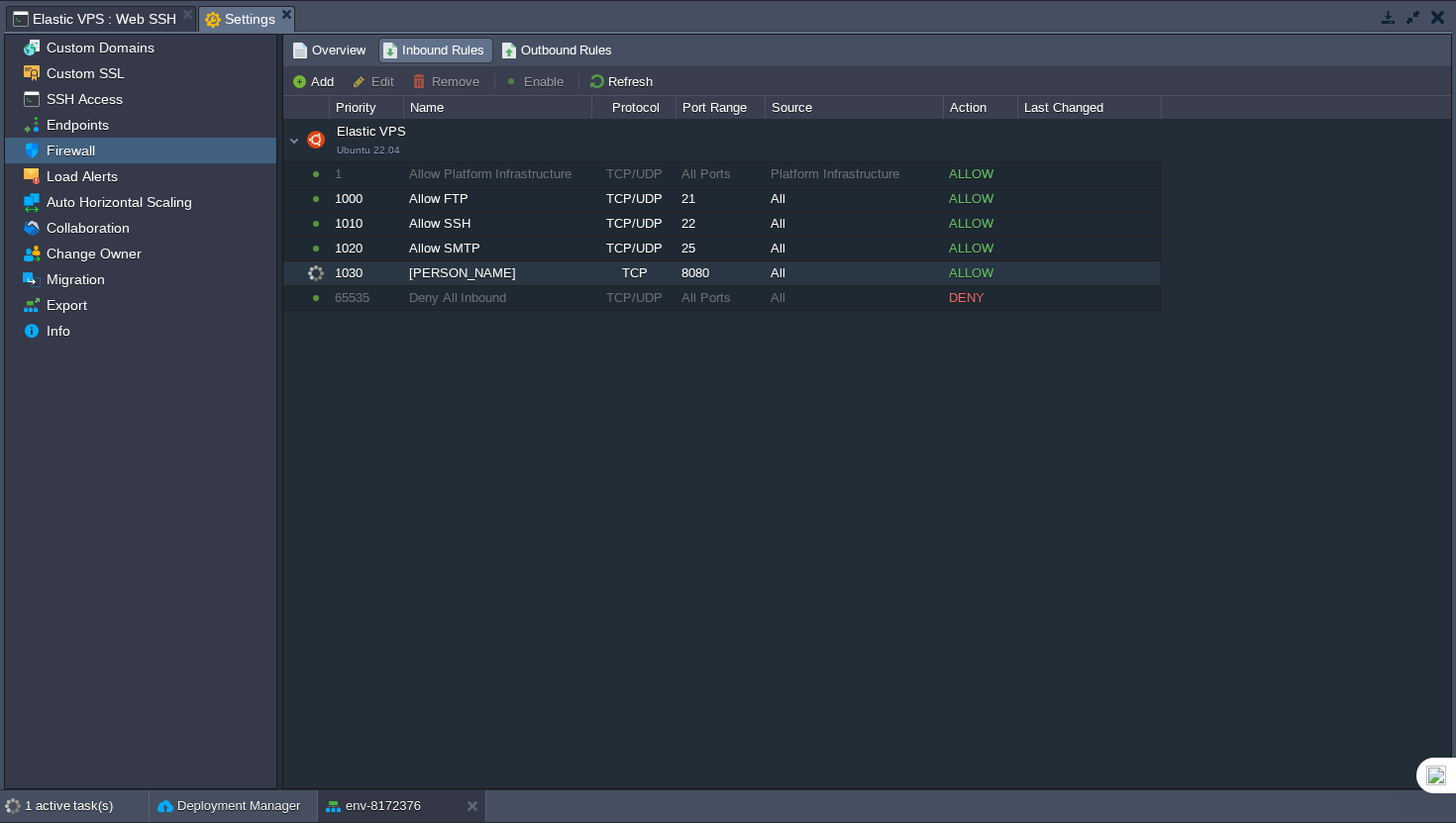
click at [629, 268] on div "TCP" at bounding box center [634, 273] width 82 height 24
click at [616, 74] on button "Refresh" at bounding box center [627, 81] width 70 height 18
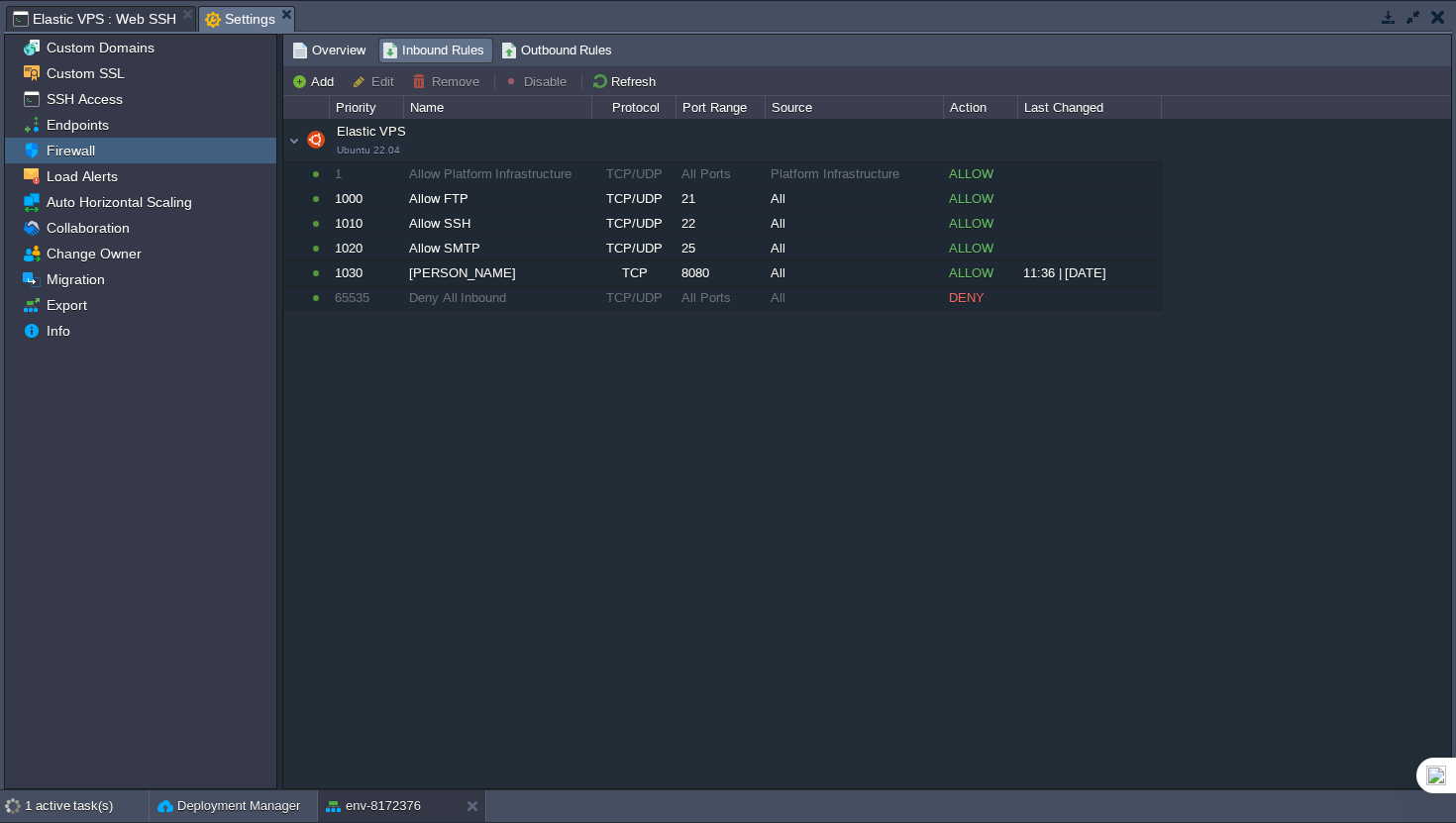
click at [280, 22] on em "Settings" at bounding box center [248, 19] width 89 height 25
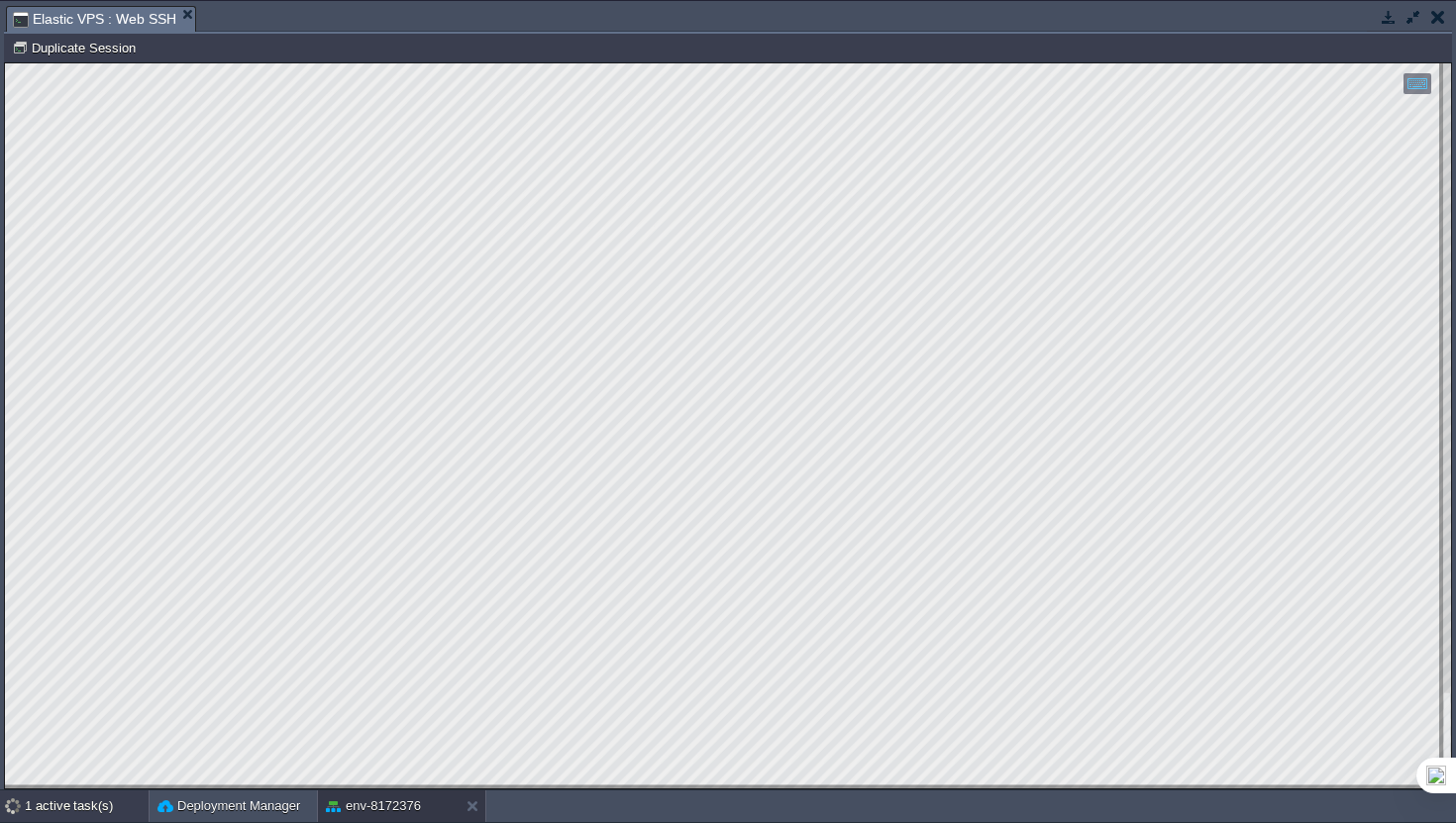
click at [39, 806] on div "1 active task(s)" at bounding box center [87, 806] width 124 height 32
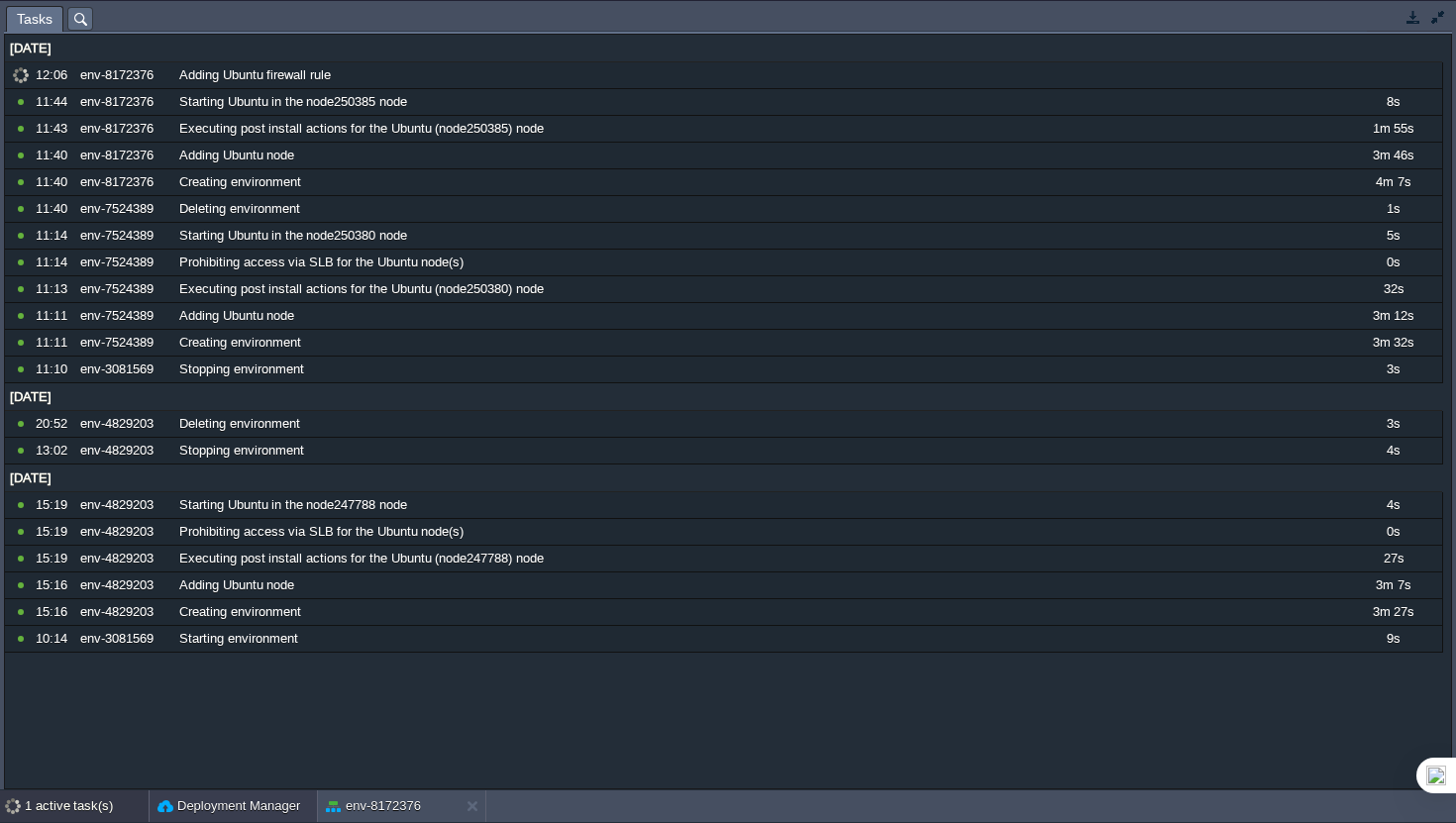
click at [196, 801] on button "Deployment Manager" at bounding box center [229, 806] width 143 height 20
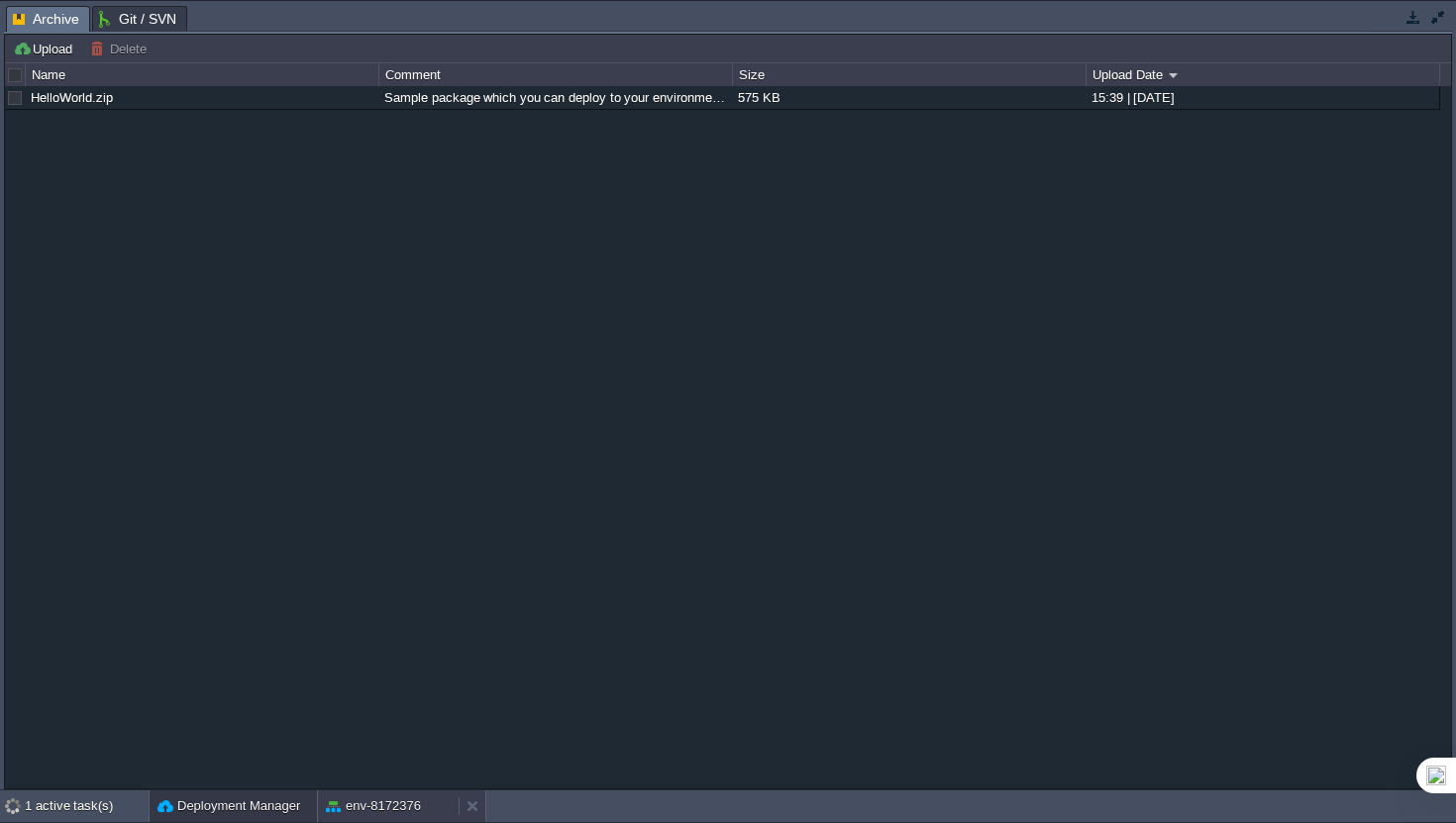
click at [379, 797] on button "env-8172376" at bounding box center [373, 806] width 95 height 20
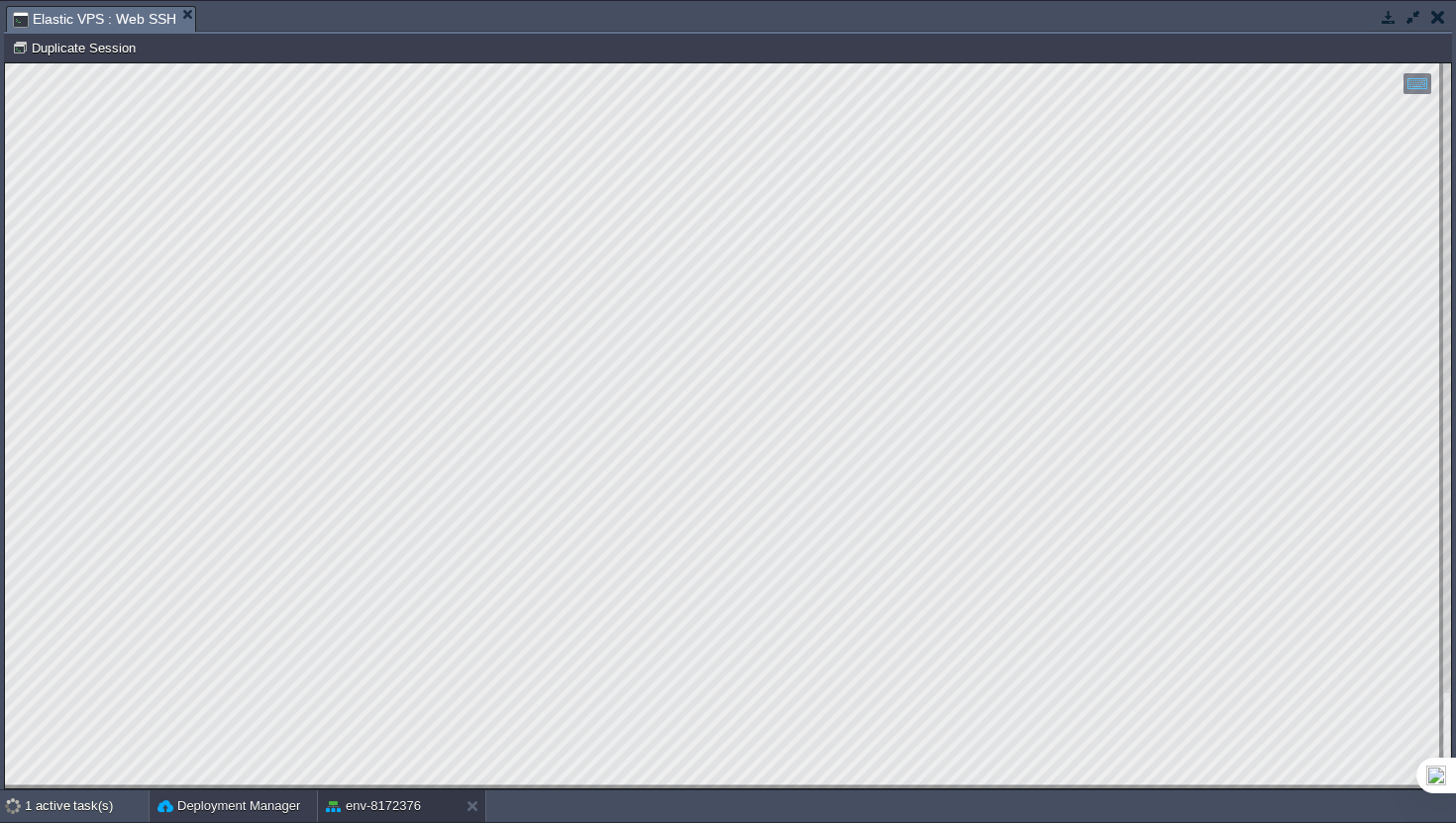
click at [307, 796] on div "Deployment Manager" at bounding box center [234, 806] width 168 height 32
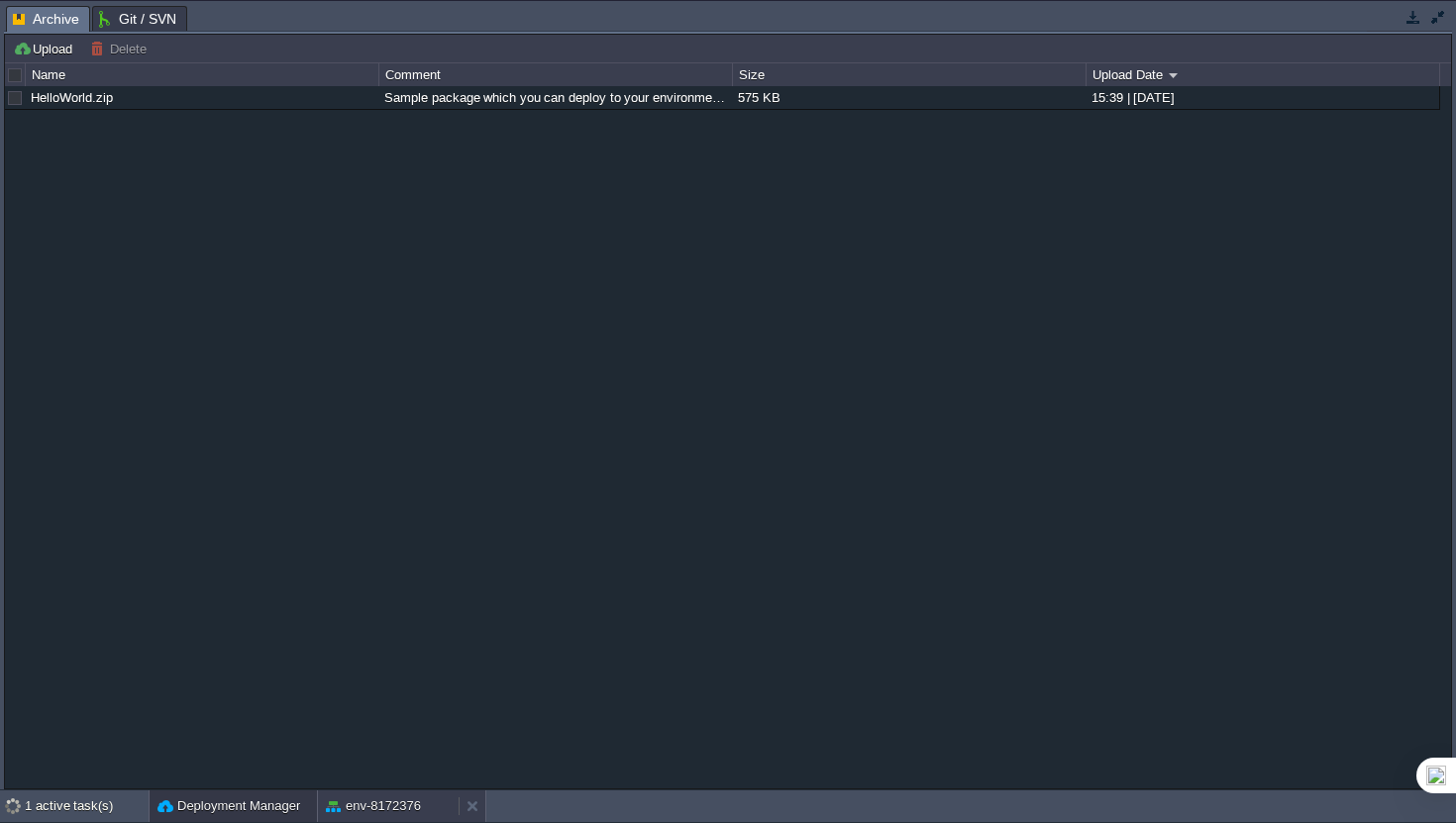
click at [365, 799] on button "env-8172376" at bounding box center [373, 806] width 95 height 20
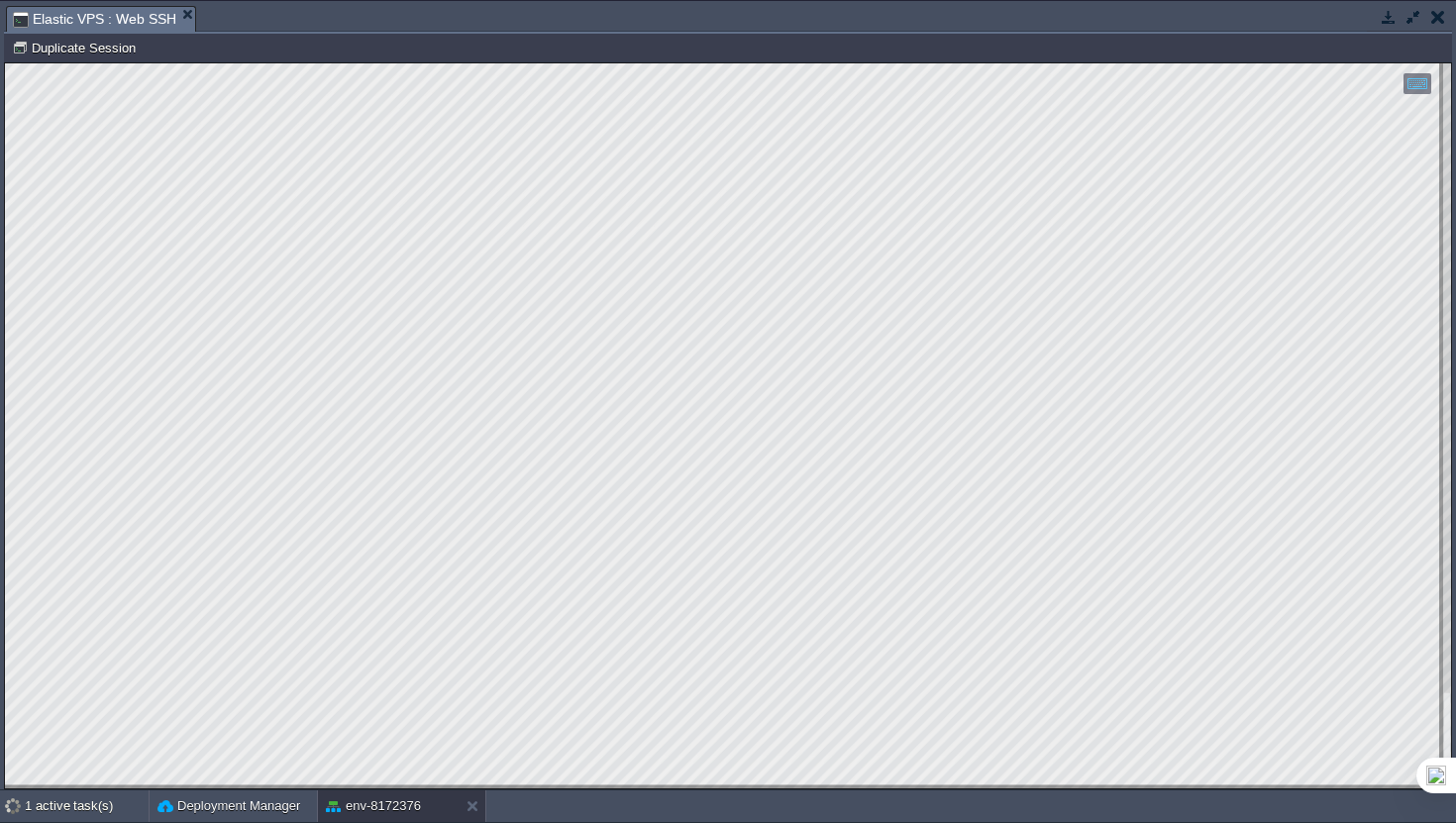
click at [1415, 16] on button "button" at bounding box center [1414, 17] width 18 height 18
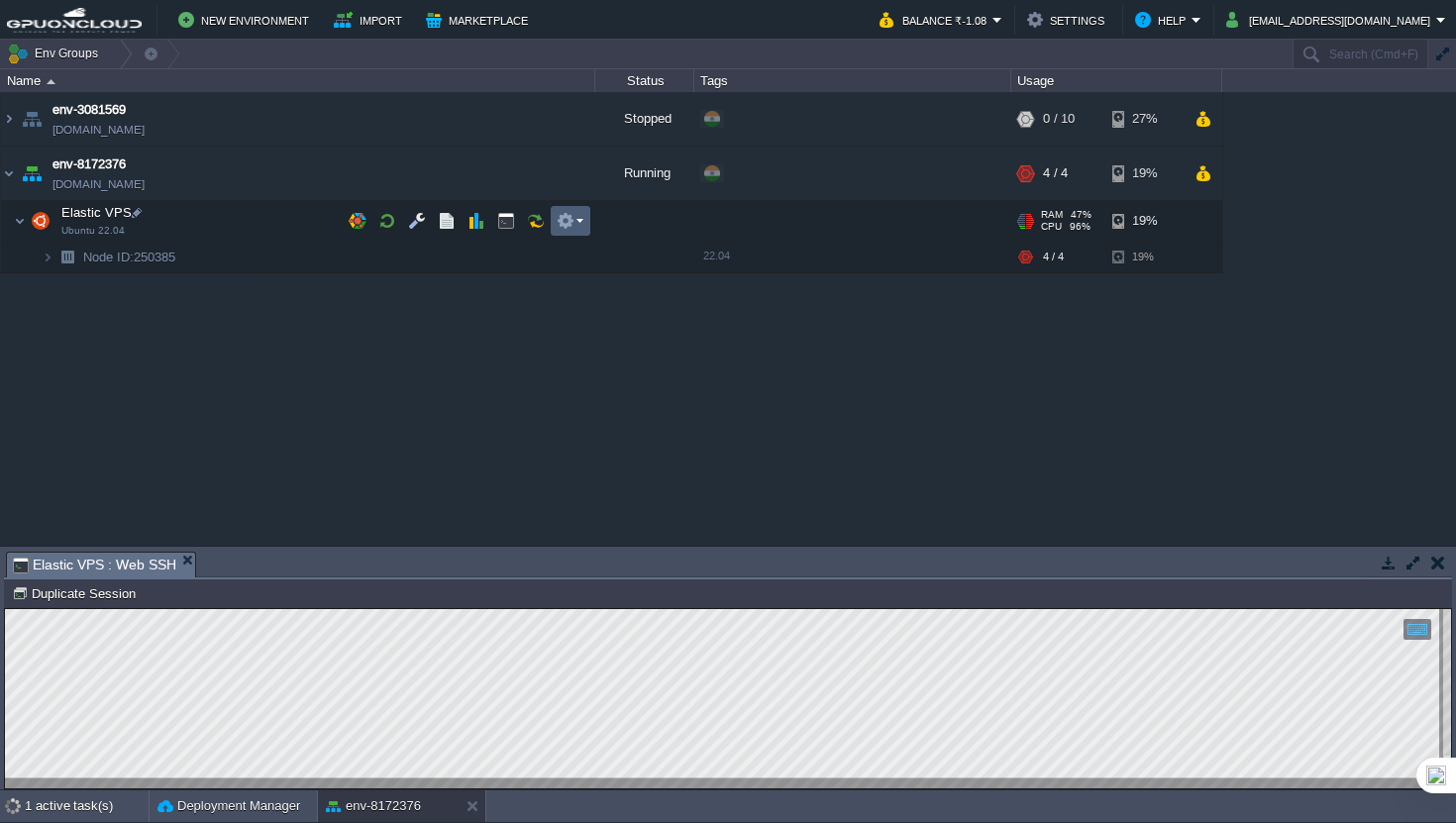
click at [562, 214] on button "button" at bounding box center [566, 220] width 18 height 18
click at [417, 224] on button "button" at bounding box center [417, 220] width 18 height 18
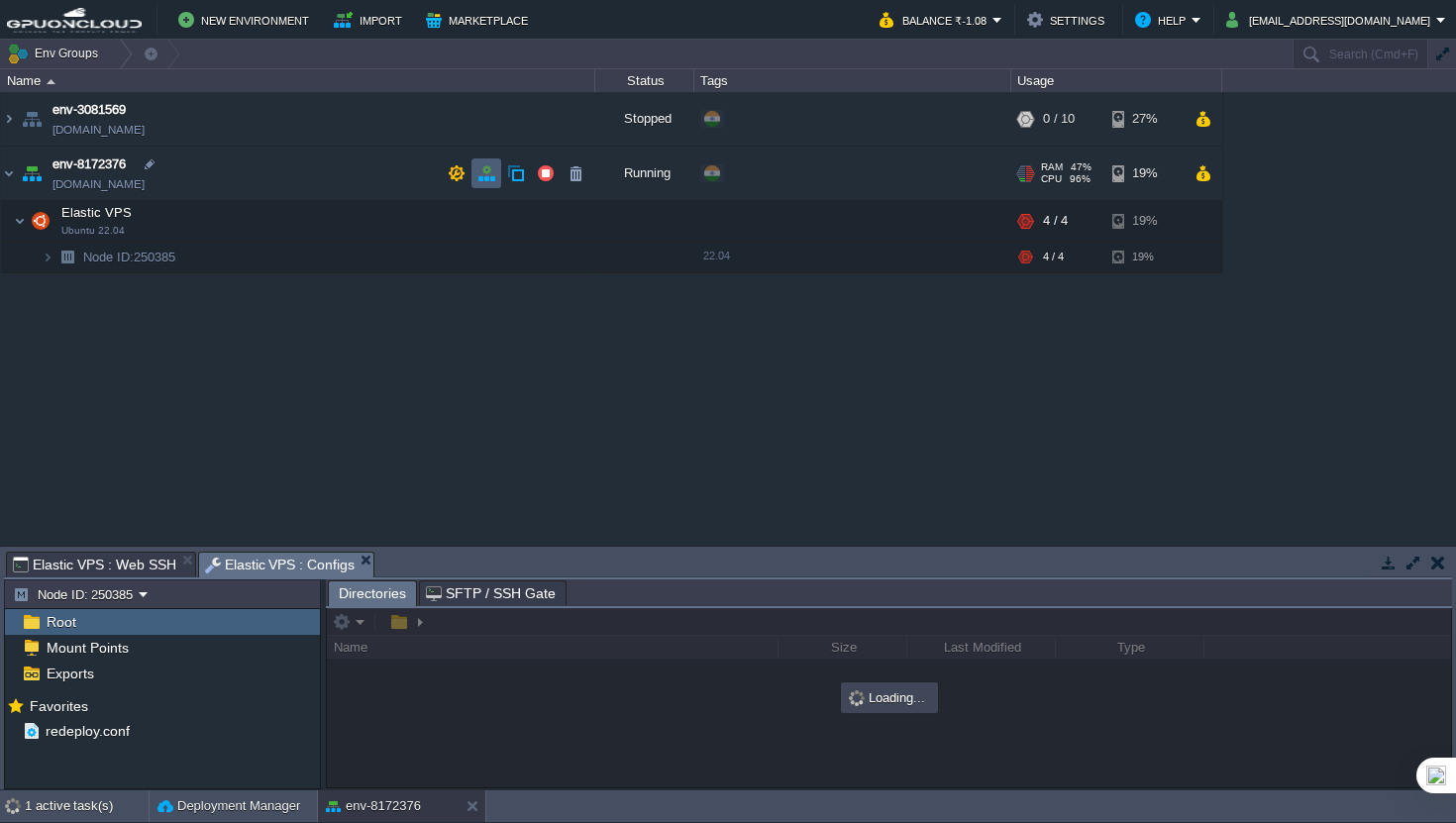
click at [493, 186] on td at bounding box center [487, 174] width 30 height 30
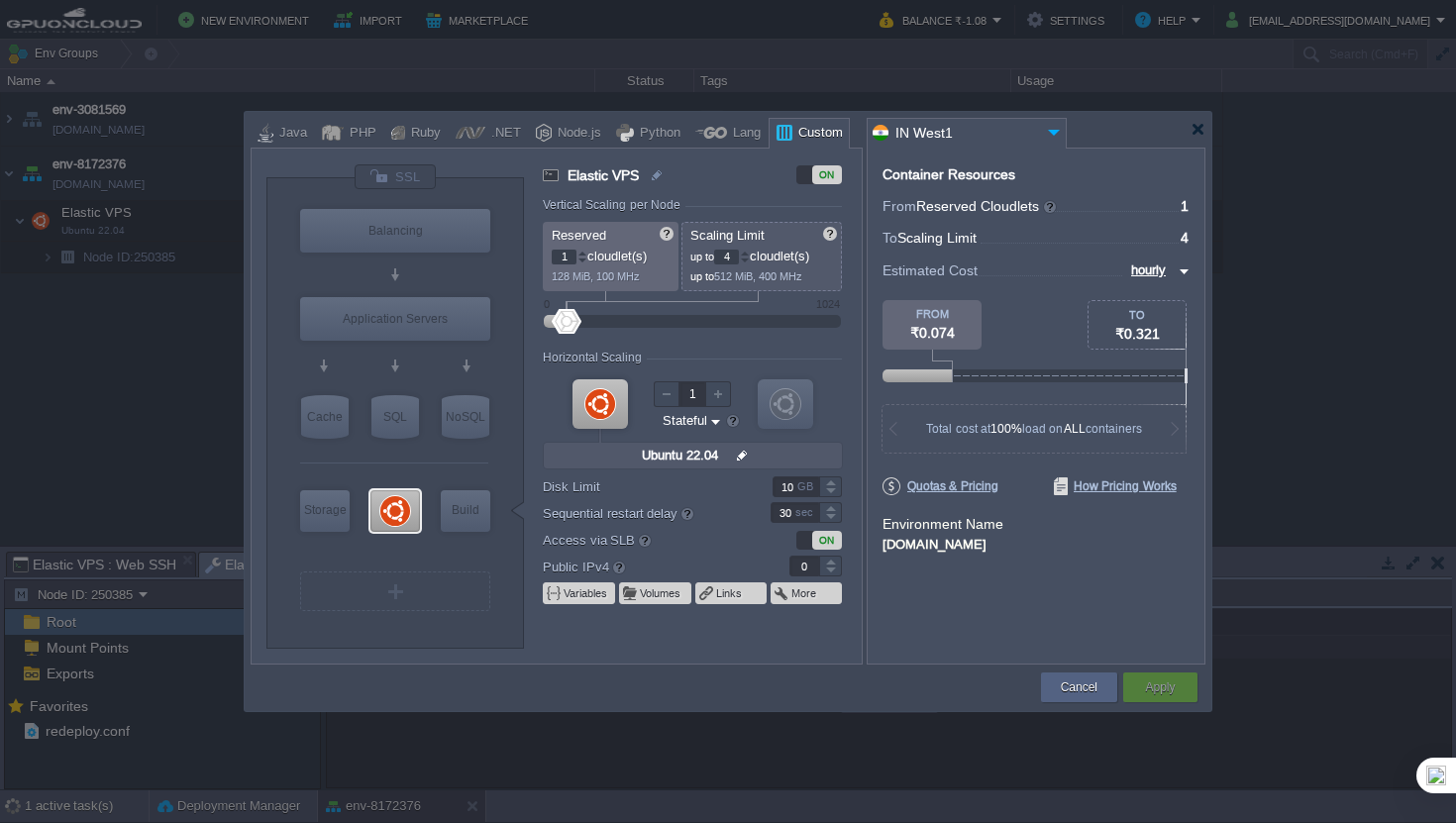
type input "1"
click at [824, 559] on div at bounding box center [830, 561] width 23 height 10
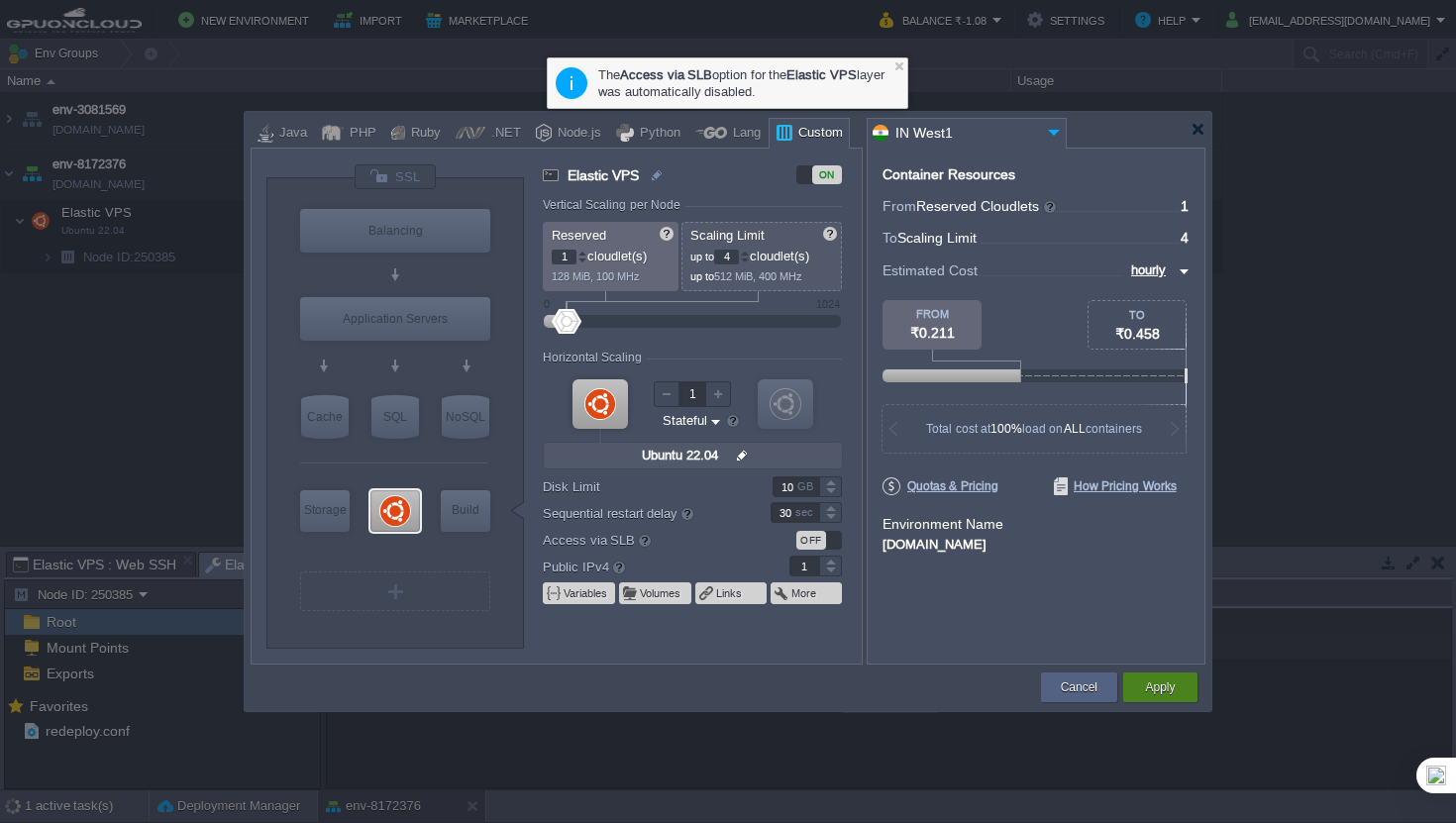
click at [1165, 679] on button "Apply" at bounding box center [1161, 687] width 30 height 20
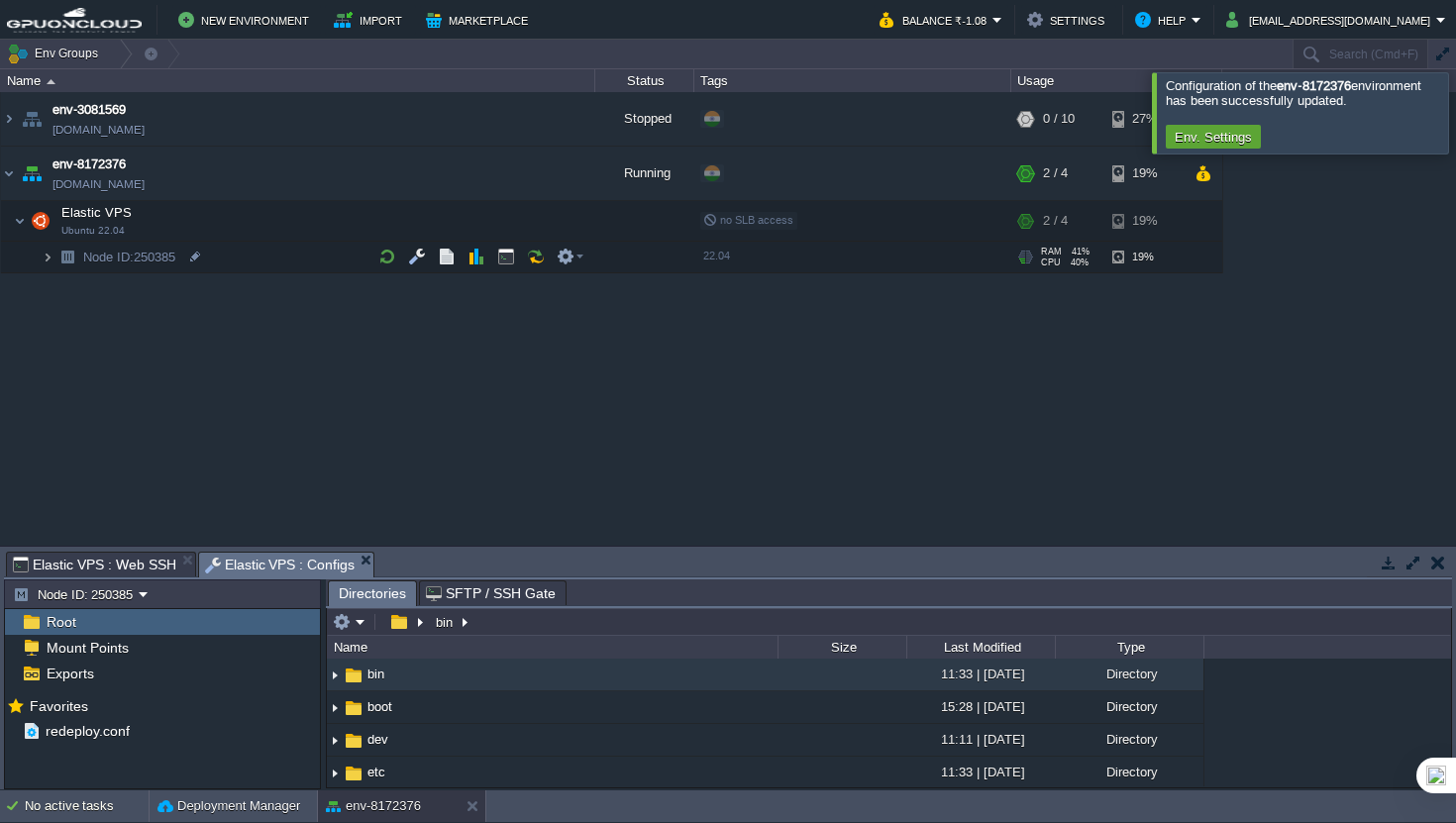
click at [53, 260] on img at bounding box center [48, 256] width 12 height 31
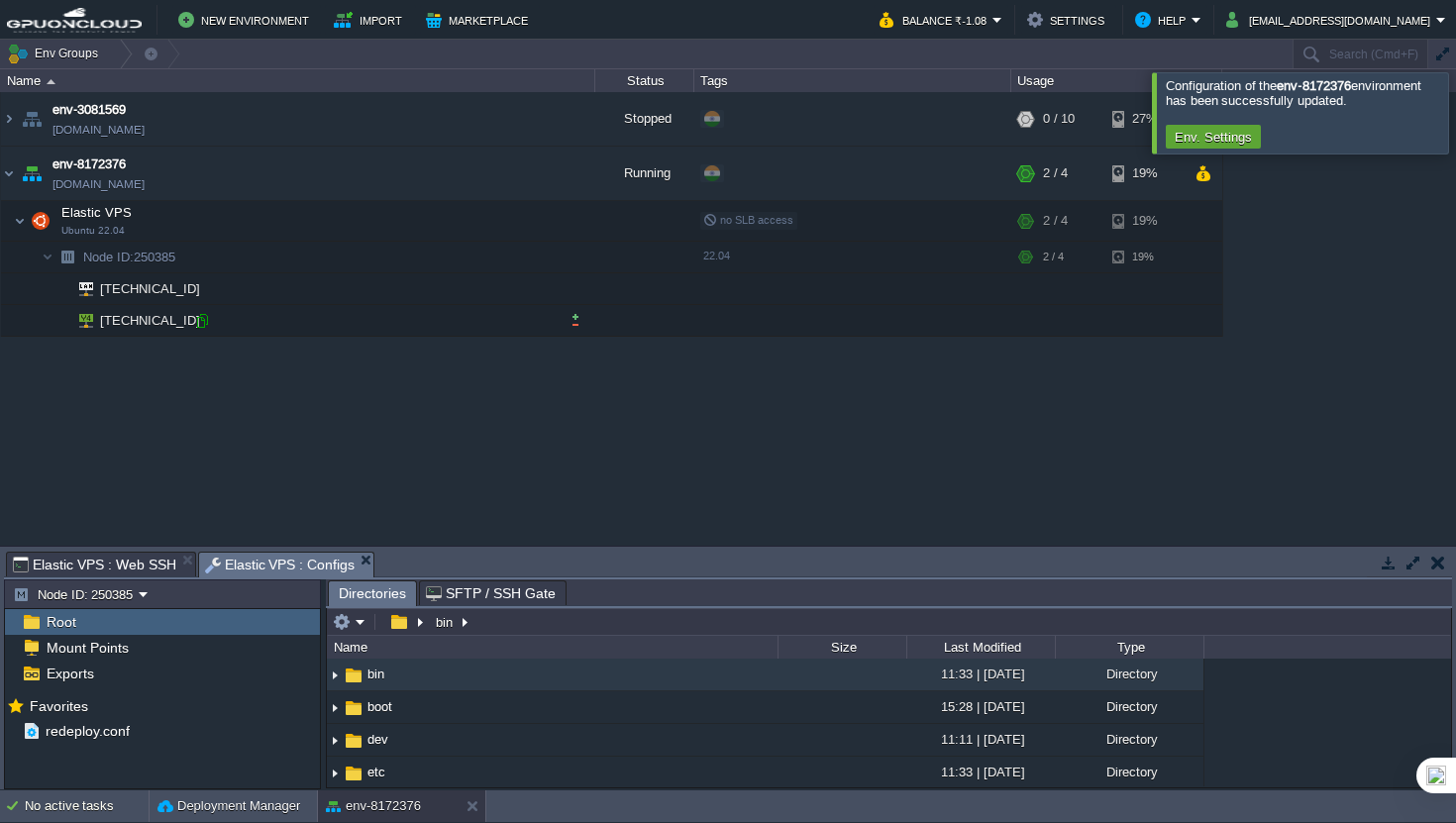
click at [210, 319] on div at bounding box center [203, 321] width 18 height 18
click at [1450, 95] on div "env-3081569 [DOMAIN_NAME] Stopped + Add to Env Group RAM 0% CPU 0% 0 / 10 27% e…" at bounding box center [728, 318] width 1456 height 453
click at [1455, 106] on div at bounding box center [1480, 112] width 0 height 80
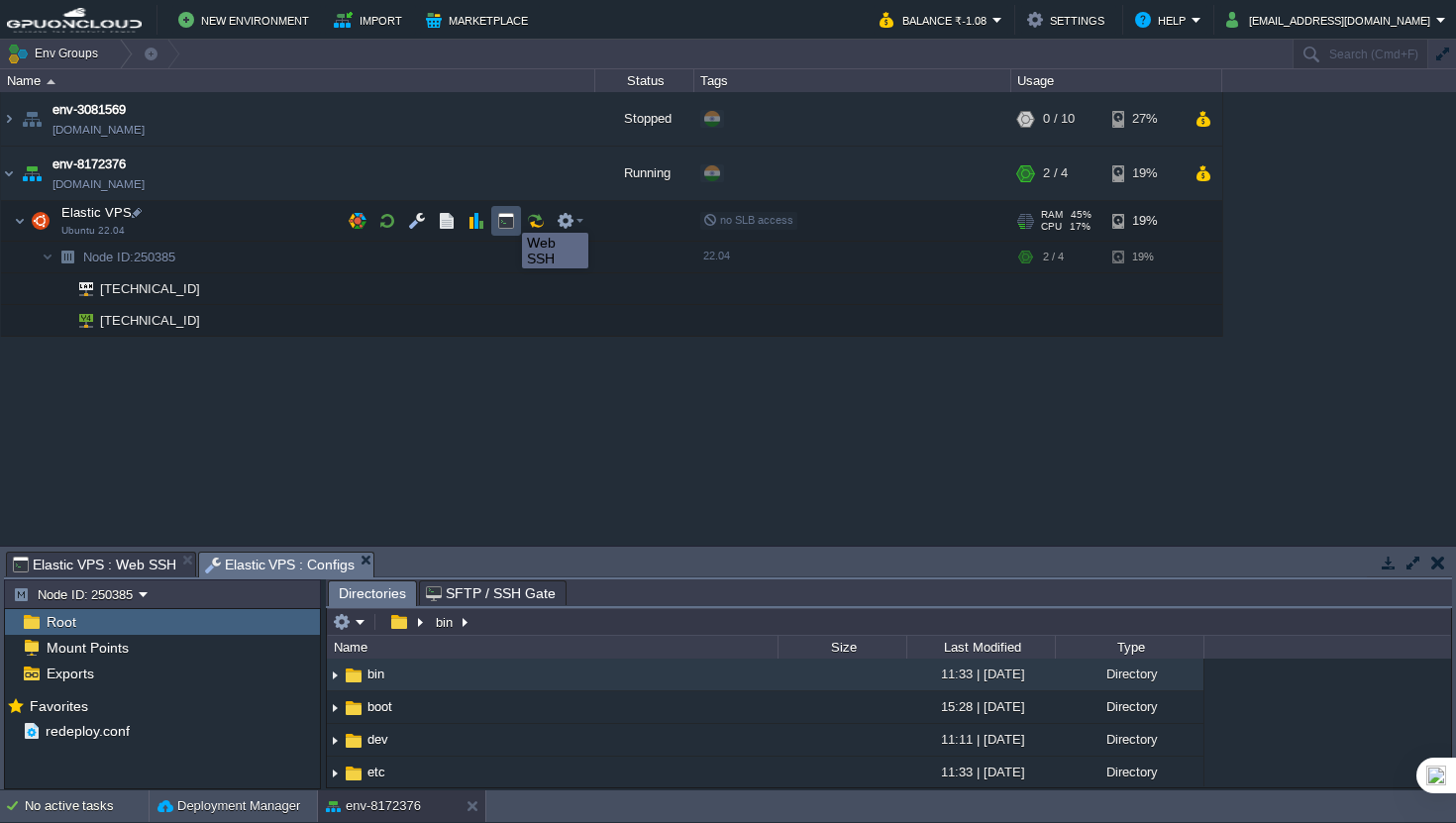
click at [507, 214] on button "button" at bounding box center [506, 220] width 18 height 18
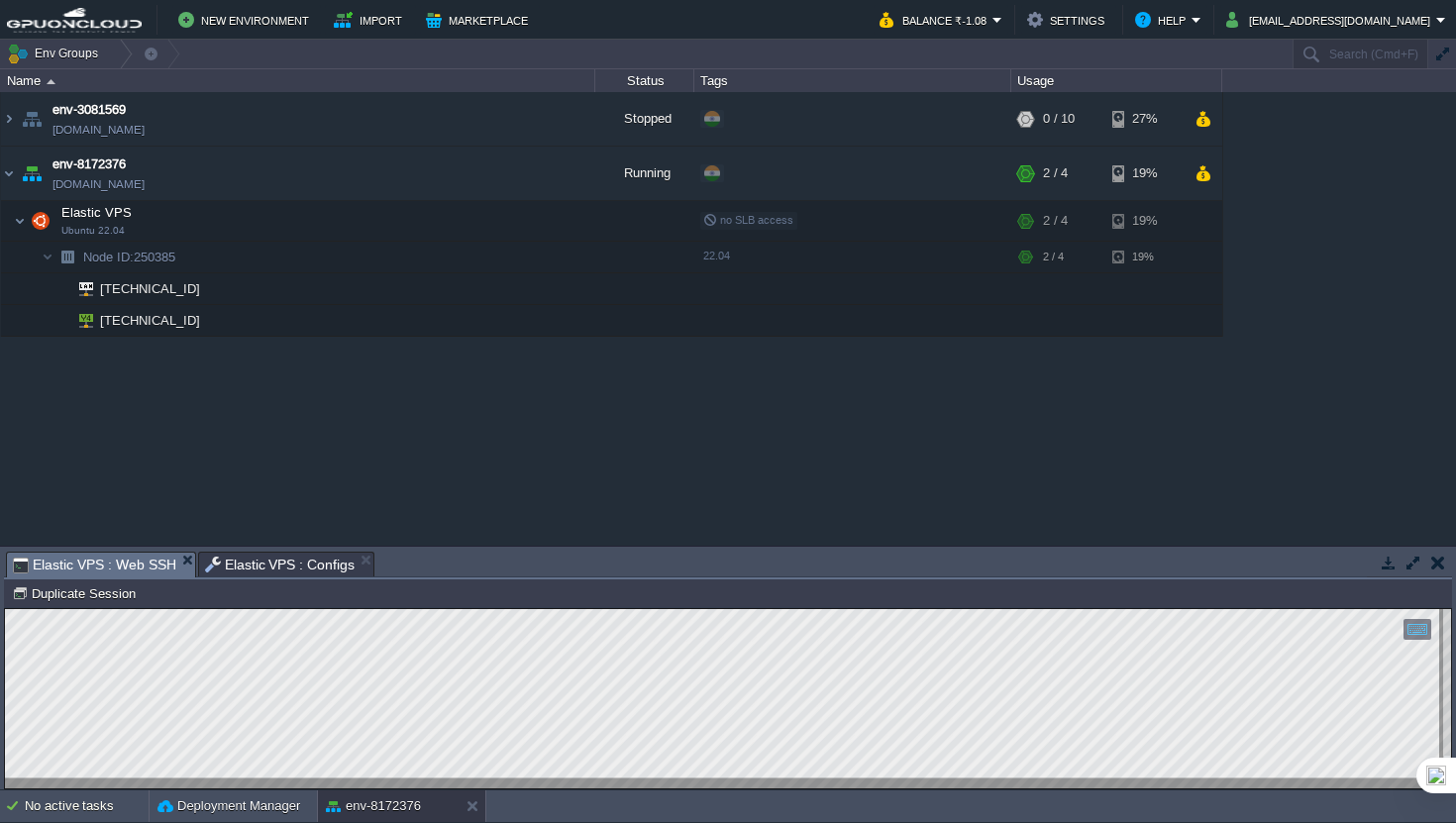
click at [5, 610] on html "Copy: Cmd + C Paste: Cmd + V Settings: Ctrl + Shift + Alt 0" at bounding box center [728, 610] width 1446 height 0
click at [449, 778] on div at bounding box center [728, 699] width 1446 height 180
click at [1413, 552] on td at bounding box center [1413, 563] width 25 height 24
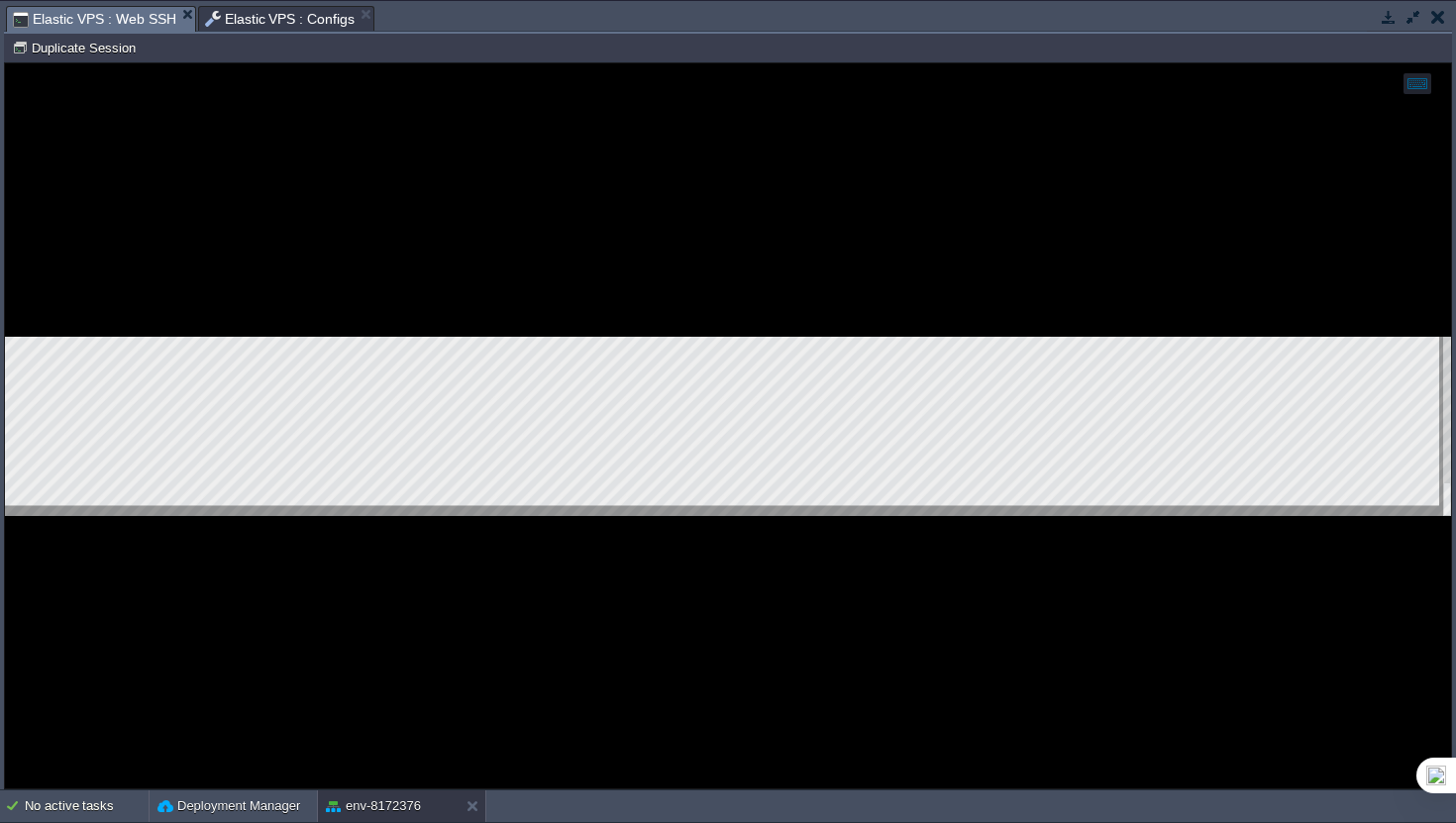
click at [988, 536] on div at bounding box center [728, 426] width 1446 height 725
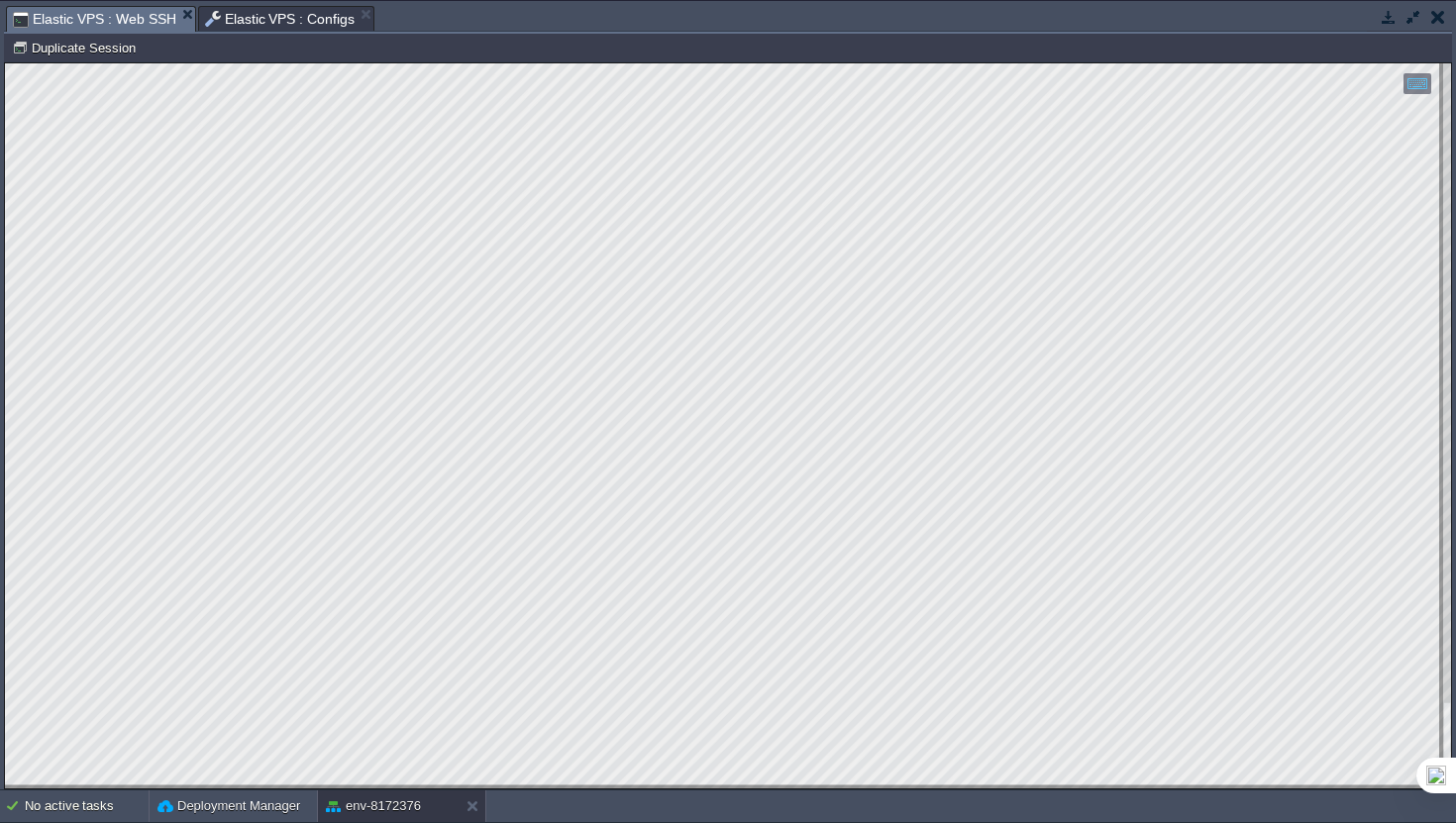
scroll to position [171, 208]
drag, startPoint x: 9, startPoint y: 656, endPoint x: 0, endPoint y: 724, distance: 68.6
click at [5, 64] on html "Copy: Cmd + C Paste: Cmd + V Settings: Ctrl + Shift + Alt 0" at bounding box center [728, 64] width 1446 height 0
click at [269, 64] on html "Copy: Cmd + C Paste: Cmd + V Settings: Ctrl + Shift + Alt 0" at bounding box center [728, 64] width 1446 height 0
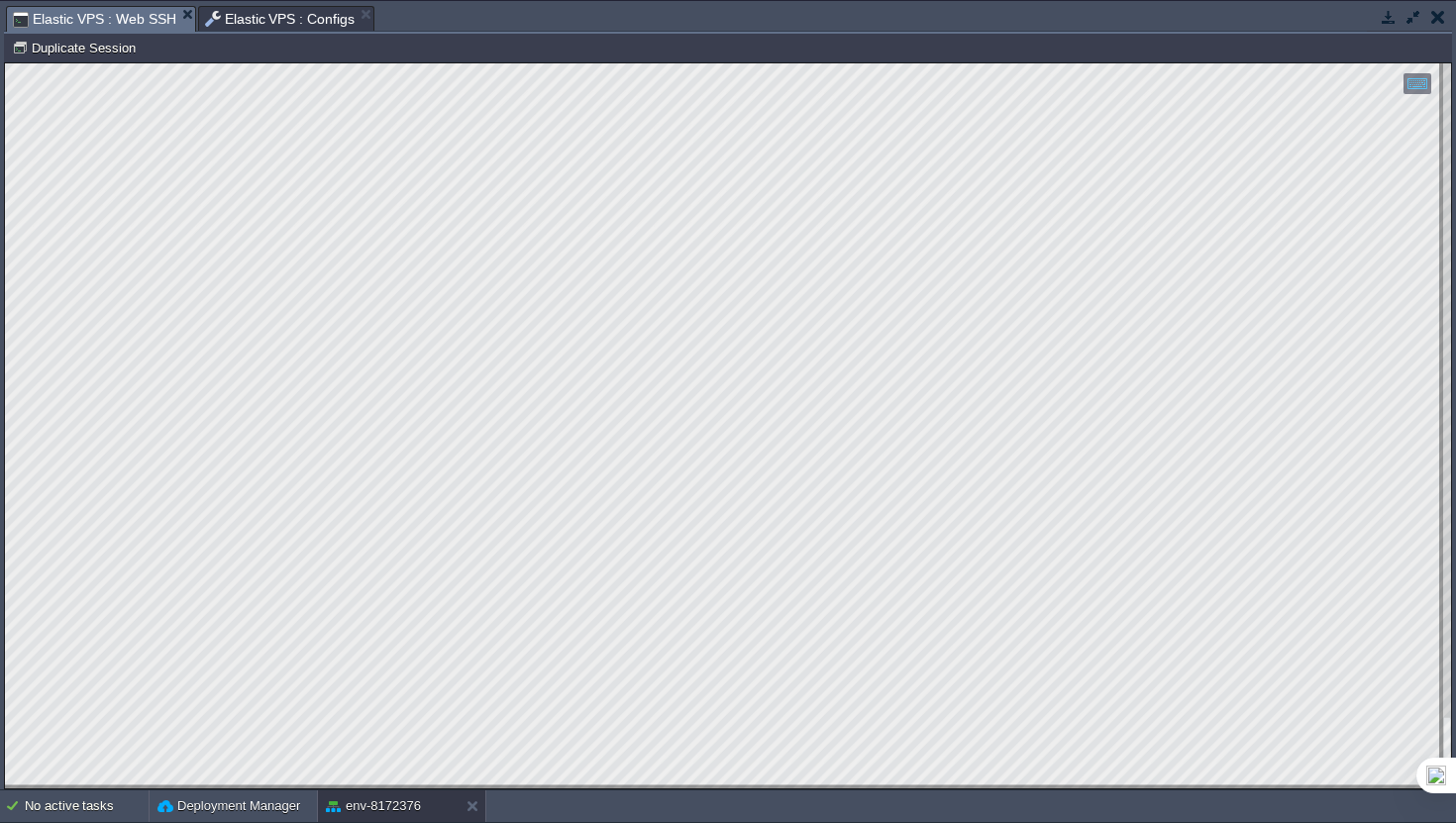
click at [5, 64] on html "Copy: Cmd + C Paste: Cmd + V Settings: Ctrl + Shift + Alt 0" at bounding box center [728, 64] width 1446 height 0
click at [1416, 787] on icon at bounding box center [1413, 789] width 10 height 10
click at [1107, 803] on td "No active tasks Deployment Manager env-8172376" at bounding box center [728, 806] width 1456 height 32
type textarea "Active: failed (Result: exit-code) [DATE][DATE] 07:01:24 UTC; 1min 2s ago Proce…"
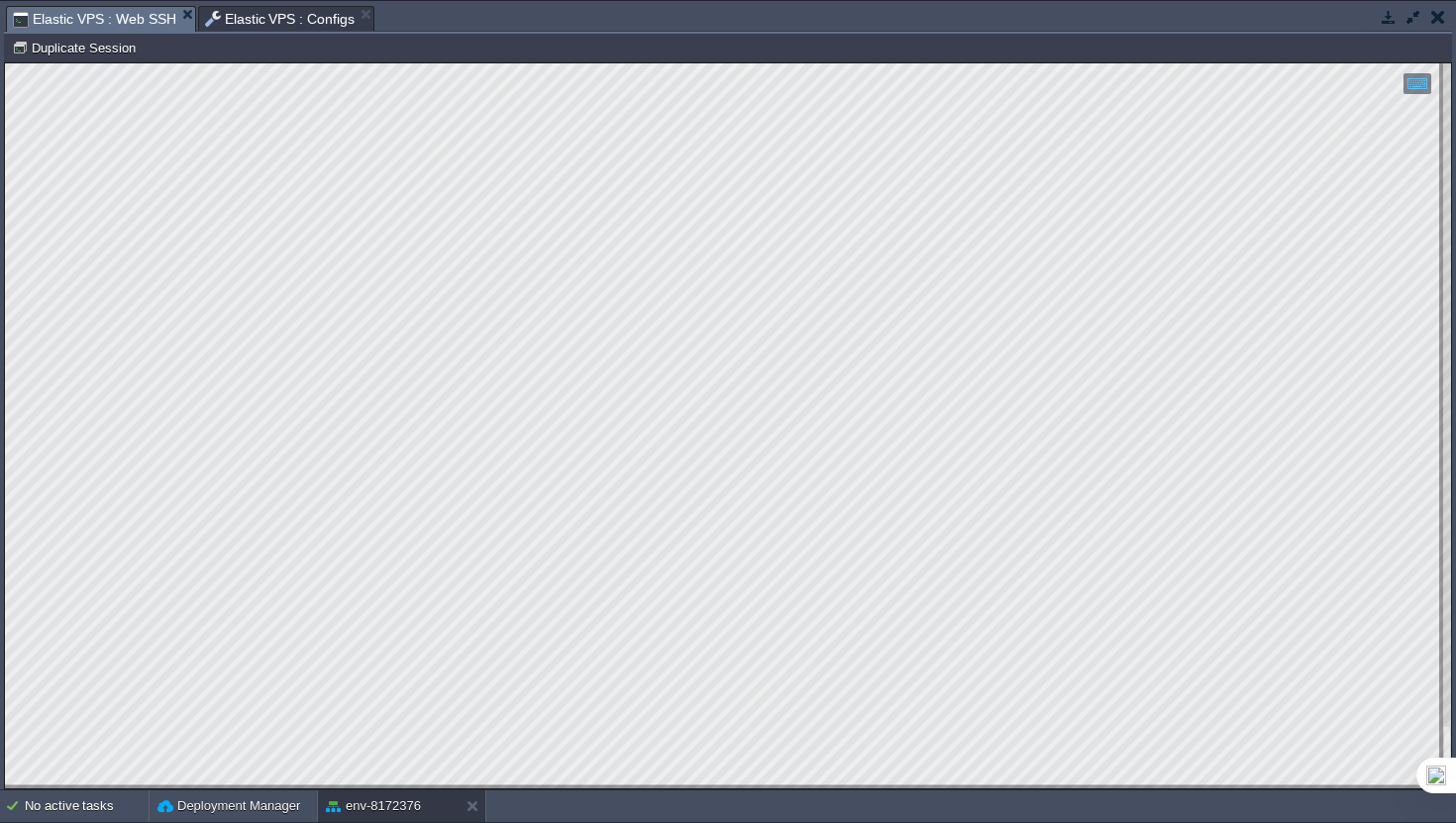
scroll to position [30, 78]
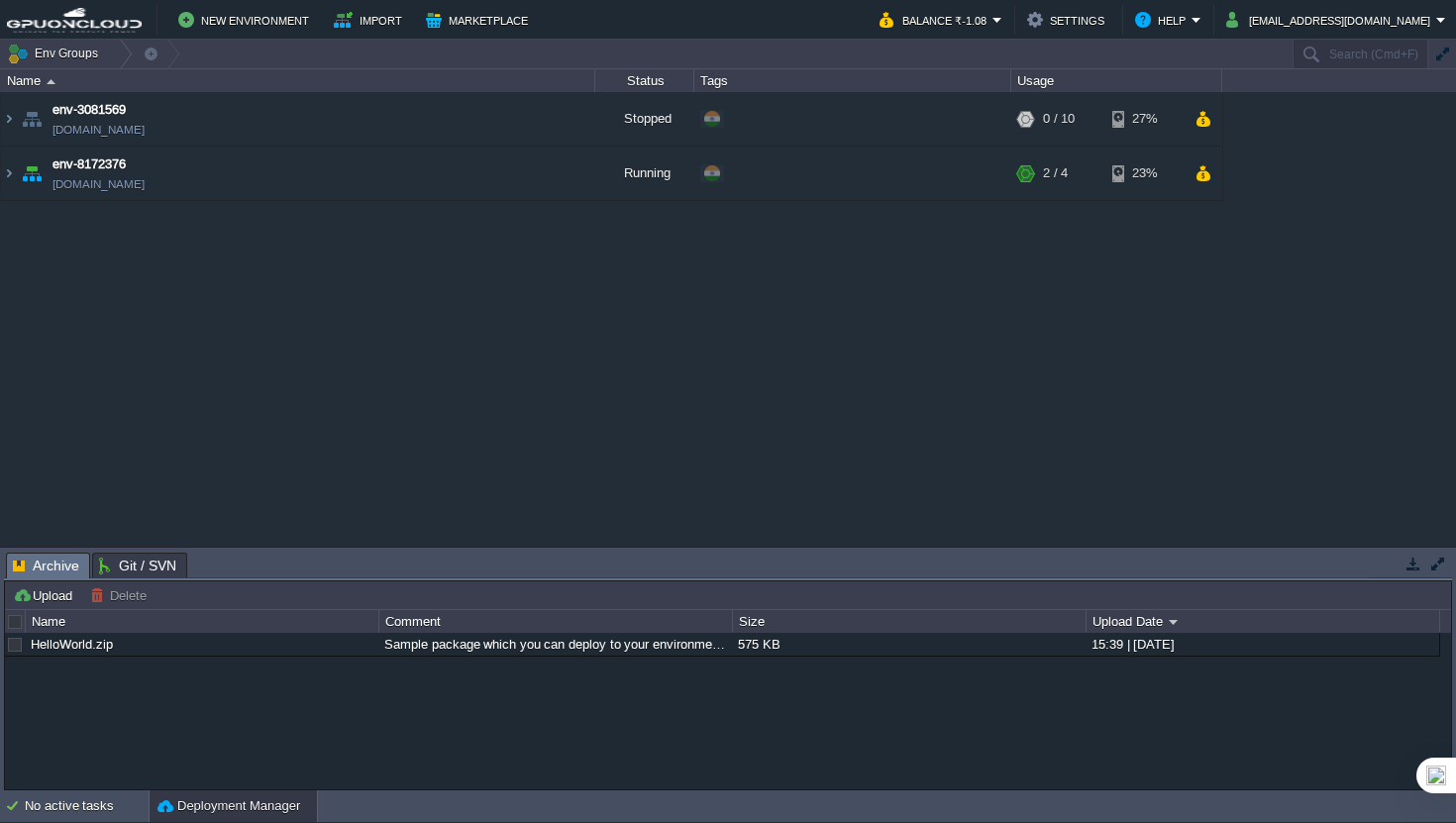
click at [298, 203] on div "env-3081569 [DOMAIN_NAME] Stopped + Add to Env Group RAM 0% CPU 0% 0 / 10 27% e…" at bounding box center [728, 318] width 1456 height 454
click at [319, 171] on td "env-8172376 [DOMAIN_NAME]" at bounding box center [298, 174] width 595 height 55
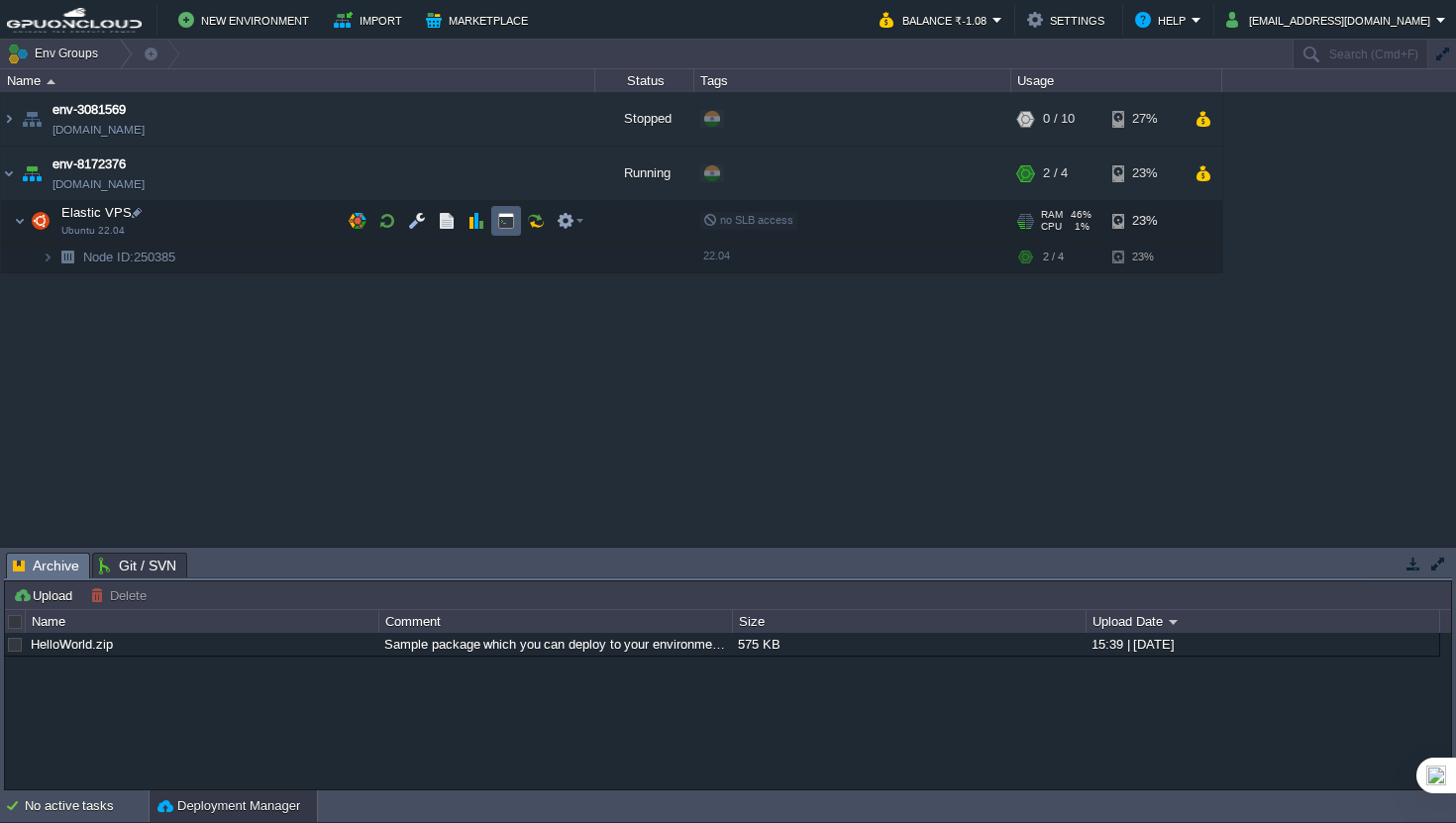
click at [510, 227] on button "button" at bounding box center [506, 220] width 18 height 18
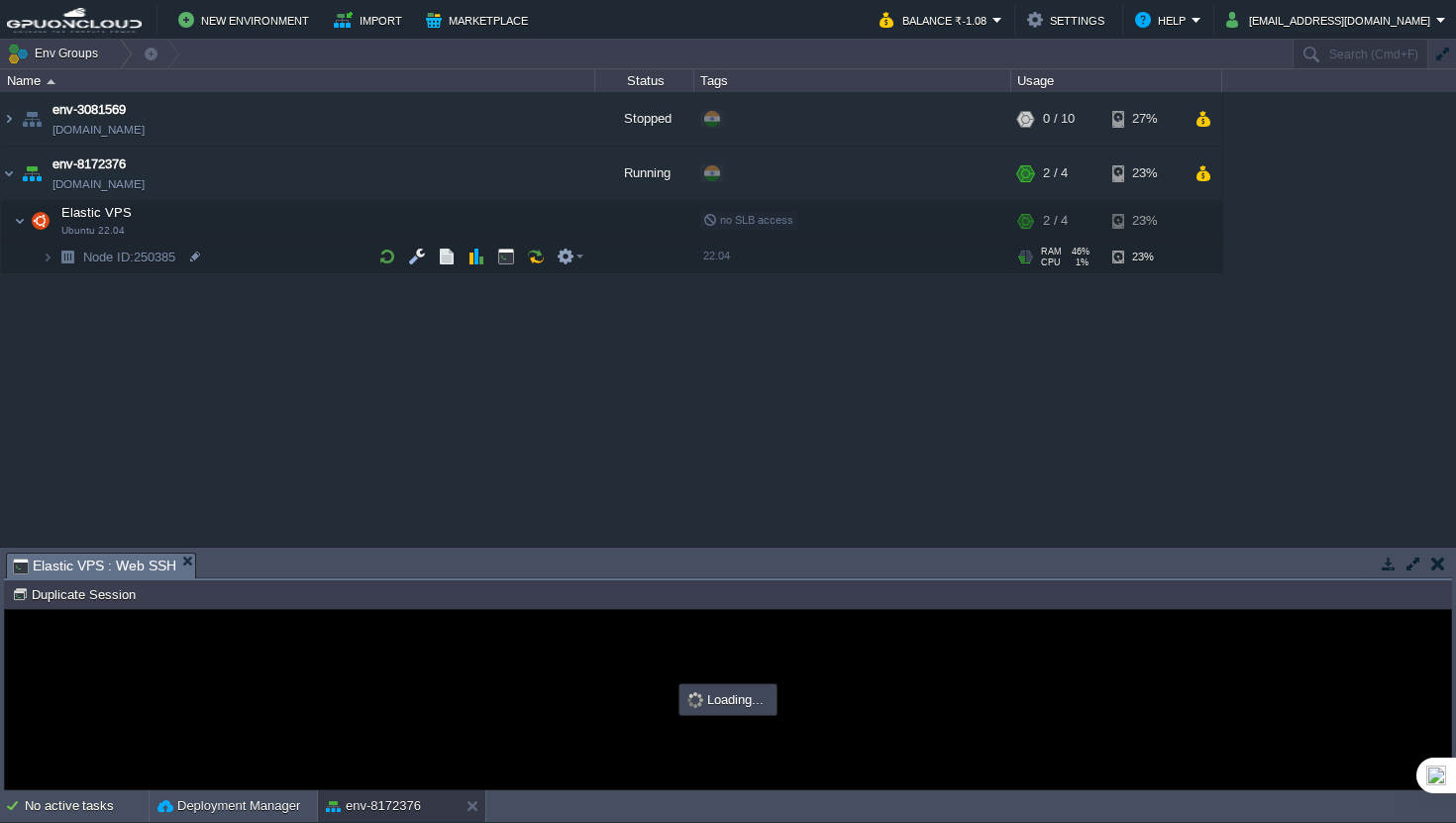
click at [1411, 555] on button "button" at bounding box center [1414, 564] width 18 height 18
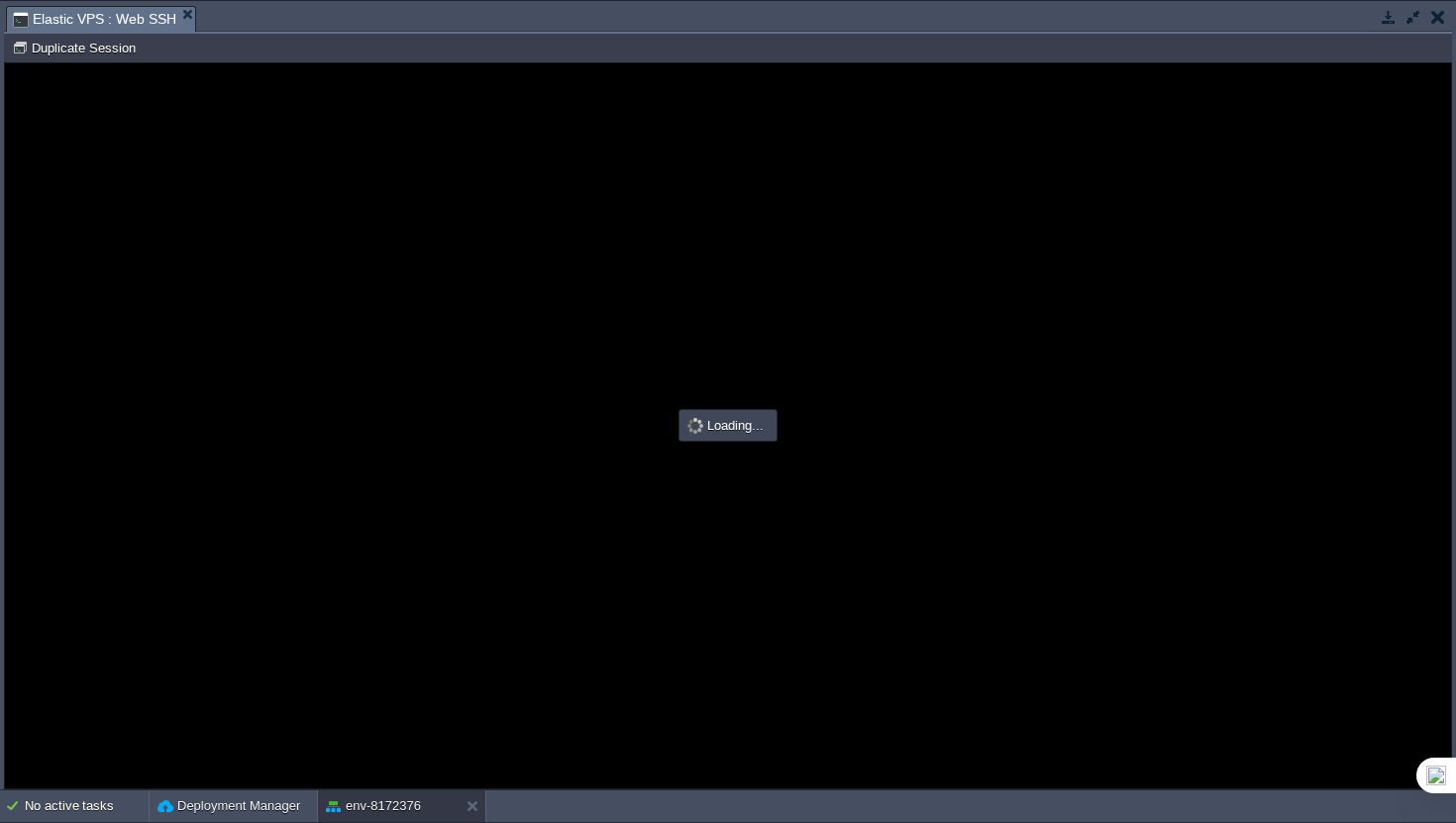
type input "#000000"
